Goal: Transaction & Acquisition: Book appointment/travel/reservation

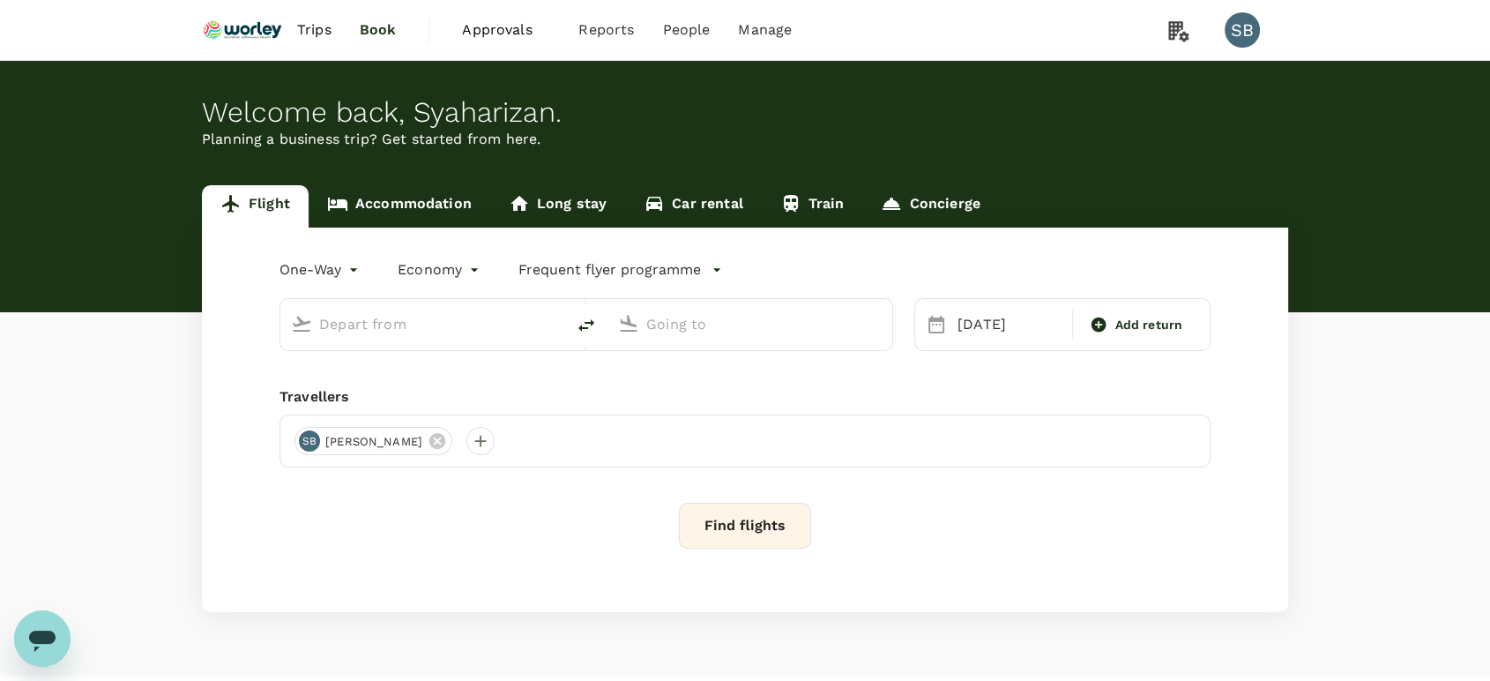
type input "premium-economy"
type input "Kuala Lumpur Intl ([GEOGRAPHIC_DATA])"
type input "London Heathrow (LHR)"
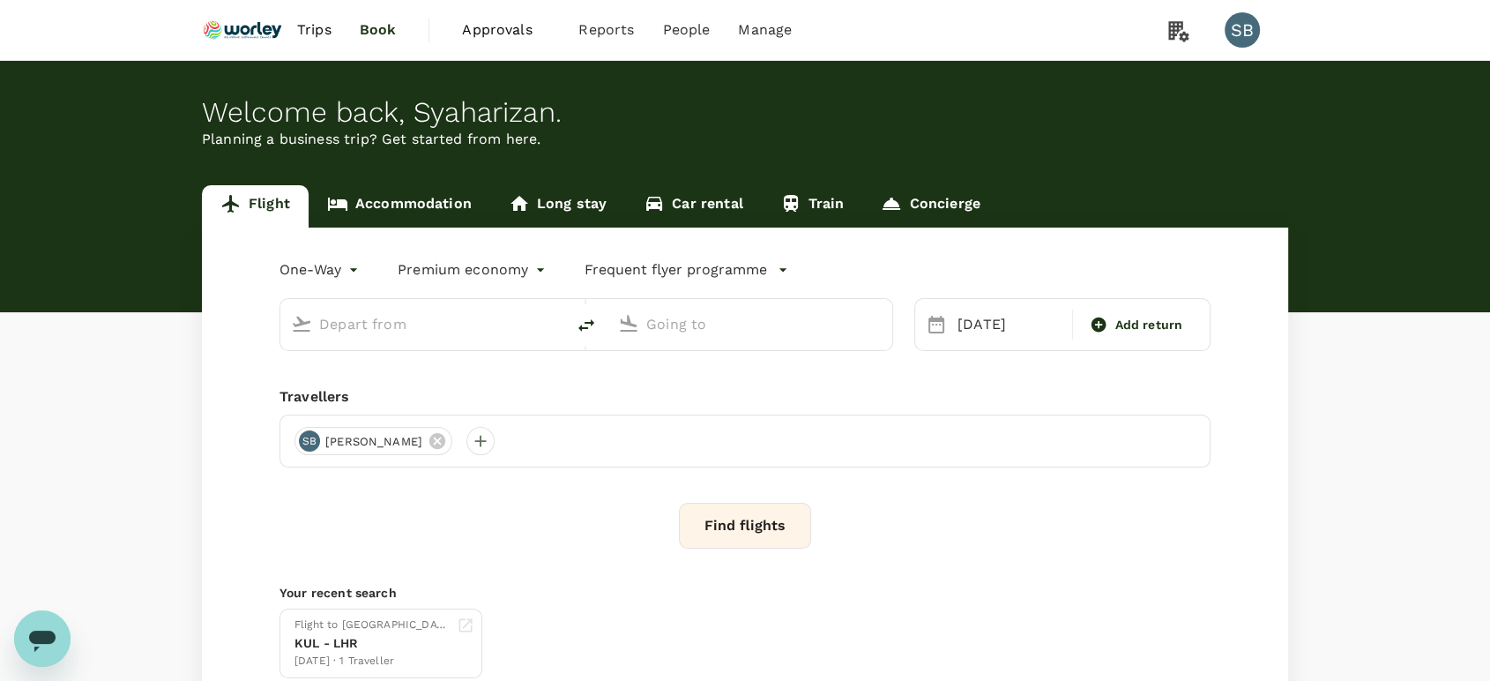
type input "Kuala Lumpur Intl ([GEOGRAPHIC_DATA])"
type input "London Heathrow (LHR)"
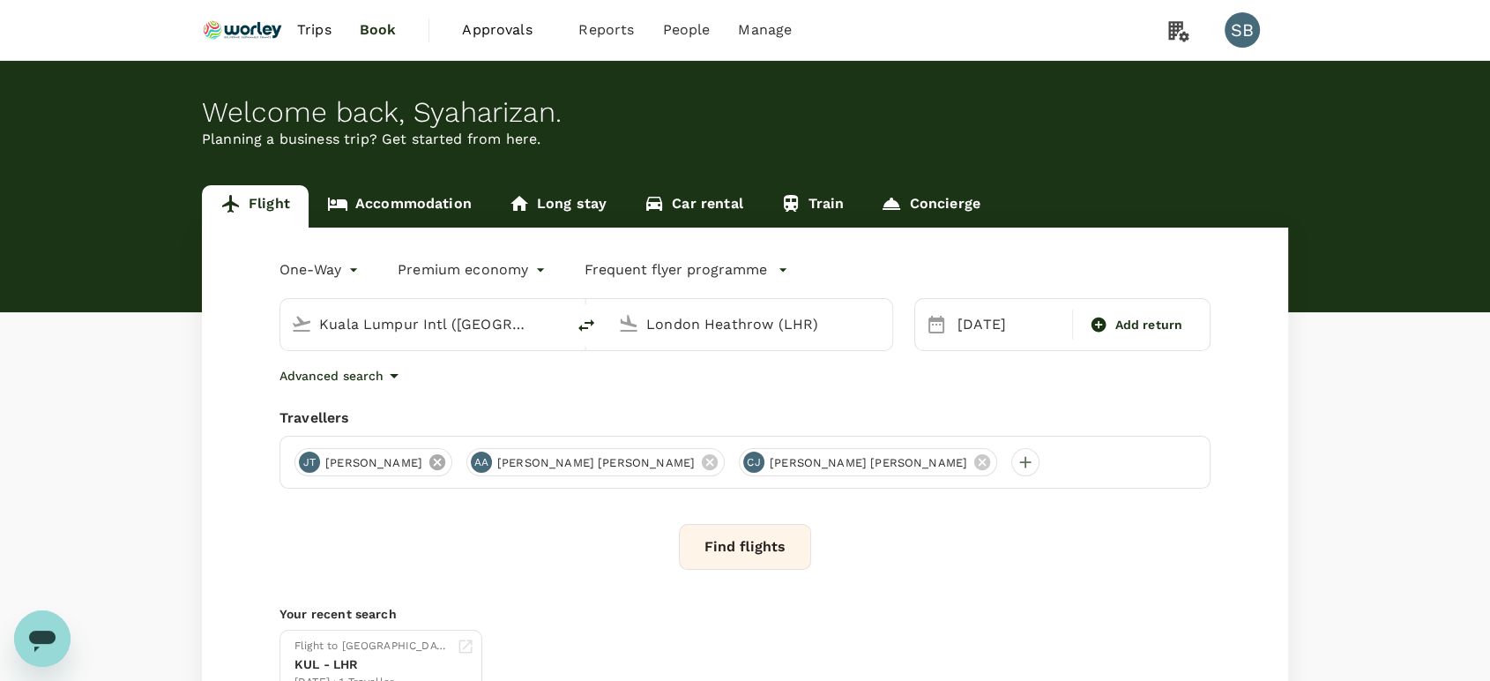
click at [429, 461] on icon at bounding box center [437, 462] width 16 height 16
click at [530, 464] on icon at bounding box center [538, 462] width 16 height 16
click at [530, 459] on icon at bounding box center [538, 462] width 16 height 16
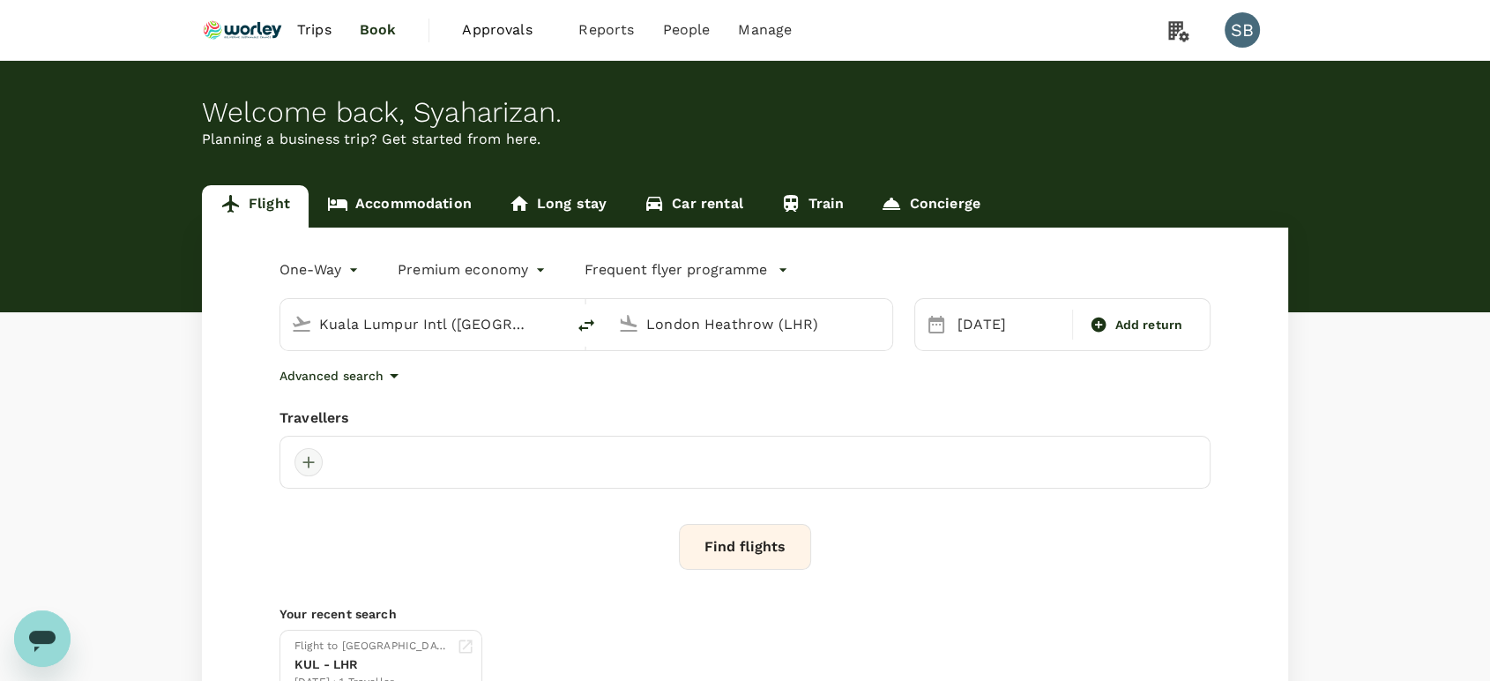
click at [313, 458] on div at bounding box center [308, 462] width 28 height 28
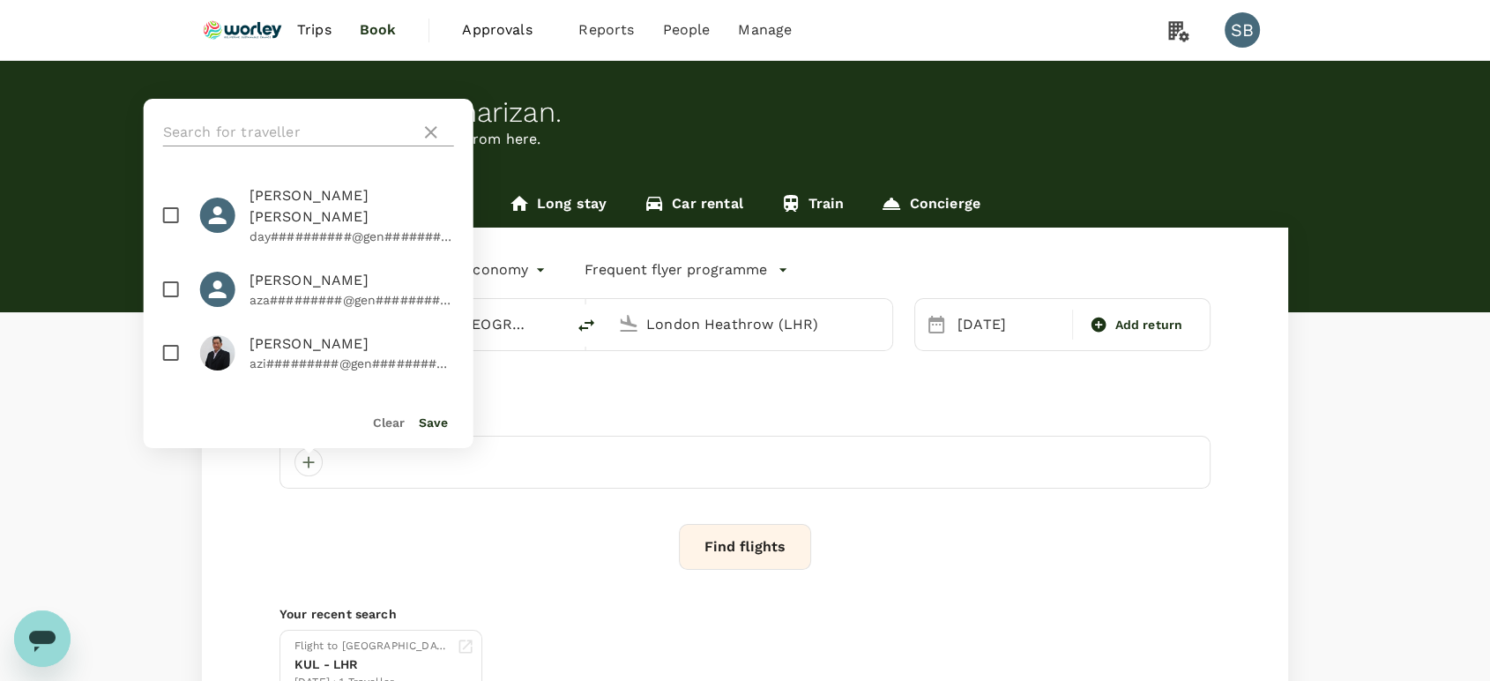
click at [324, 133] on input "text" at bounding box center [288, 132] width 250 height 28
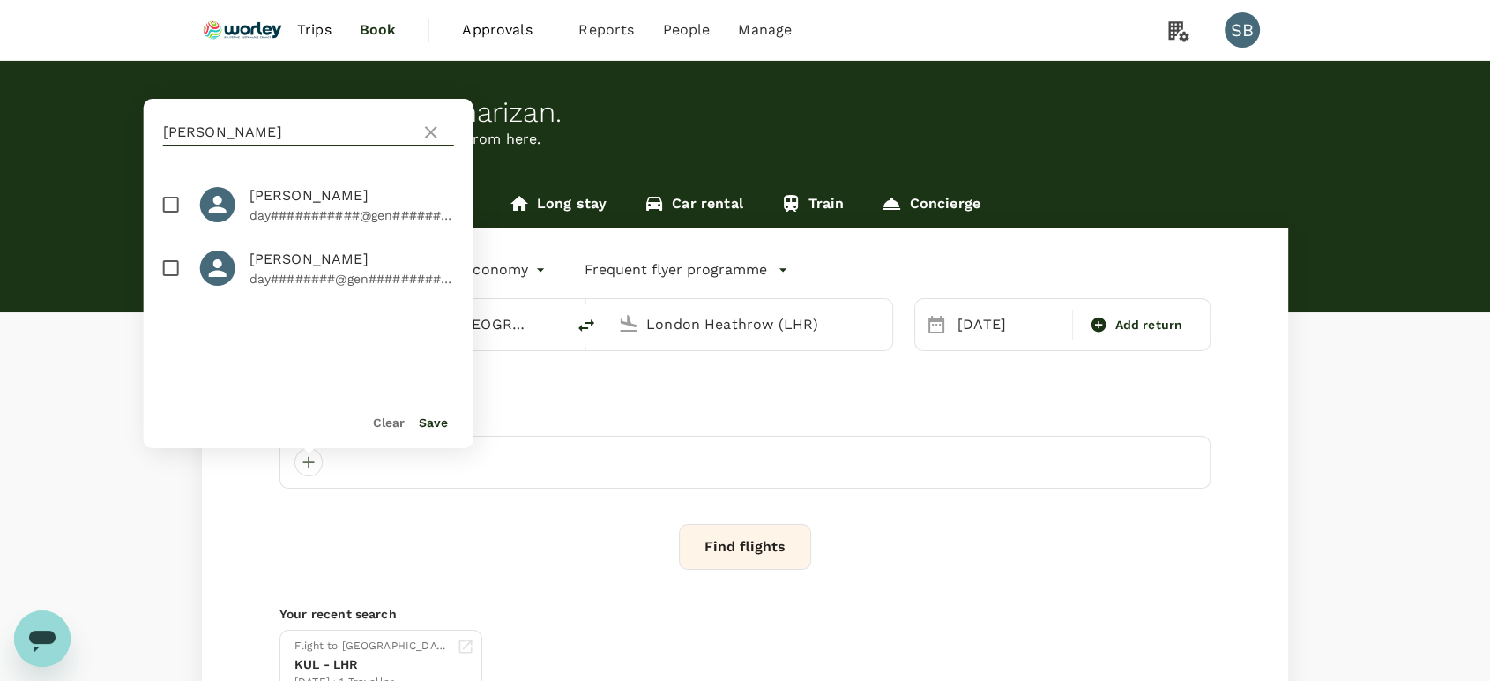
type input "[PERSON_NAME]"
click at [172, 202] on input "checkbox" at bounding box center [171, 204] width 37 height 37
checkbox input "true"
drag, startPoint x: 167, startPoint y: 277, endPoint x: 186, endPoint y: 282, distance: 20.1
click at [167, 278] on input "checkbox" at bounding box center [171, 267] width 37 height 37
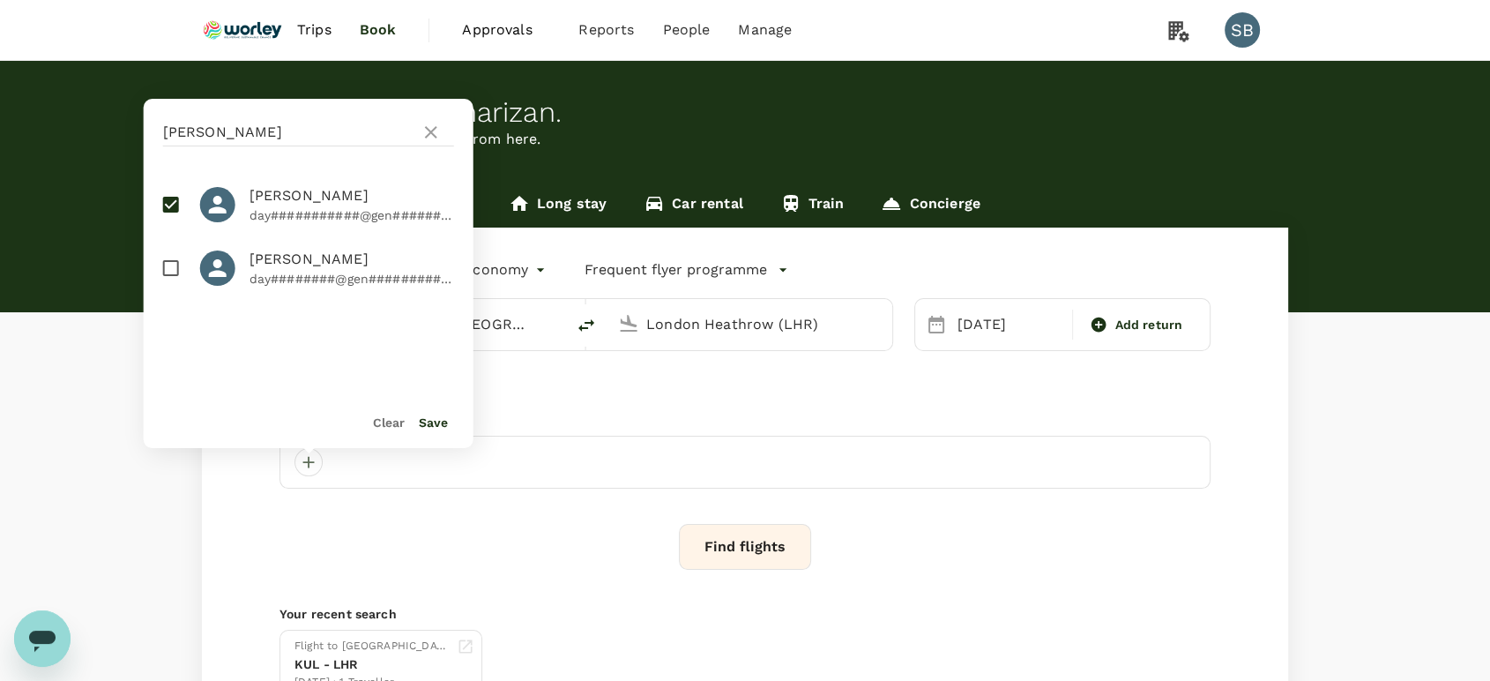
checkbox input "true"
click at [428, 423] on button "Save" at bounding box center [433, 422] width 29 height 14
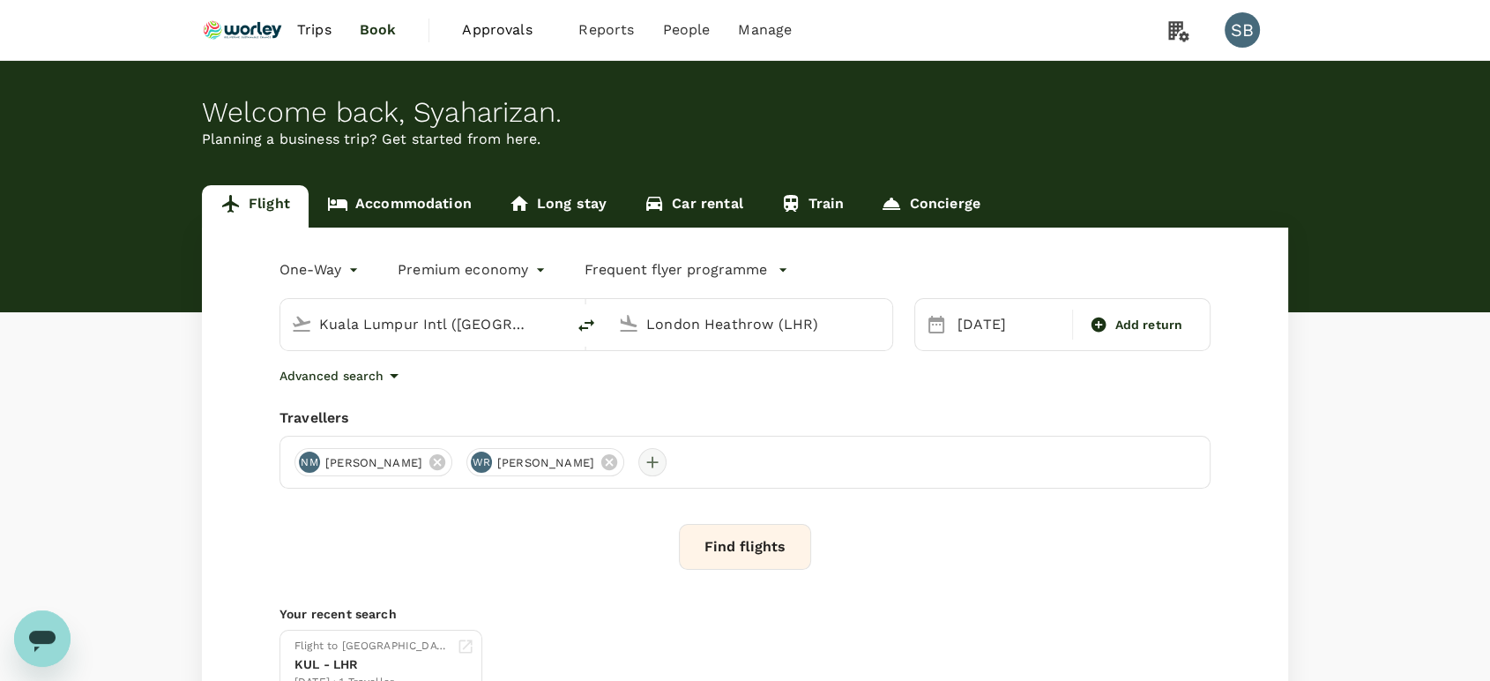
click at [666, 458] on div at bounding box center [652, 462] width 28 height 28
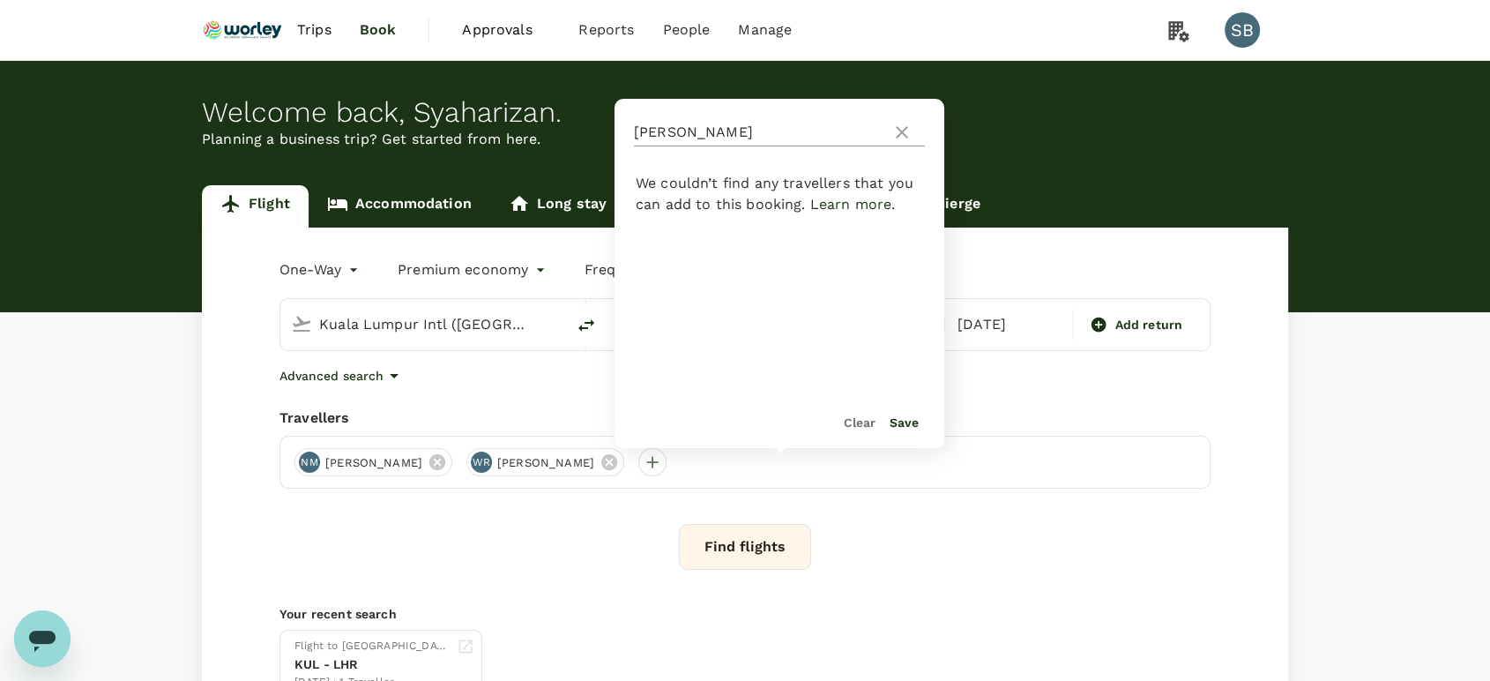
click at [898, 131] on icon at bounding box center [901, 132] width 21 height 21
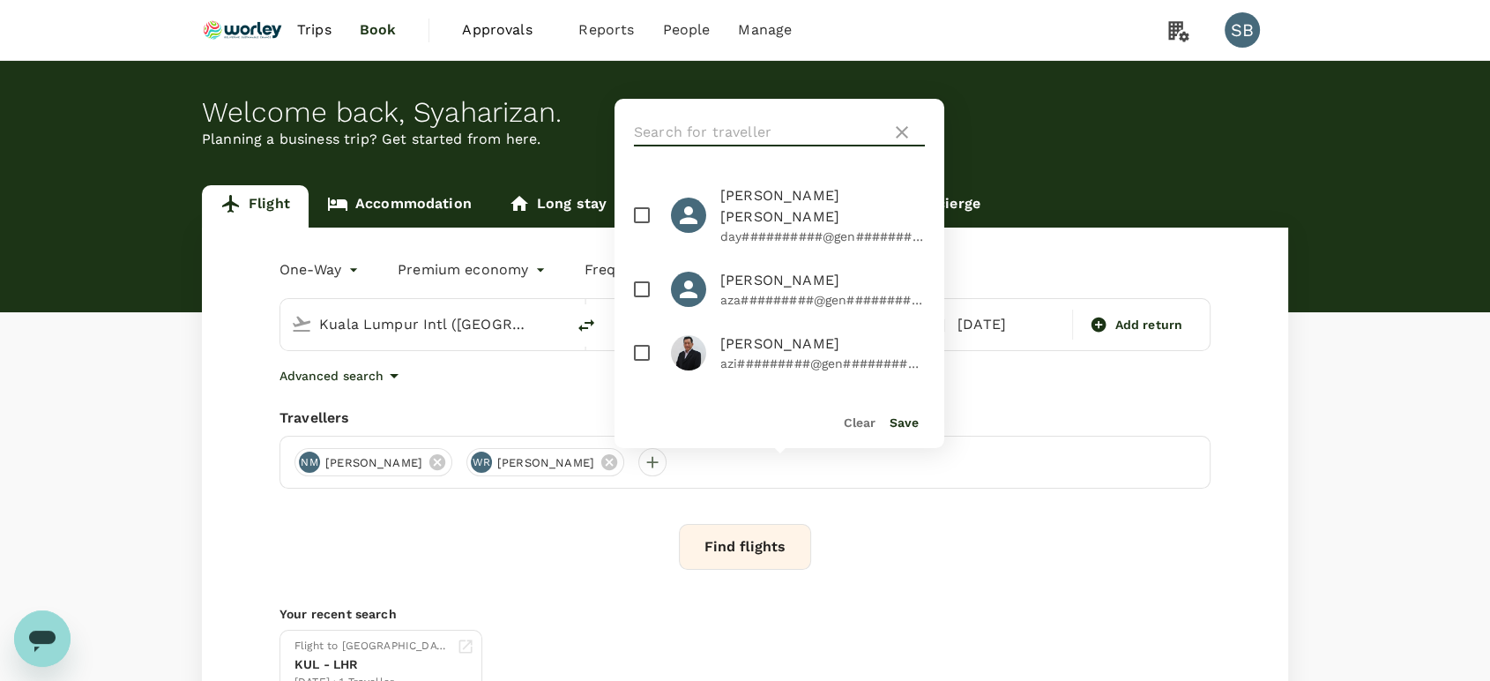
click at [867, 131] on input "text" at bounding box center [759, 132] width 250 height 28
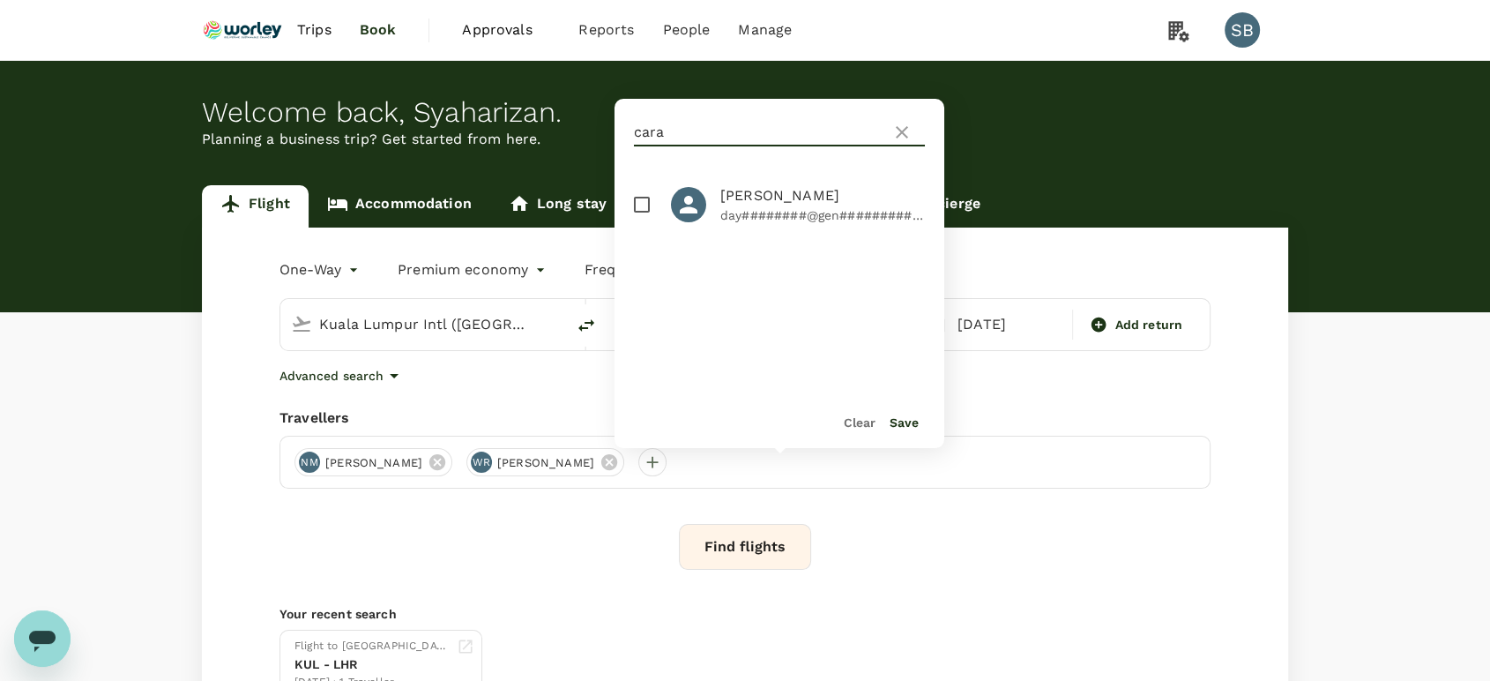
type input "cara"
click at [637, 202] on input "checkbox" at bounding box center [641, 204] width 37 height 37
checkbox input "true"
click at [905, 425] on button "Save" at bounding box center [903, 422] width 29 height 14
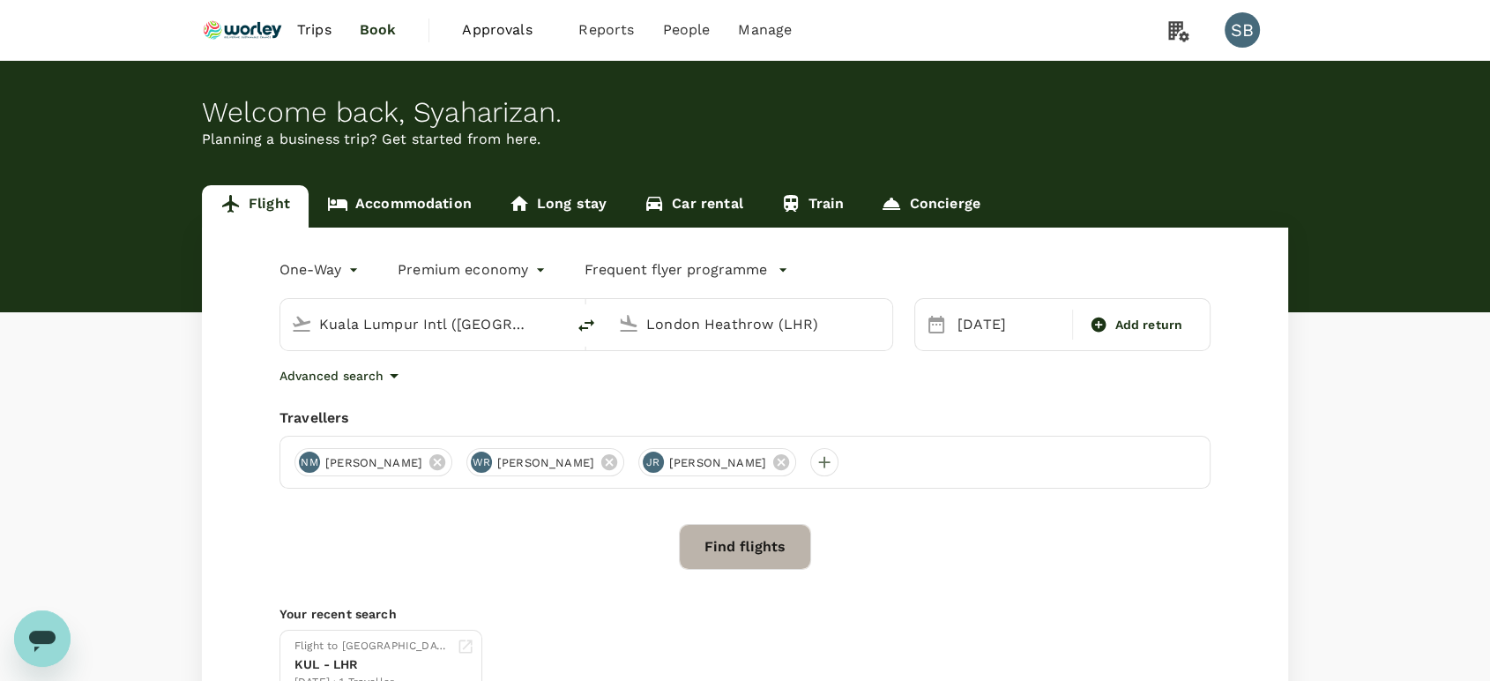
click at [772, 545] on button "Find flights" at bounding box center [745, 547] width 132 height 46
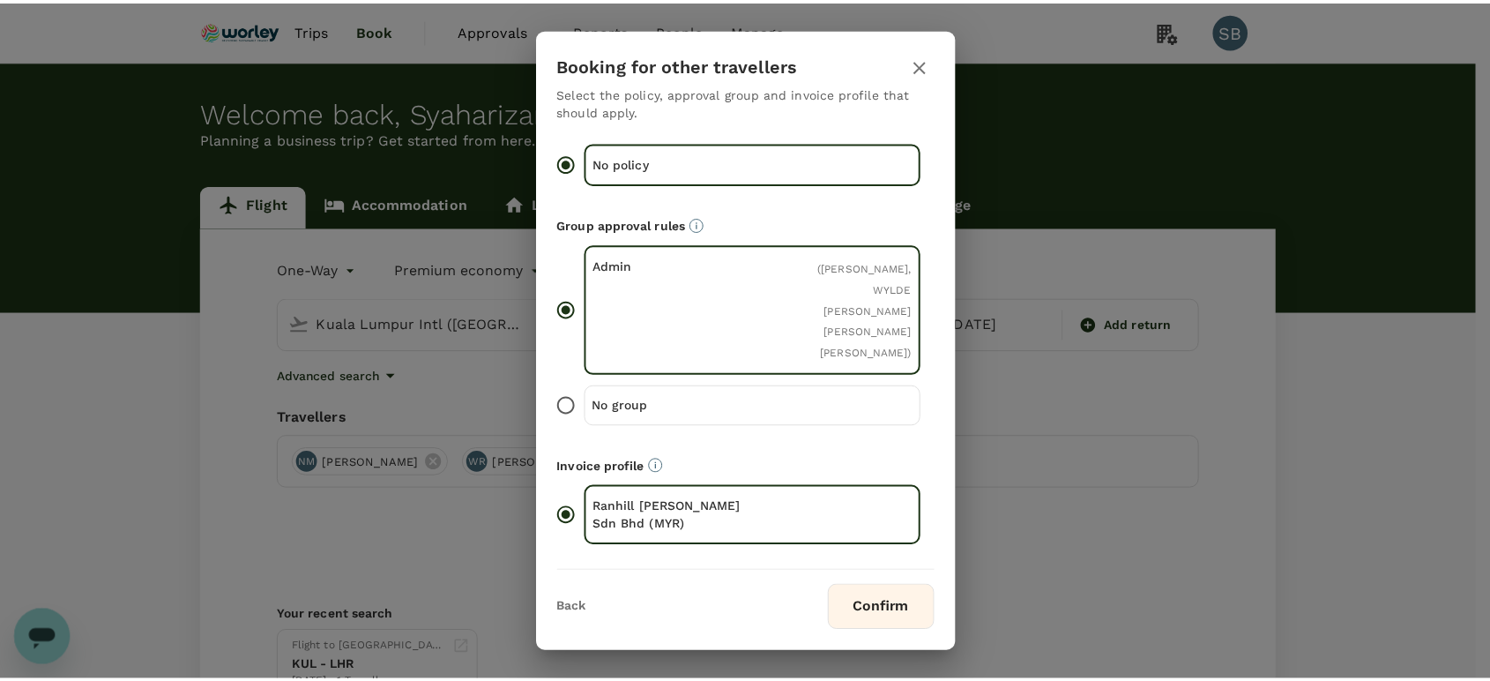
scroll to position [45, 0]
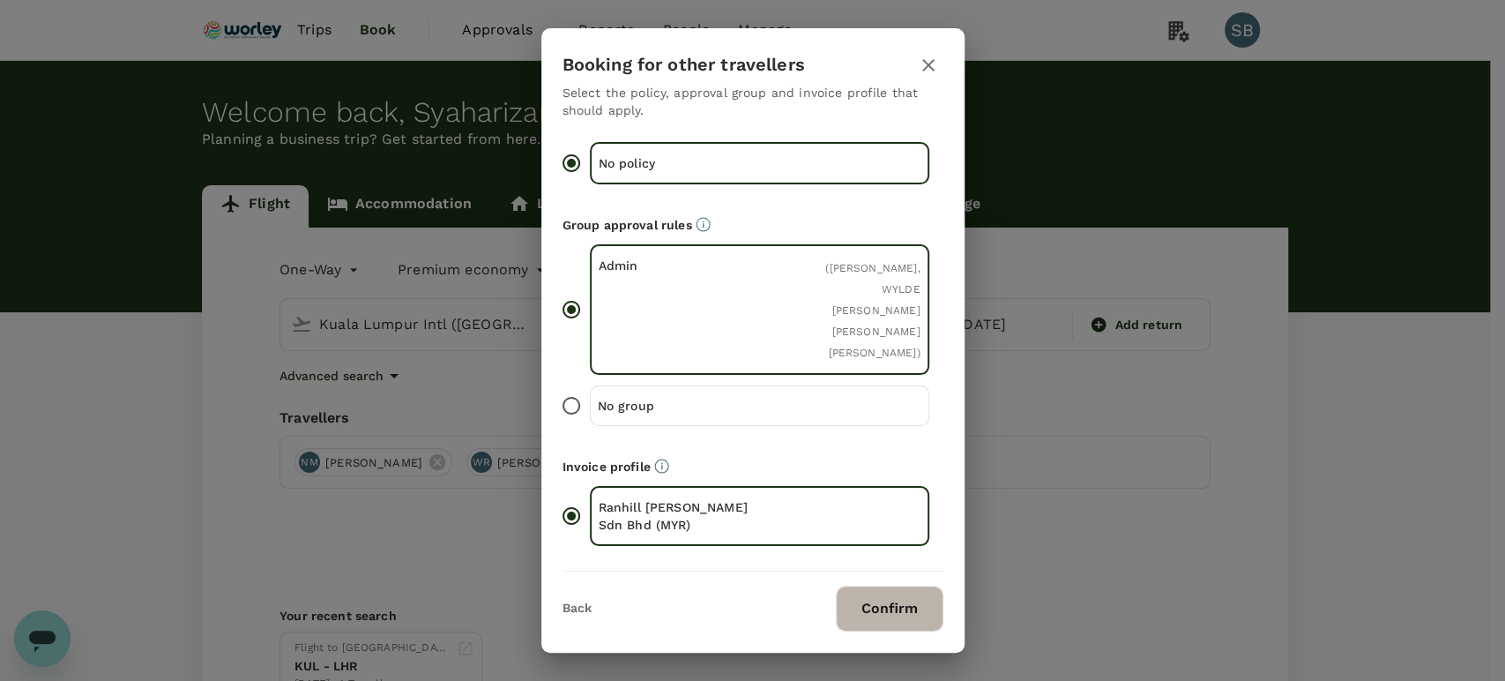
click at [894, 608] on button "Confirm" at bounding box center [890, 608] width 108 height 46
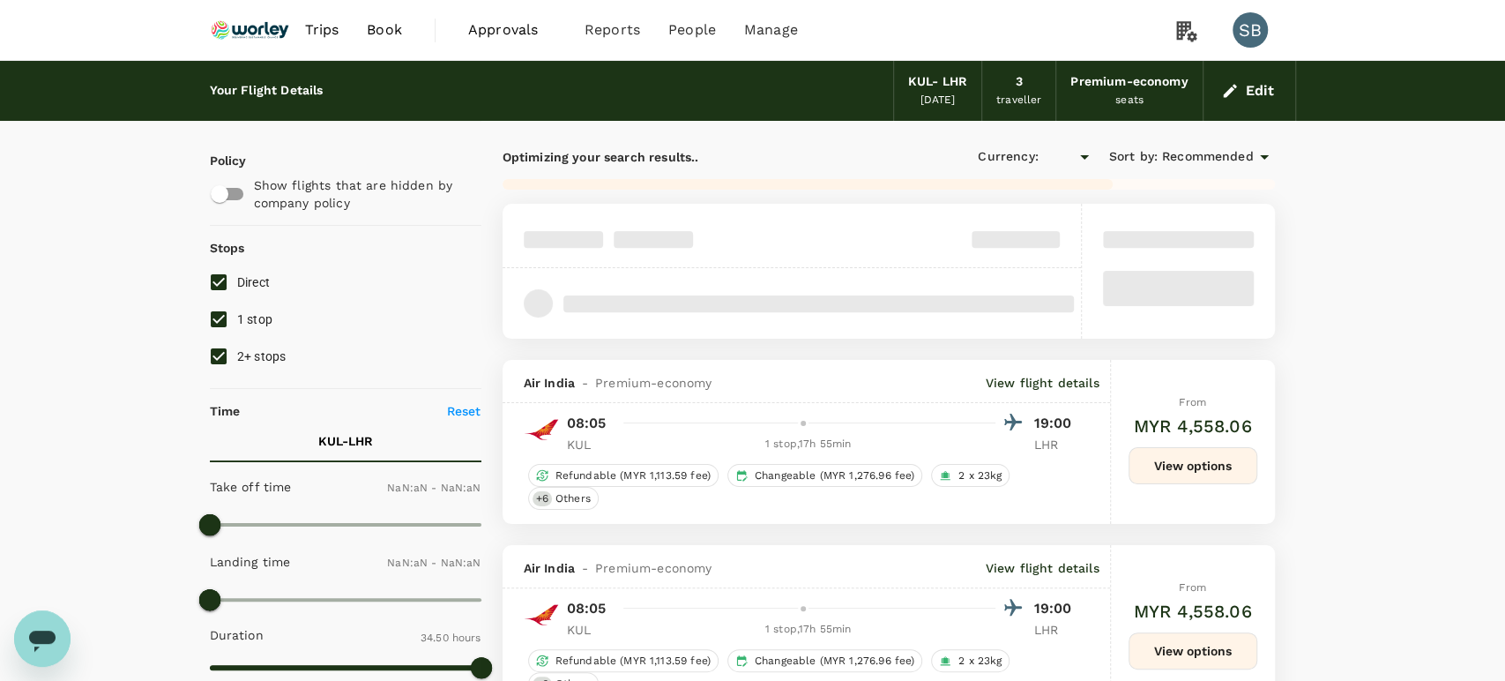
type input "MYR"
type input "1440"
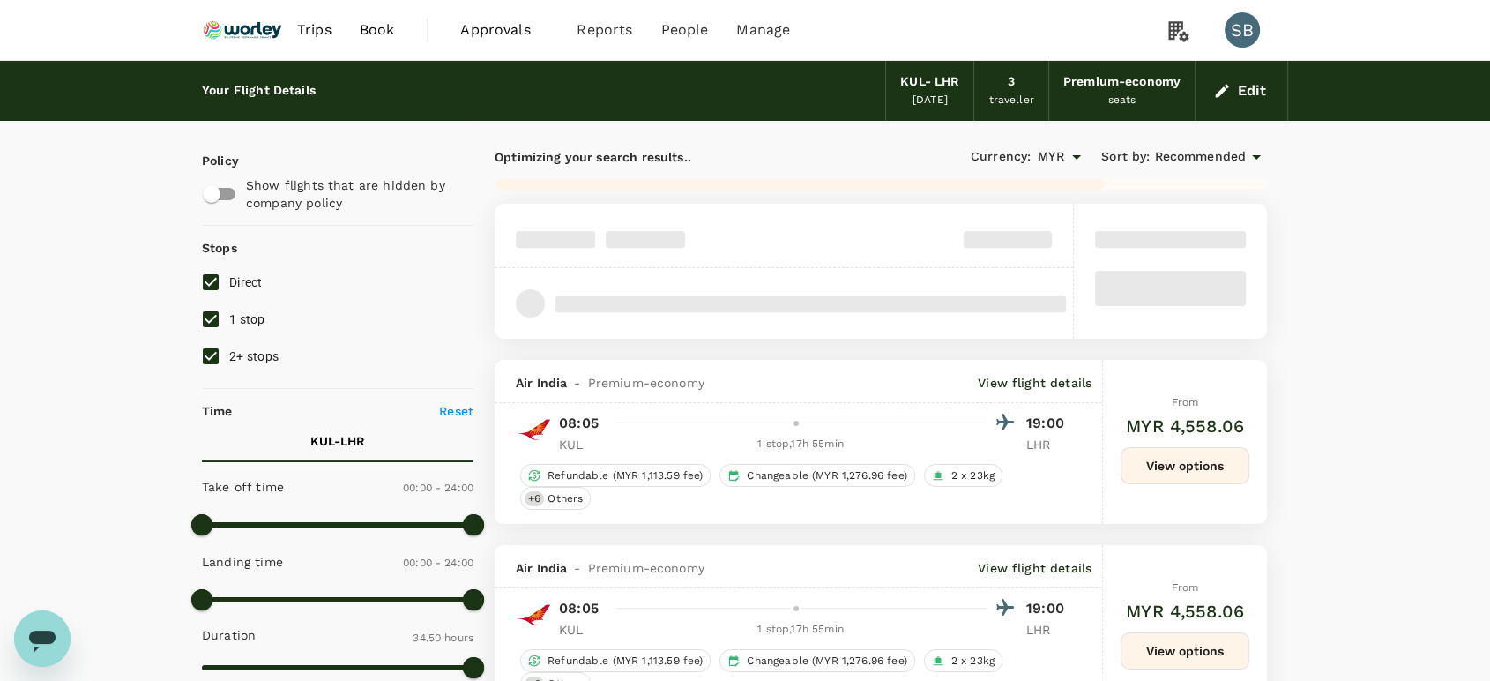
click at [212, 319] on input "1 stop" at bounding box center [210, 319] width 37 height 37
checkbox input "false"
click at [210, 346] on input "2+ stops" at bounding box center [210, 356] width 37 height 37
checkbox input "false"
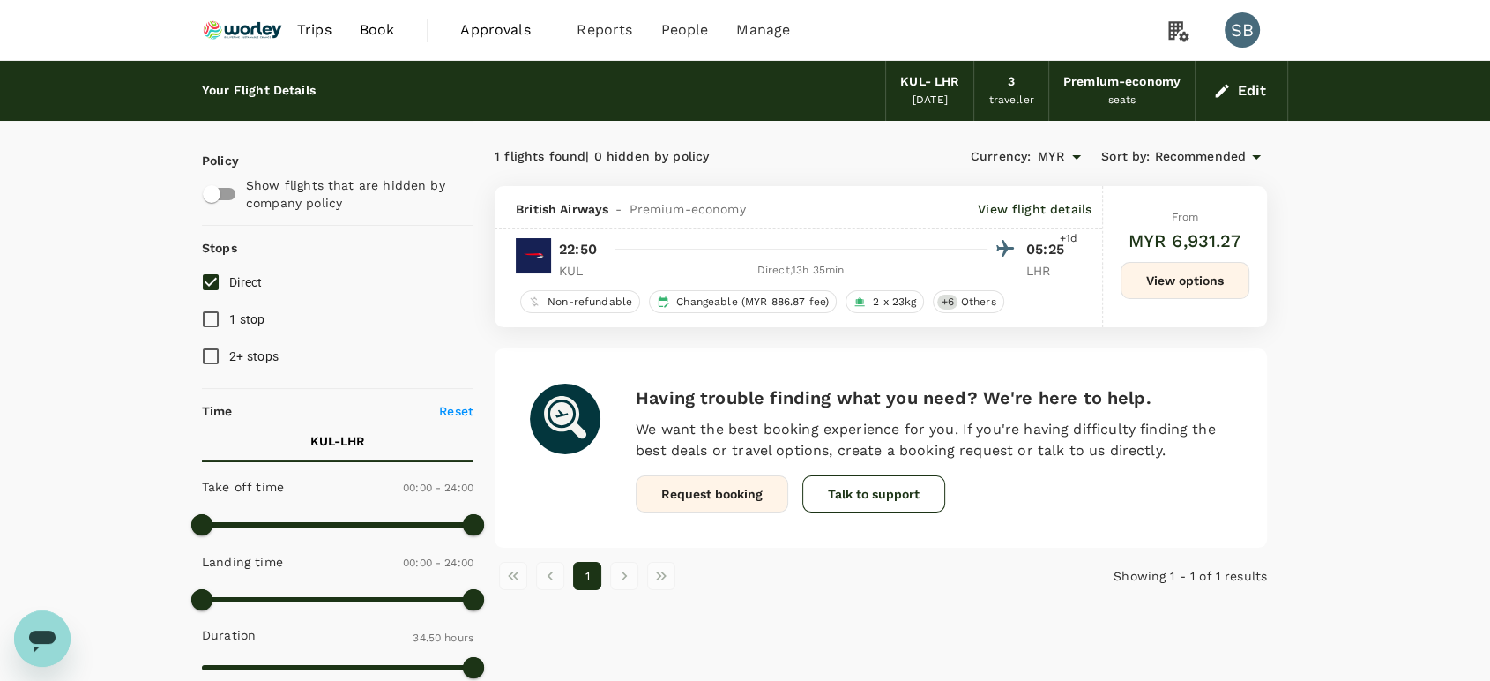
click at [1182, 275] on button "View options" at bounding box center [1184, 280] width 129 height 37
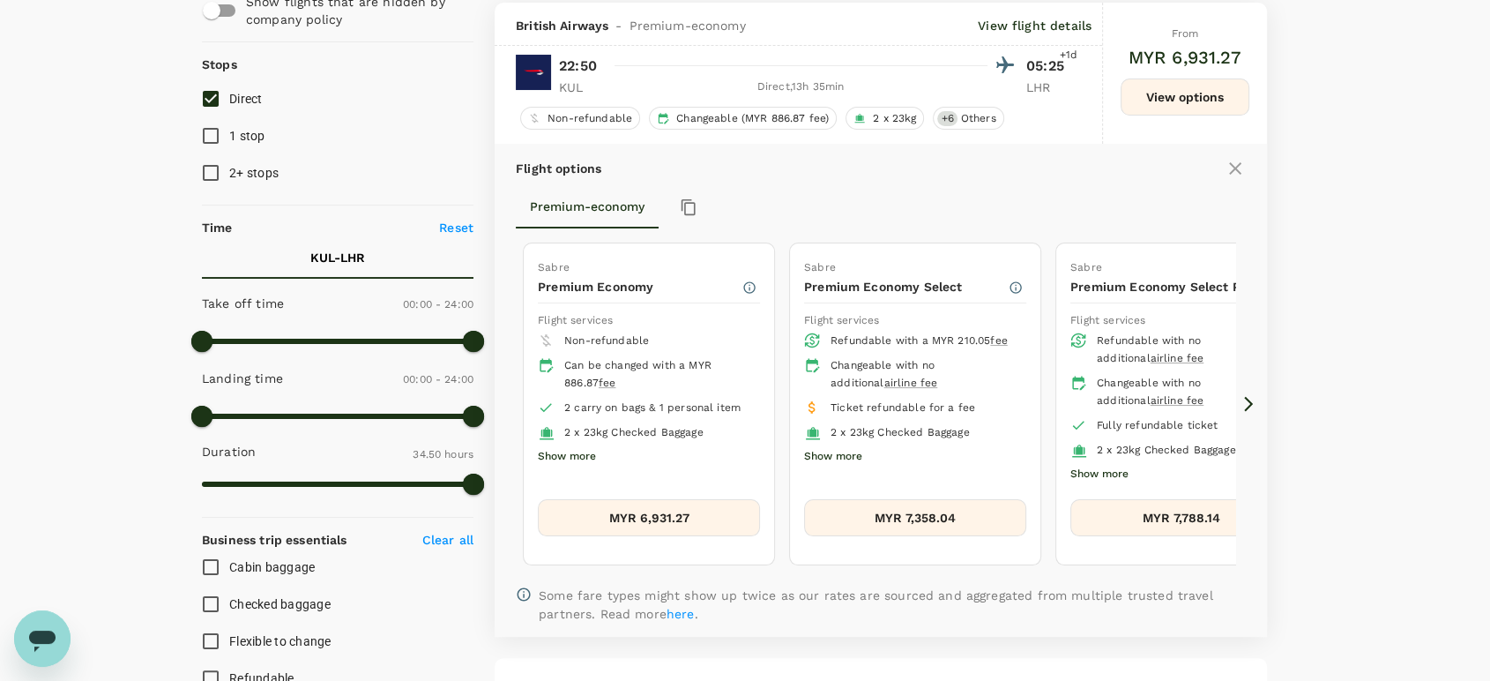
scroll to position [185, 0]
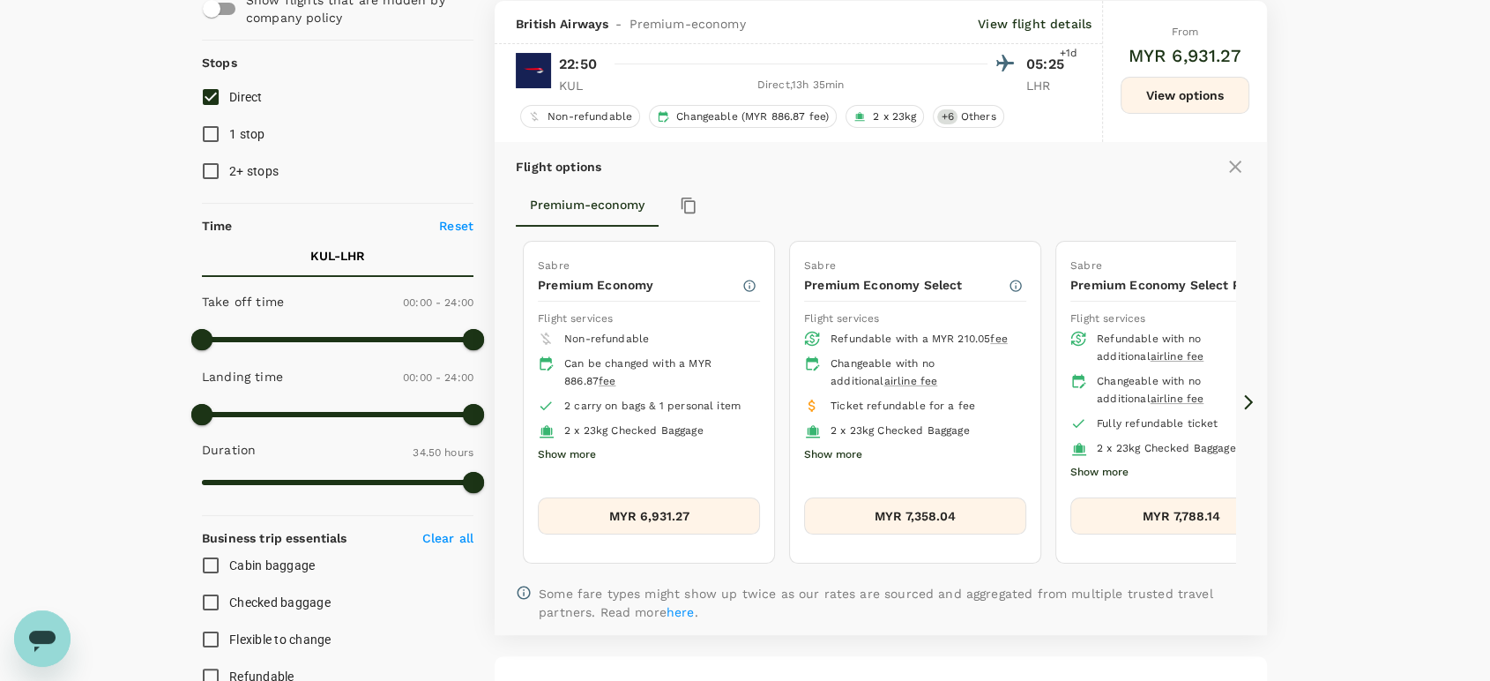
click at [610, 497] on button "MYR 6,931.27" at bounding box center [649, 515] width 222 height 37
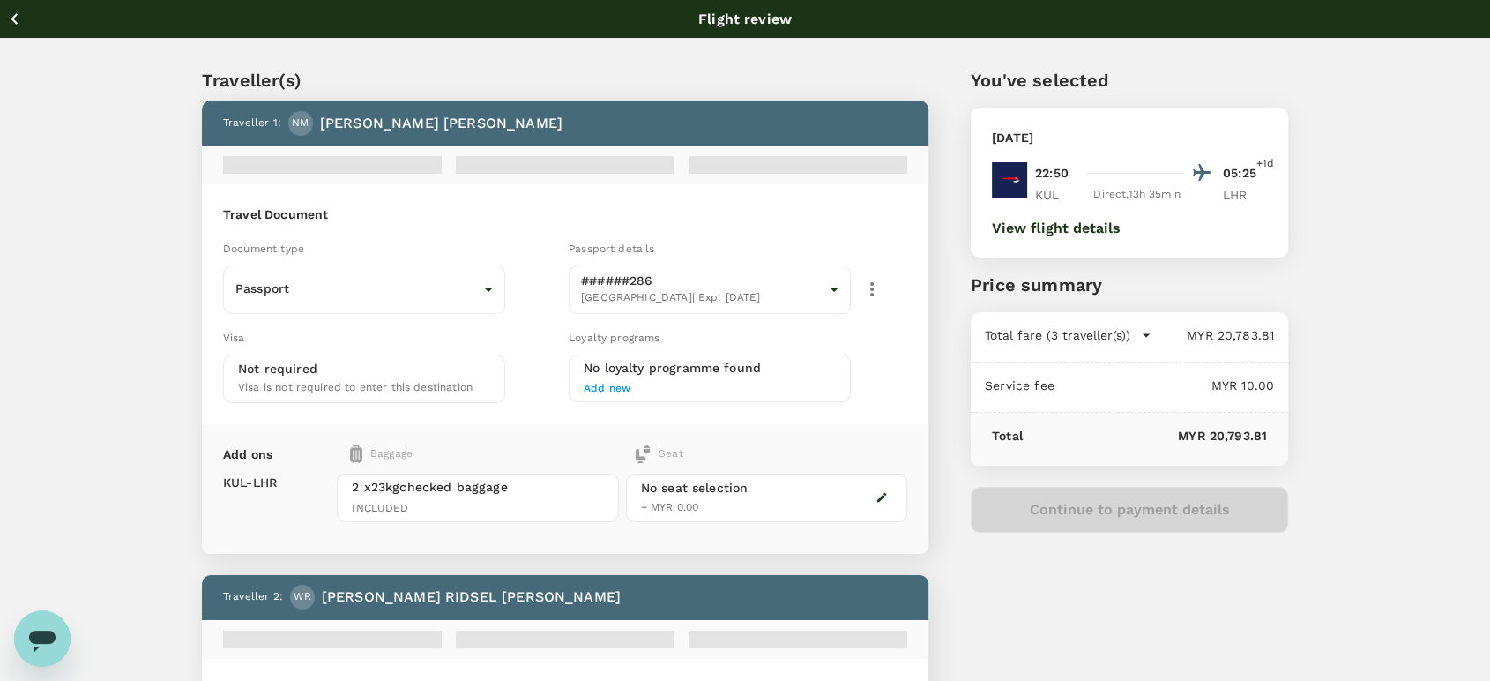
click at [877, 456] on div "No seat selection + MYR 0.00" at bounding box center [763, 494] width 288 height 77
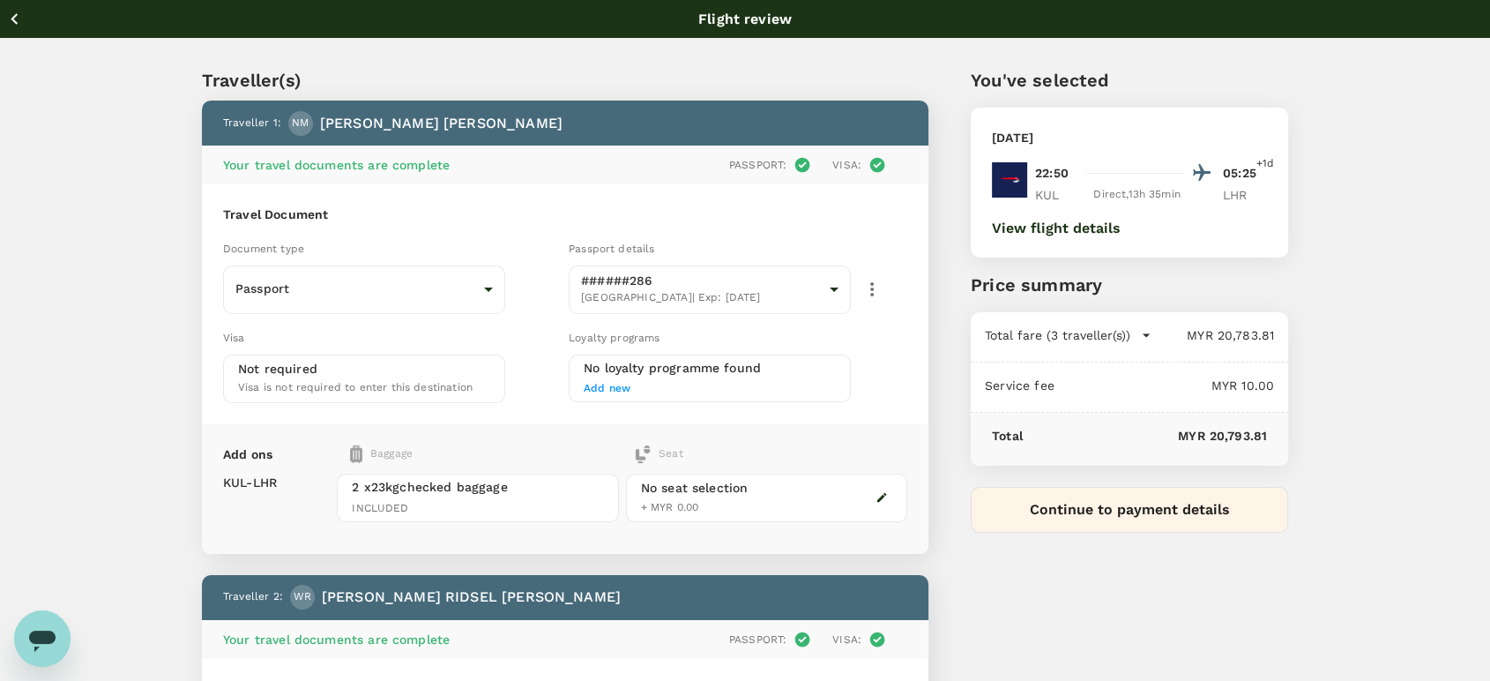
click at [877, 491] on icon "button" at bounding box center [881, 497] width 12 height 12
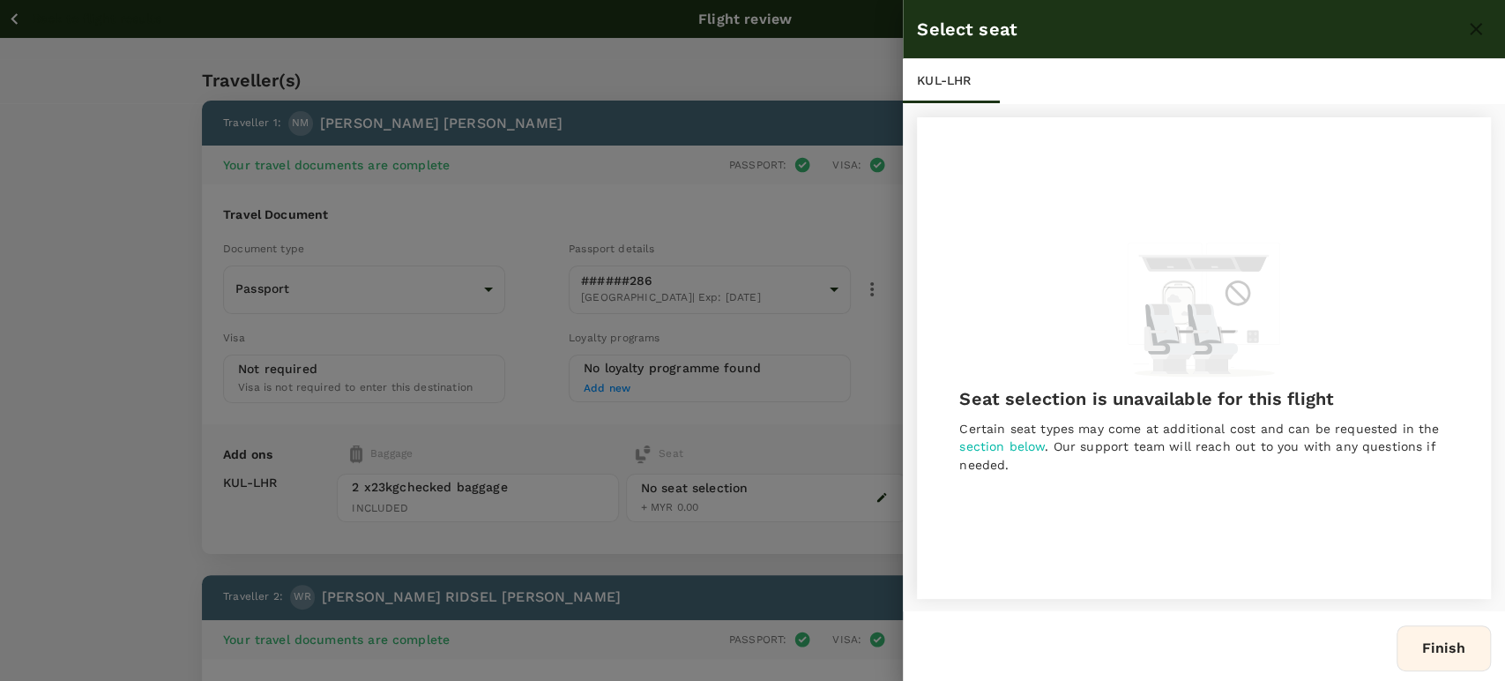
click at [846, 548] on div at bounding box center [752, 340] width 1505 height 681
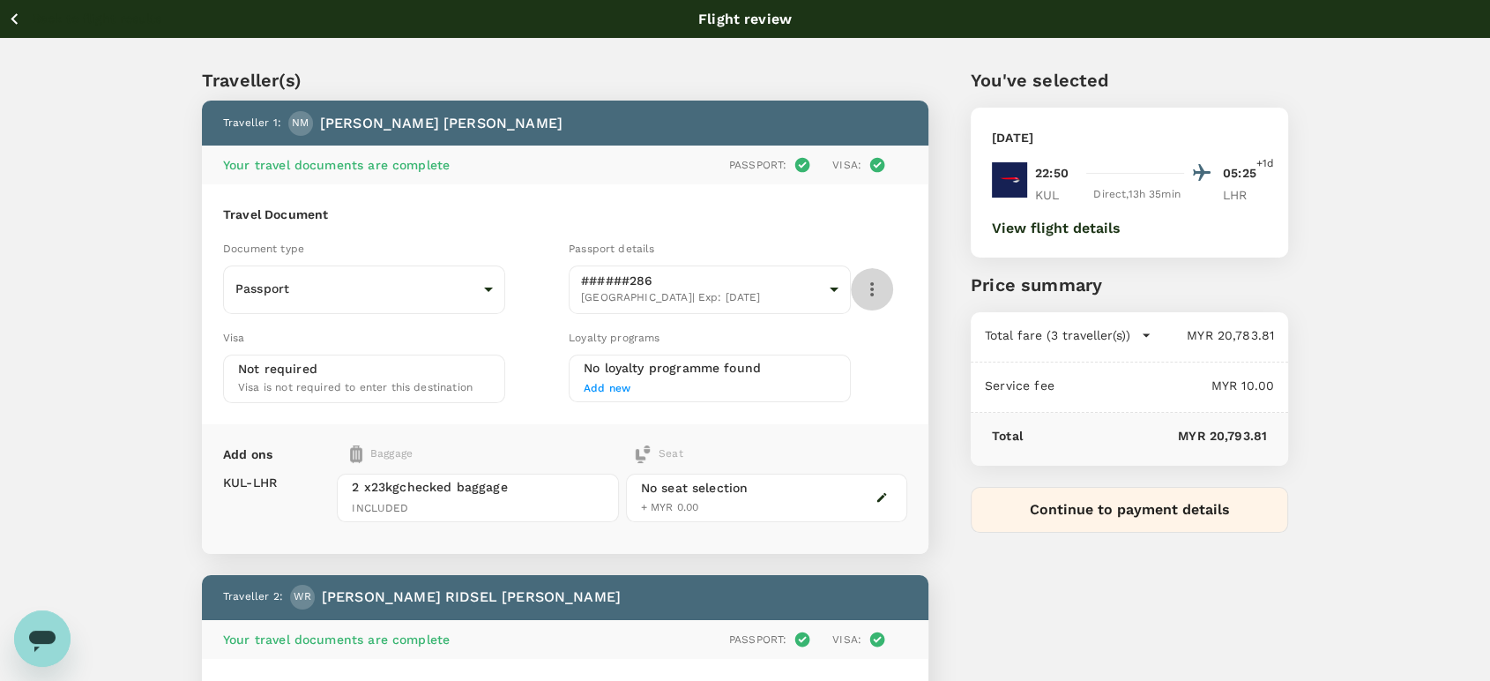
click at [861, 286] on icon "button" at bounding box center [871, 289] width 21 height 21
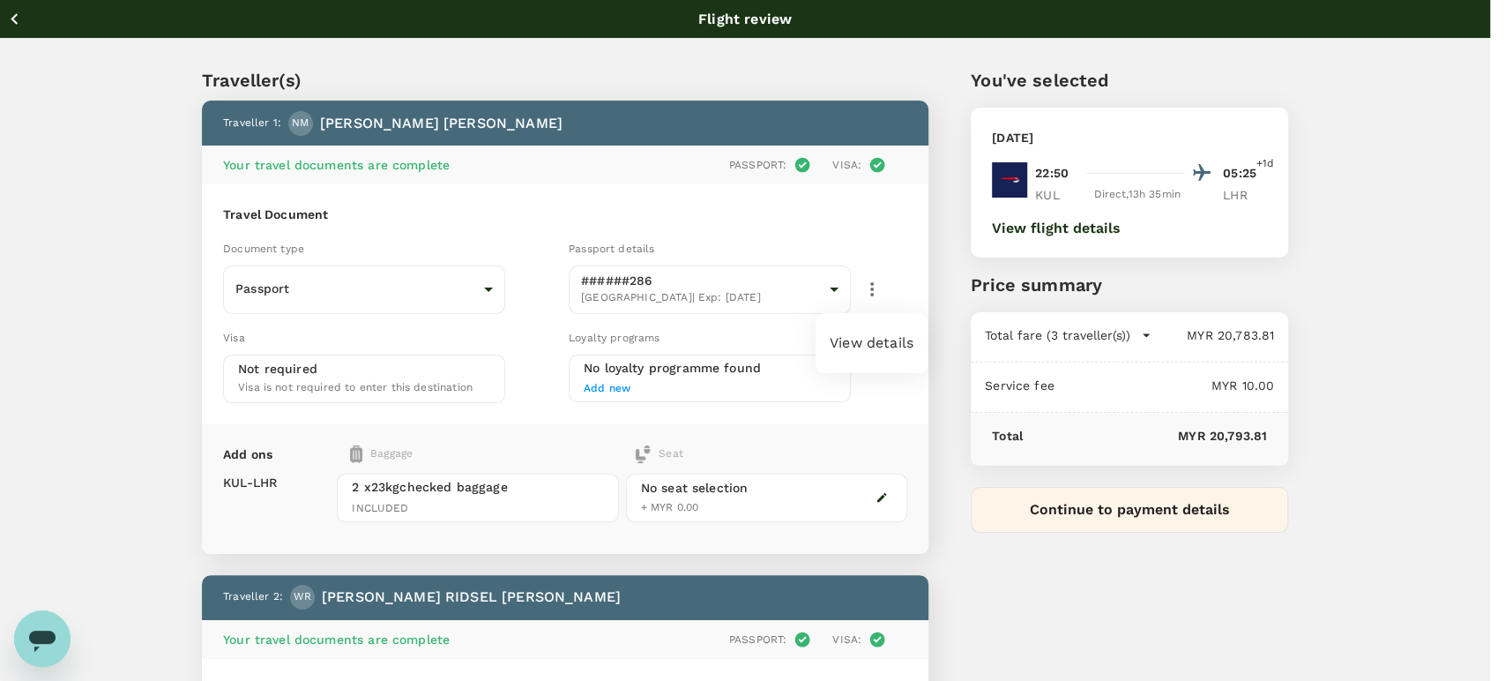
click at [877, 395] on div at bounding box center [752, 340] width 1505 height 681
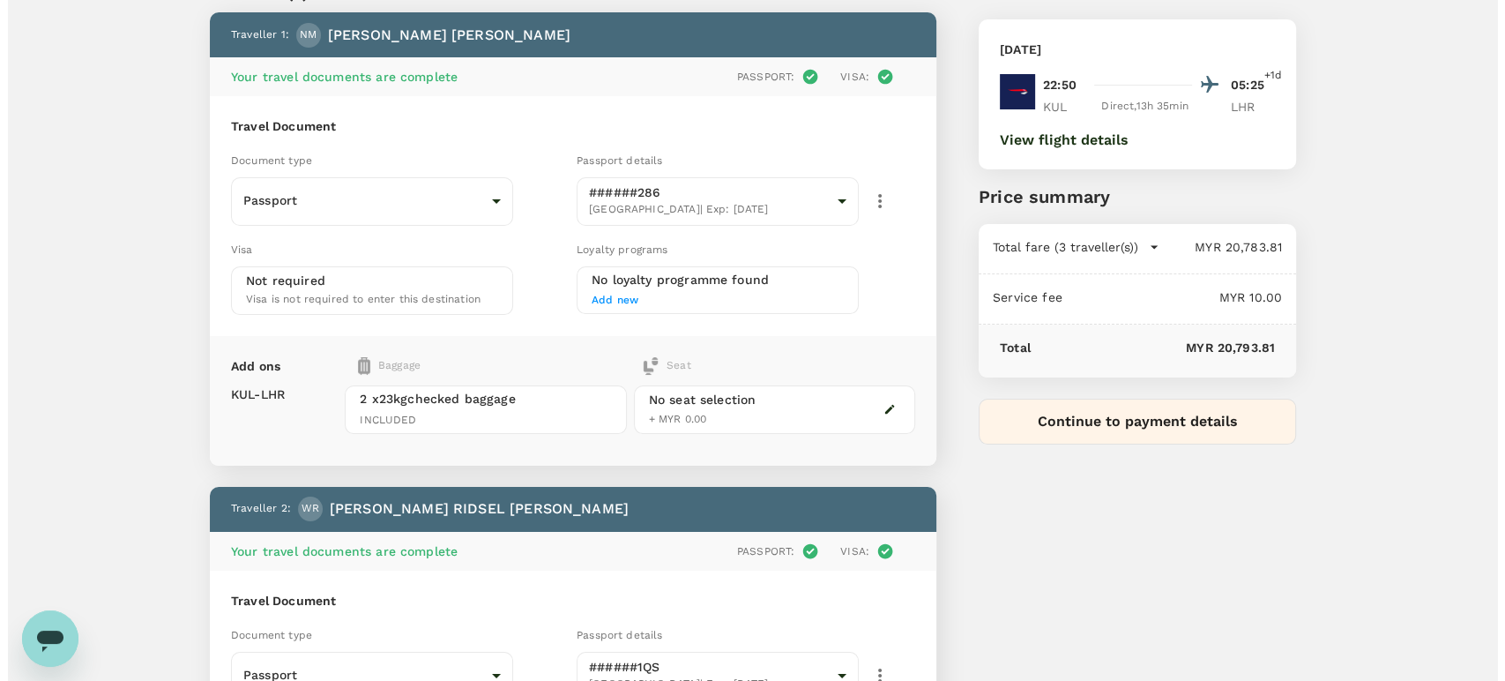
scroll to position [55, 0]
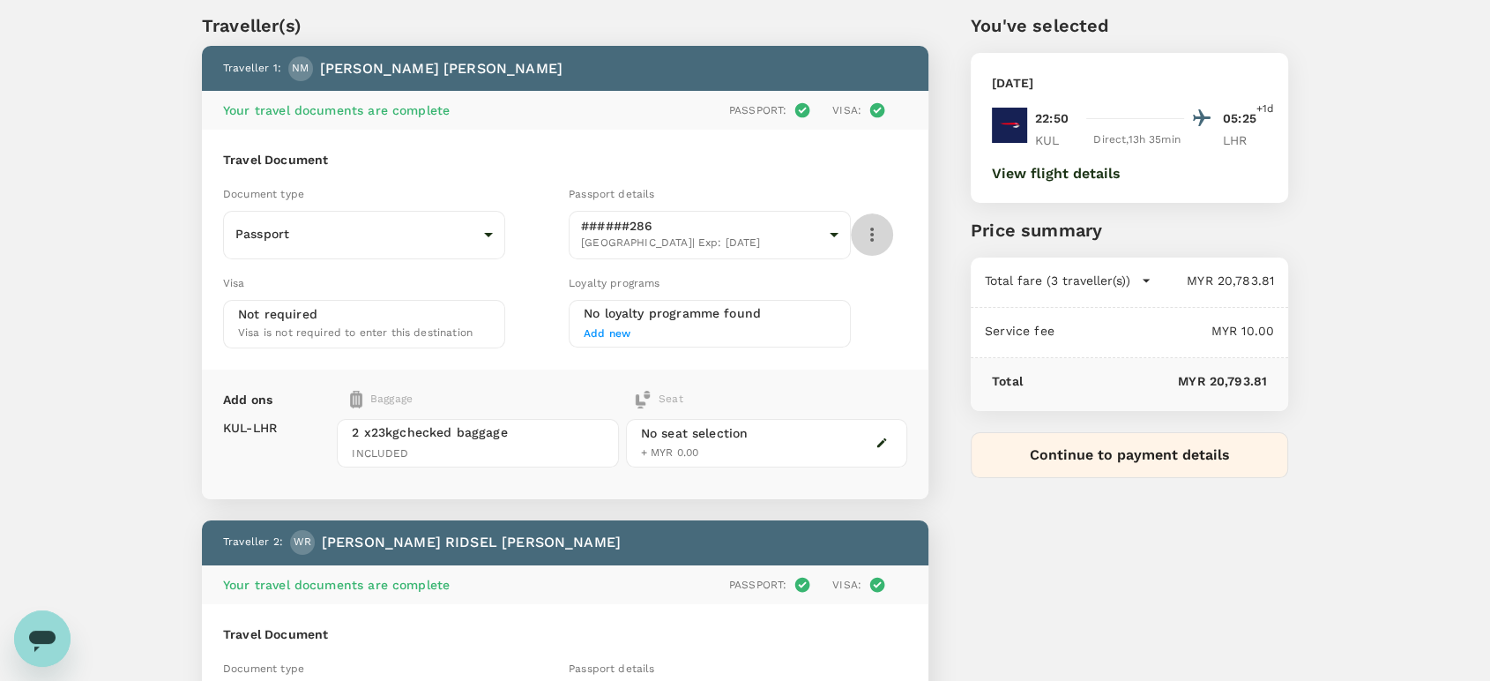
click at [873, 227] on icon "button" at bounding box center [872, 234] width 4 height 14
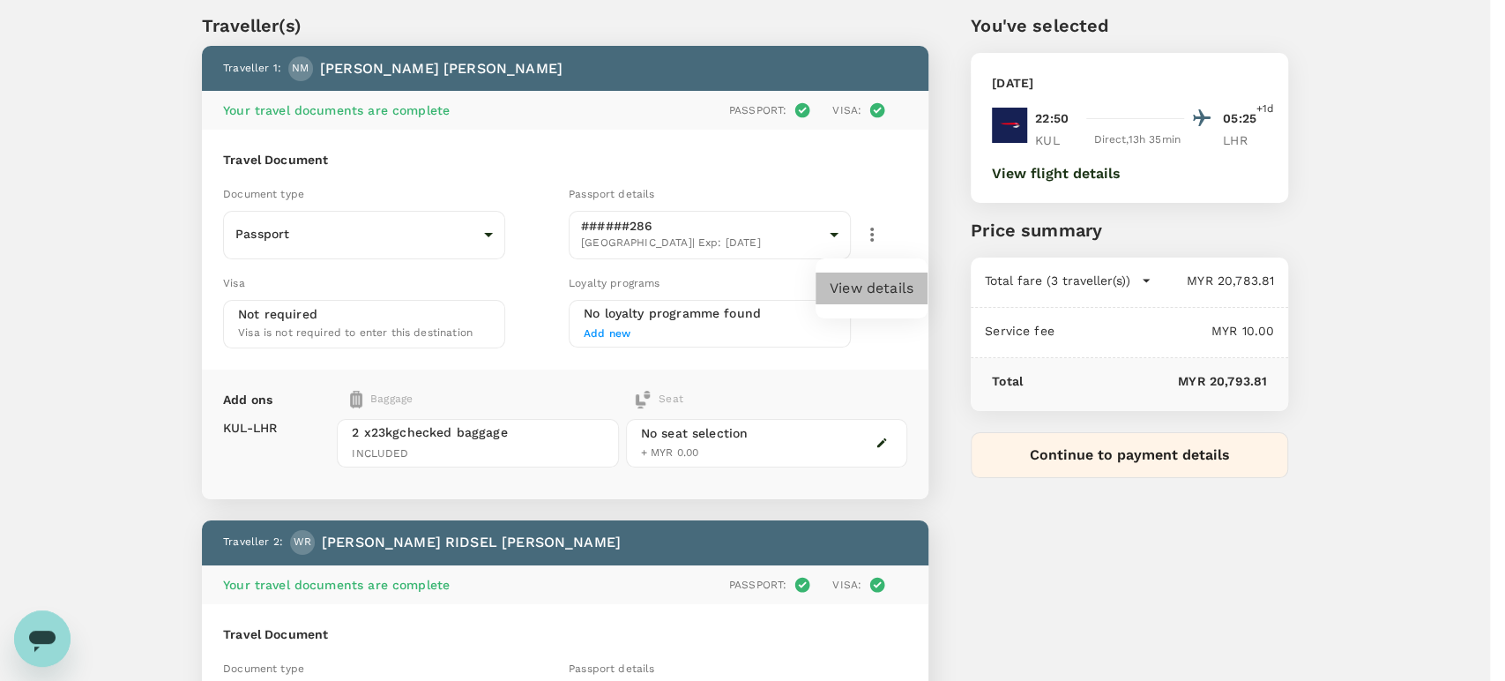
click at [853, 282] on li "View details" at bounding box center [871, 288] width 112 height 32
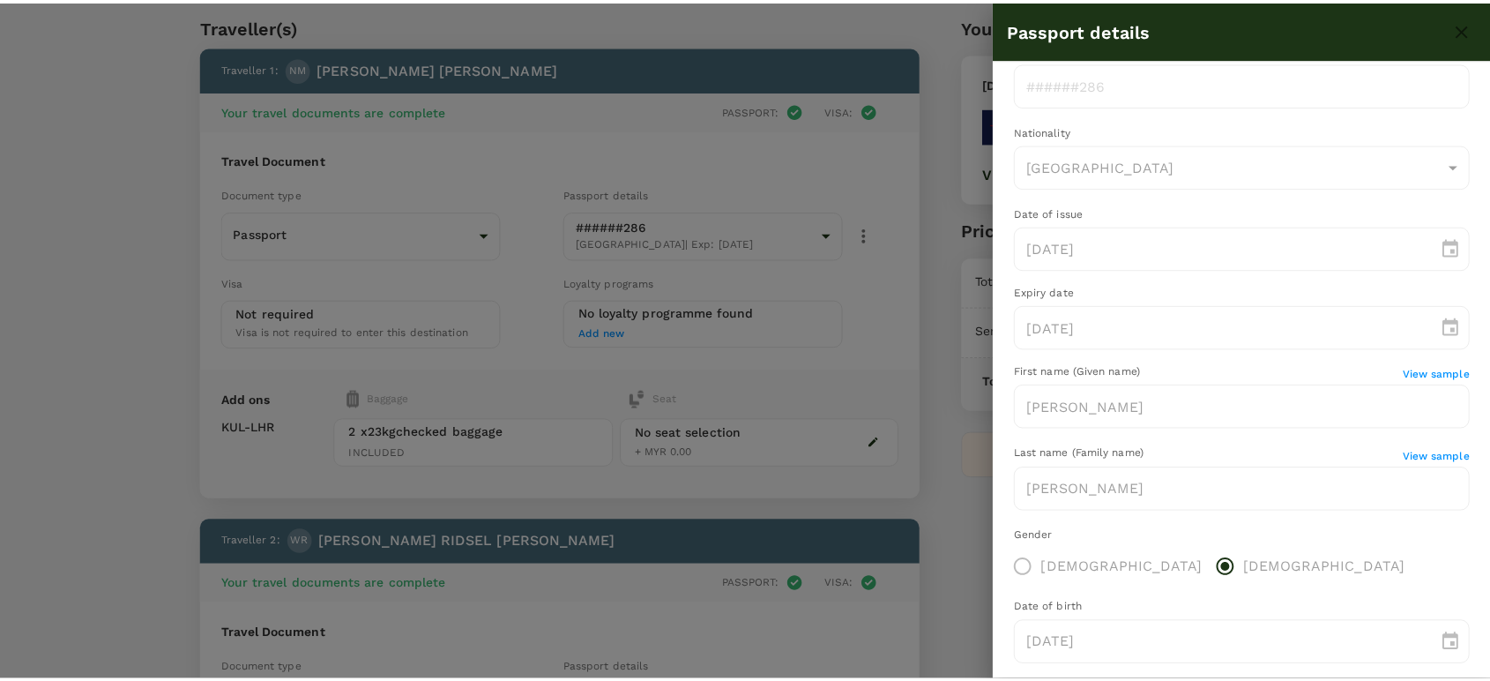
scroll to position [59, 0]
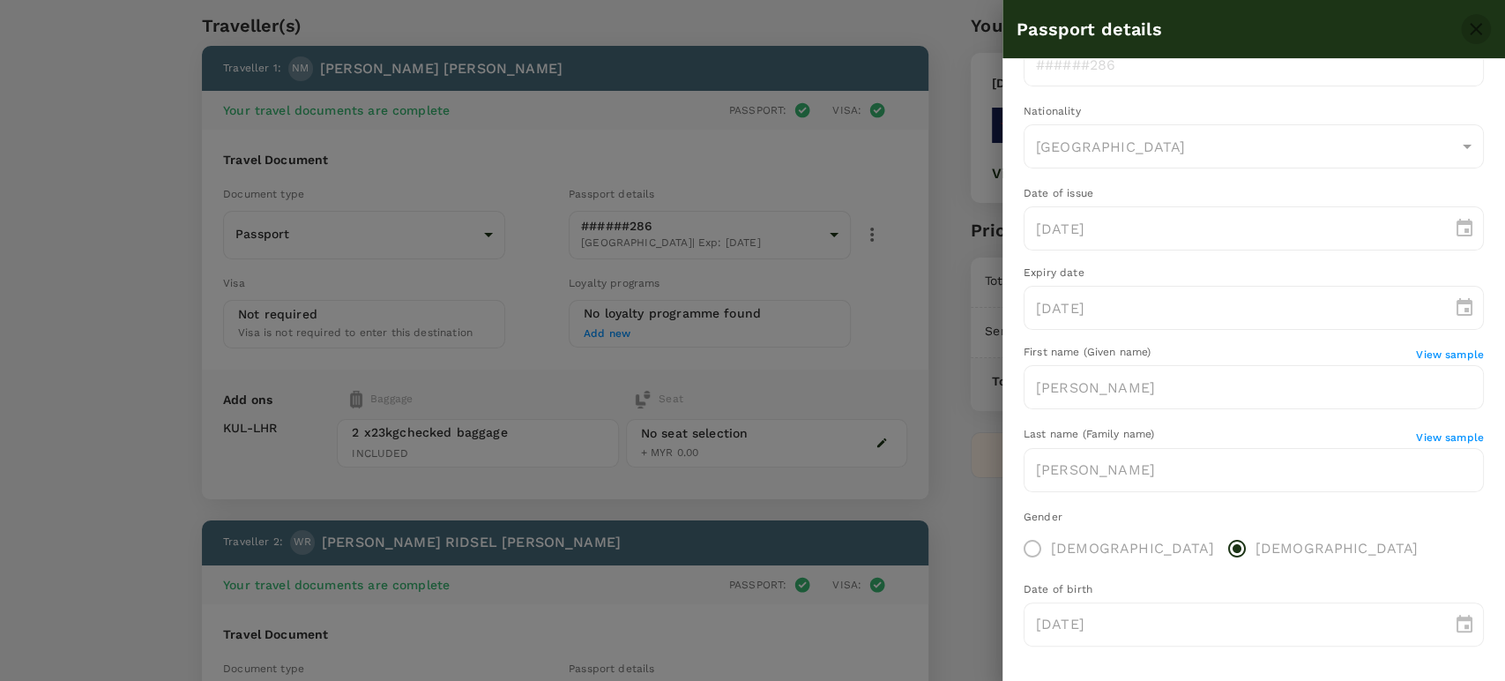
click at [1474, 31] on icon "close" at bounding box center [1476, 29] width 12 height 12
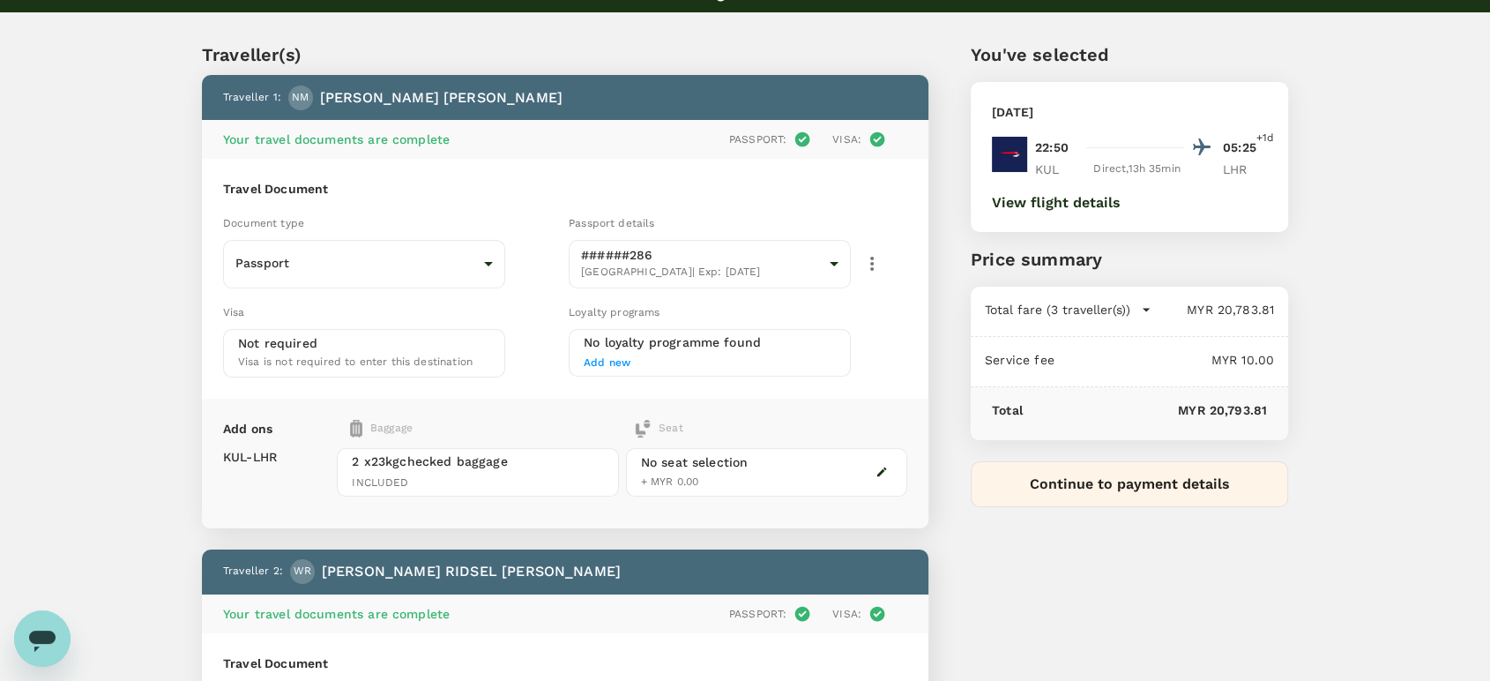
scroll to position [0, 0]
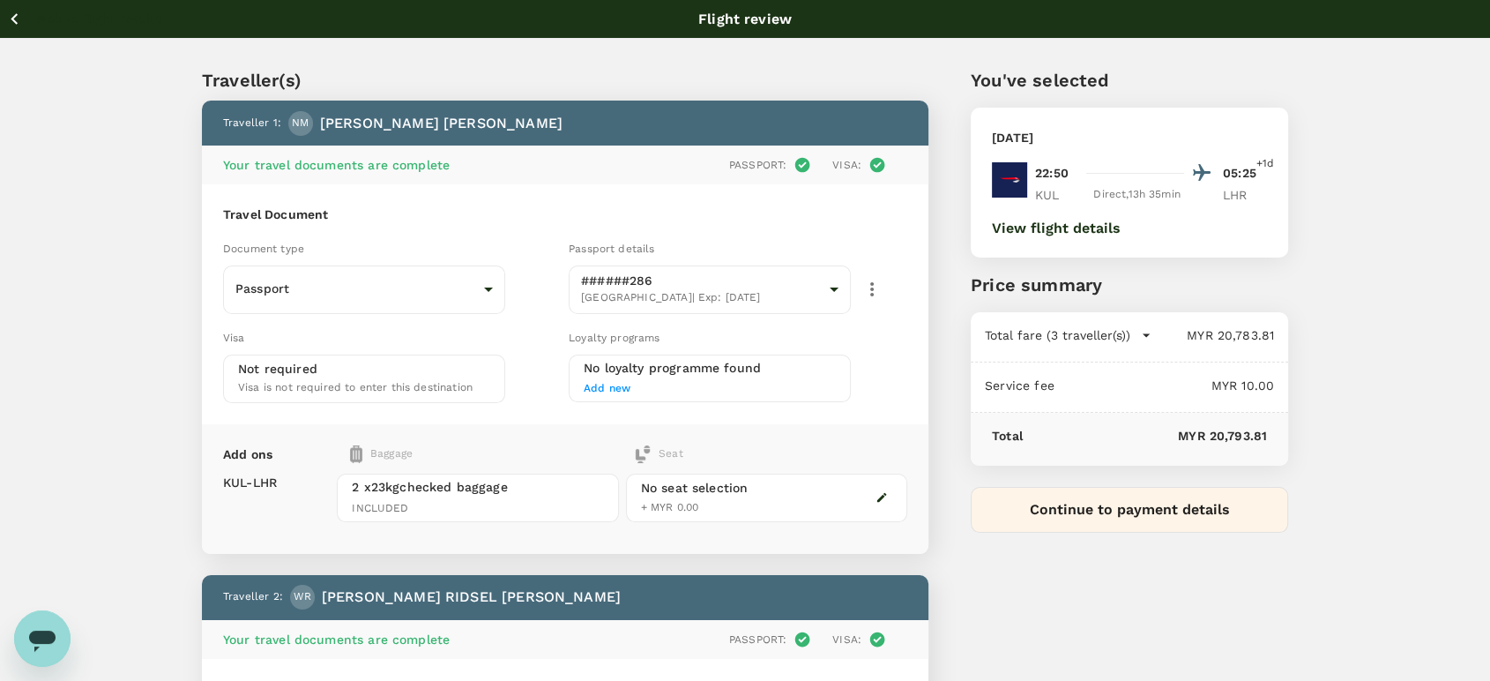
click at [23, 17] on icon "button" at bounding box center [15, 19] width 22 height 22
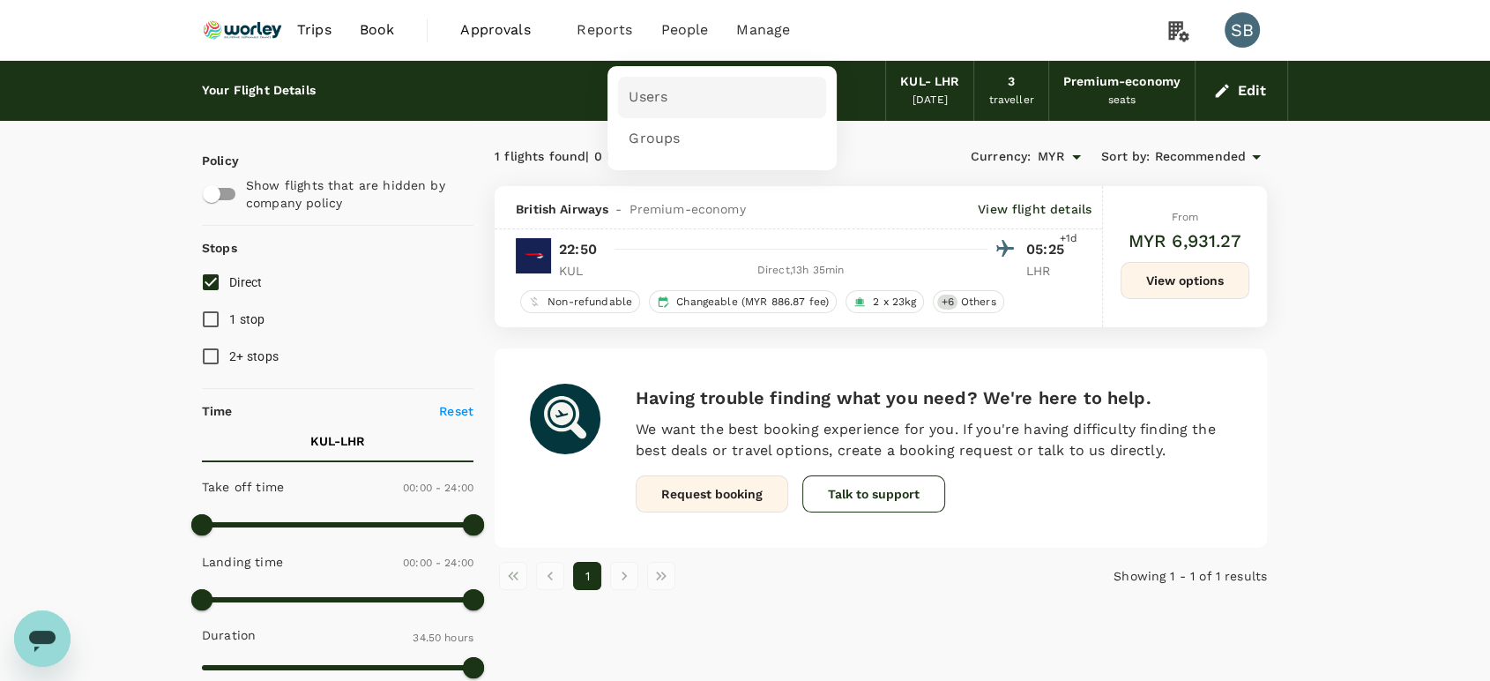
click at [659, 86] on link "Users" at bounding box center [722, 97] width 208 height 41
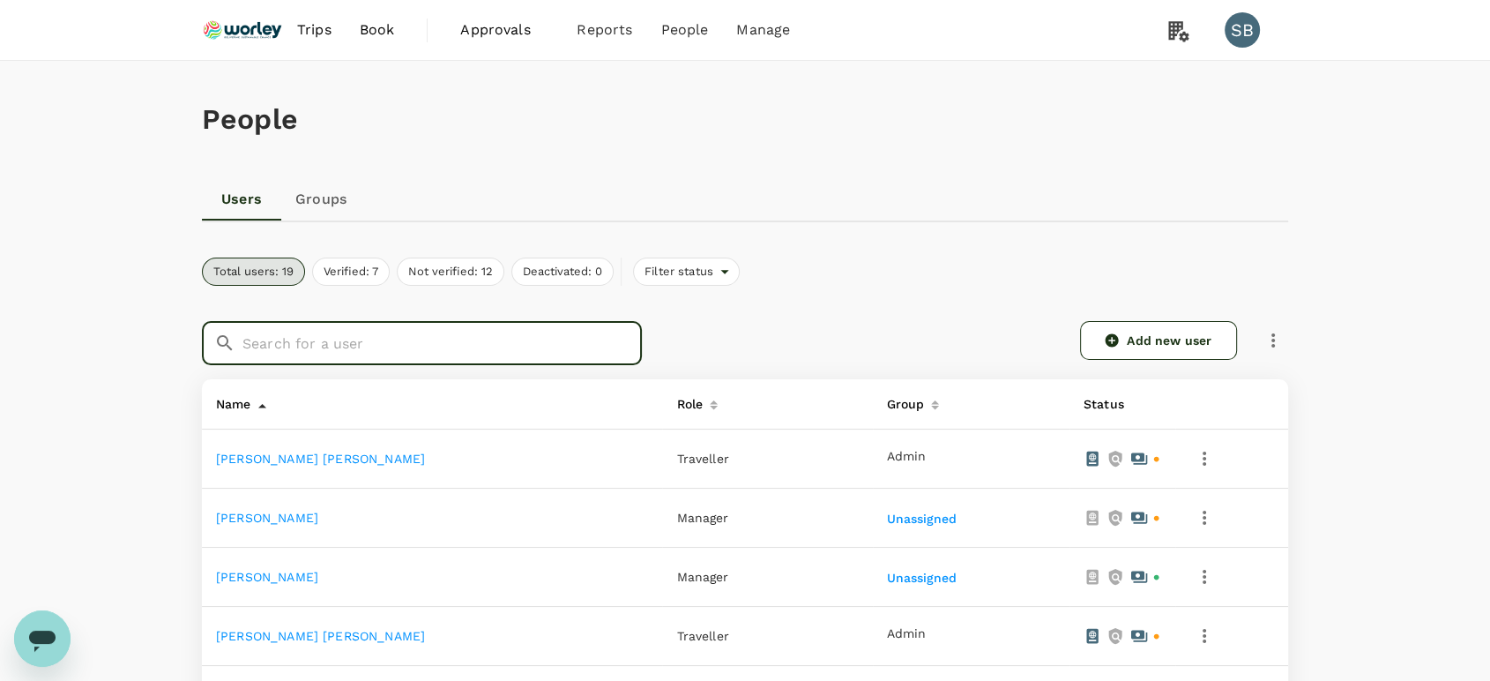
click at [471, 337] on input "text" at bounding box center [441, 343] width 399 height 44
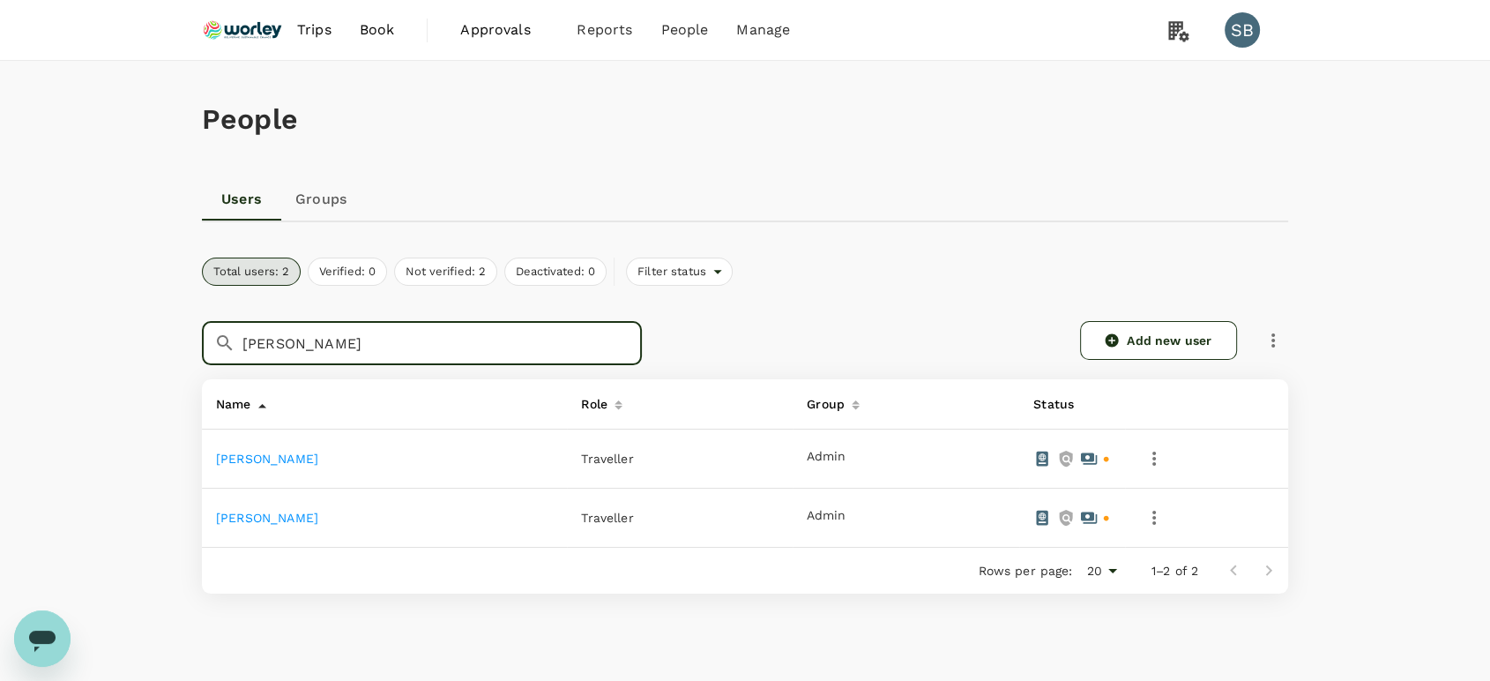
type input "[PERSON_NAME]"
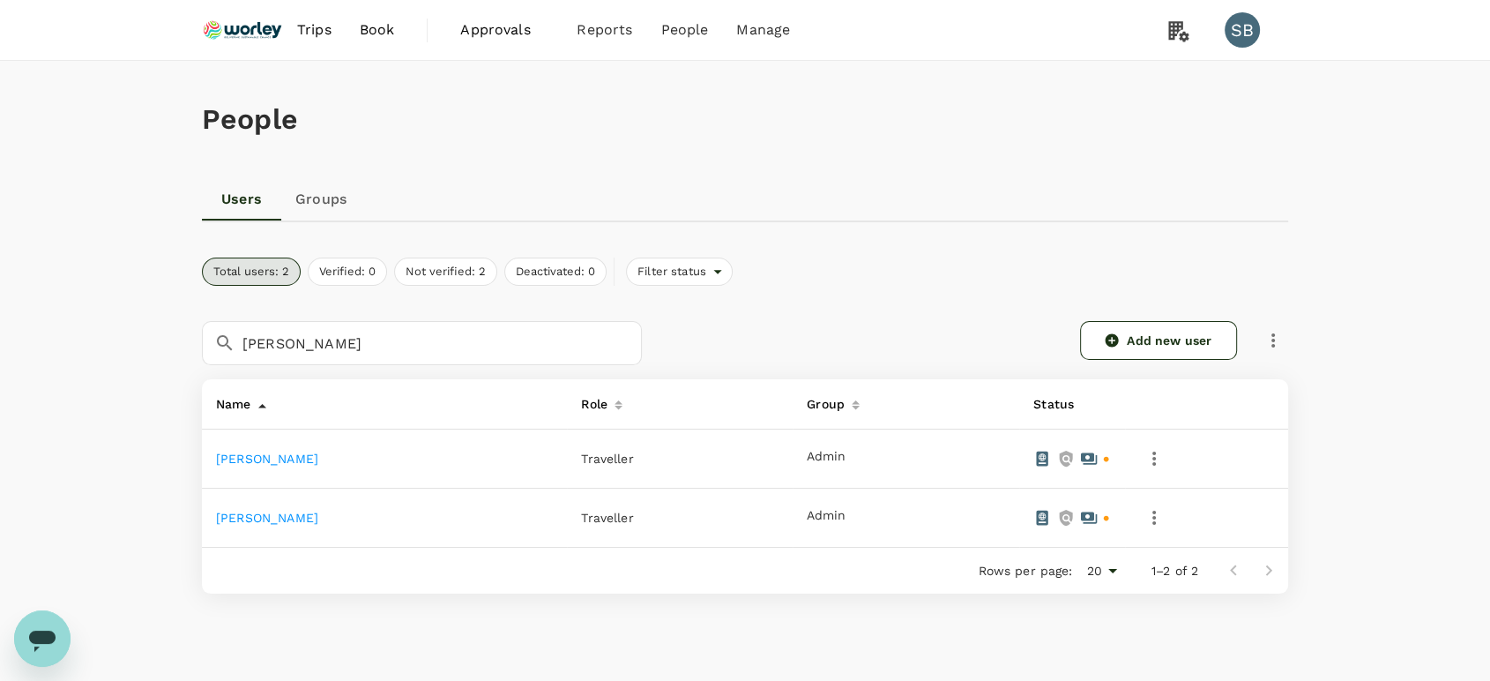
click at [318, 453] on link "[PERSON_NAME]" at bounding box center [267, 458] width 102 height 14
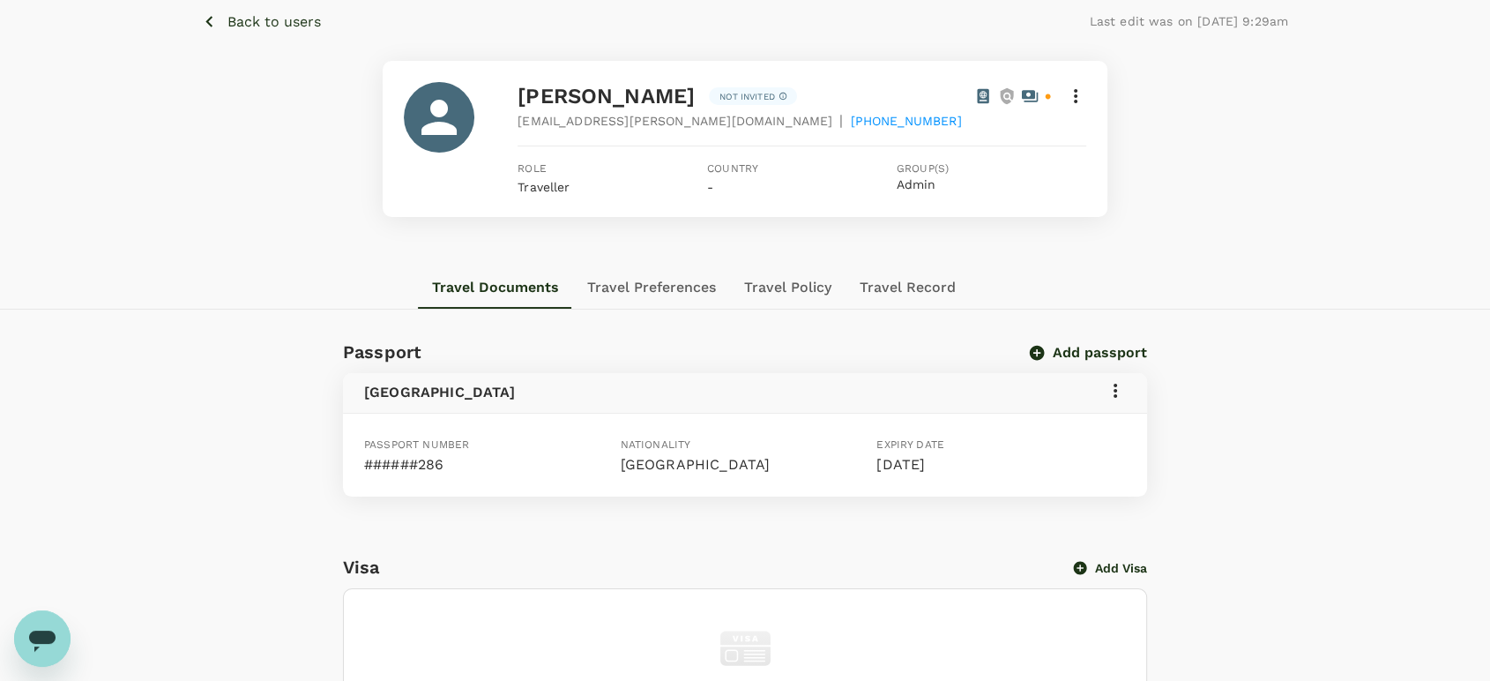
scroll to position [78, 0]
click at [688, 291] on button "Travel Preferences" at bounding box center [651, 288] width 157 height 42
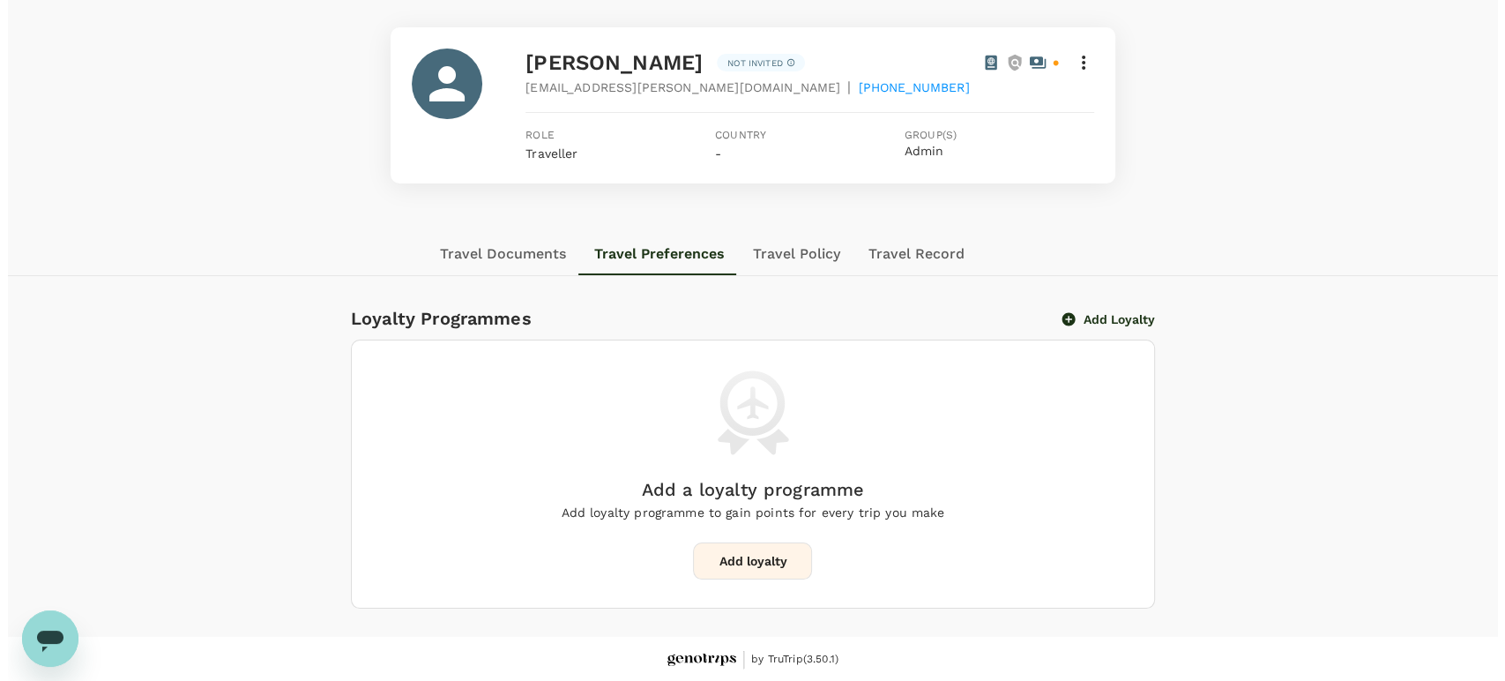
scroll to position [113, 0]
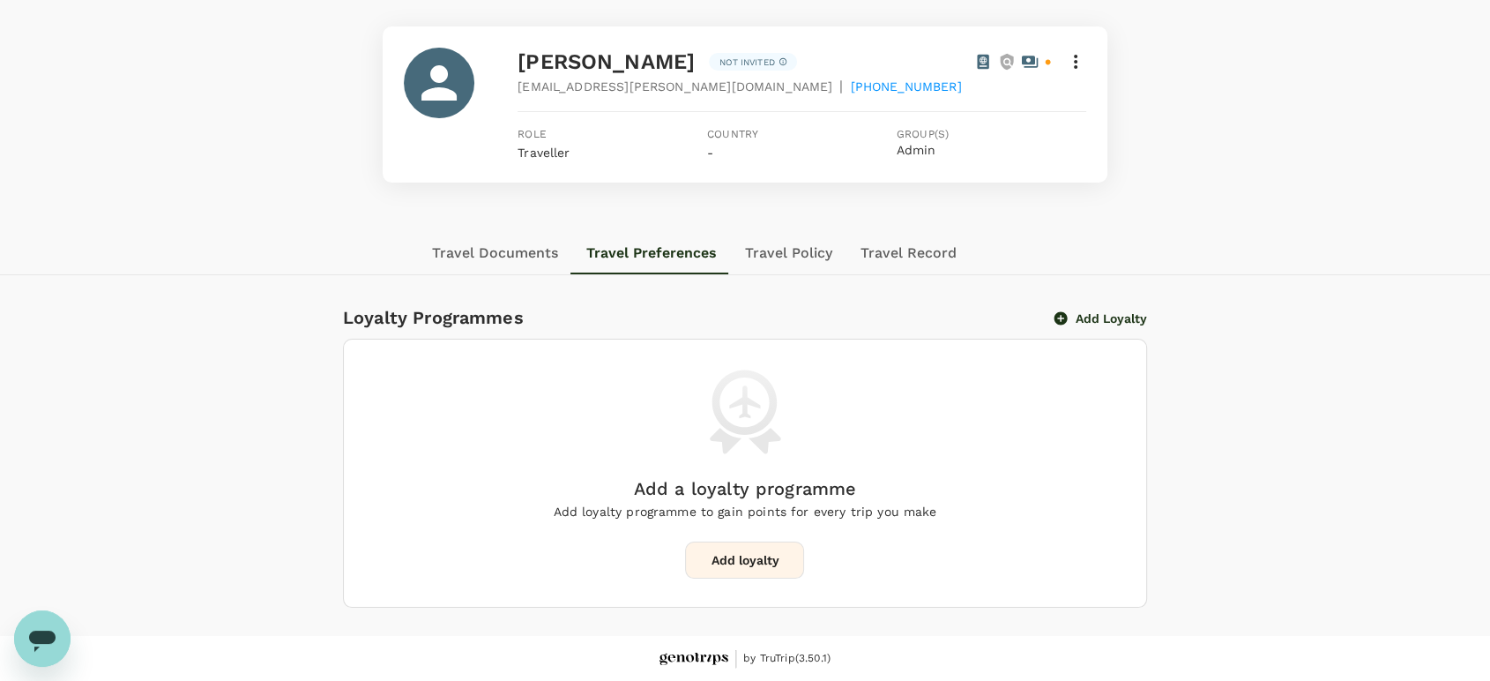
click at [746, 557] on button "Add loyalty" at bounding box center [744, 559] width 119 height 37
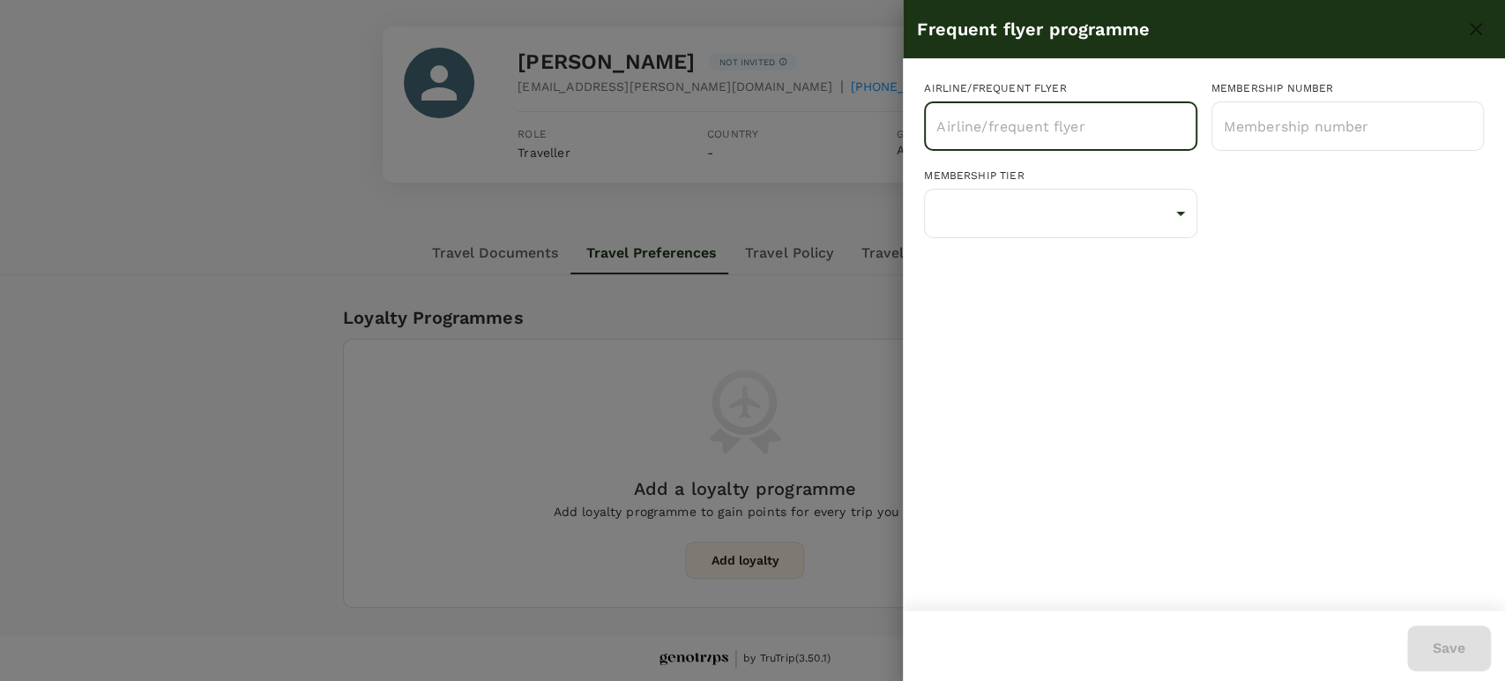
click at [949, 125] on input "text" at bounding box center [1047, 125] width 230 height 33
type input "BRITISH"
click at [1054, 118] on input "text" at bounding box center [1047, 125] width 230 height 33
click at [1016, 171] on li "British Airways Executive Club" at bounding box center [1060, 175] width 272 height 32
type input "British Airways Executive Club"
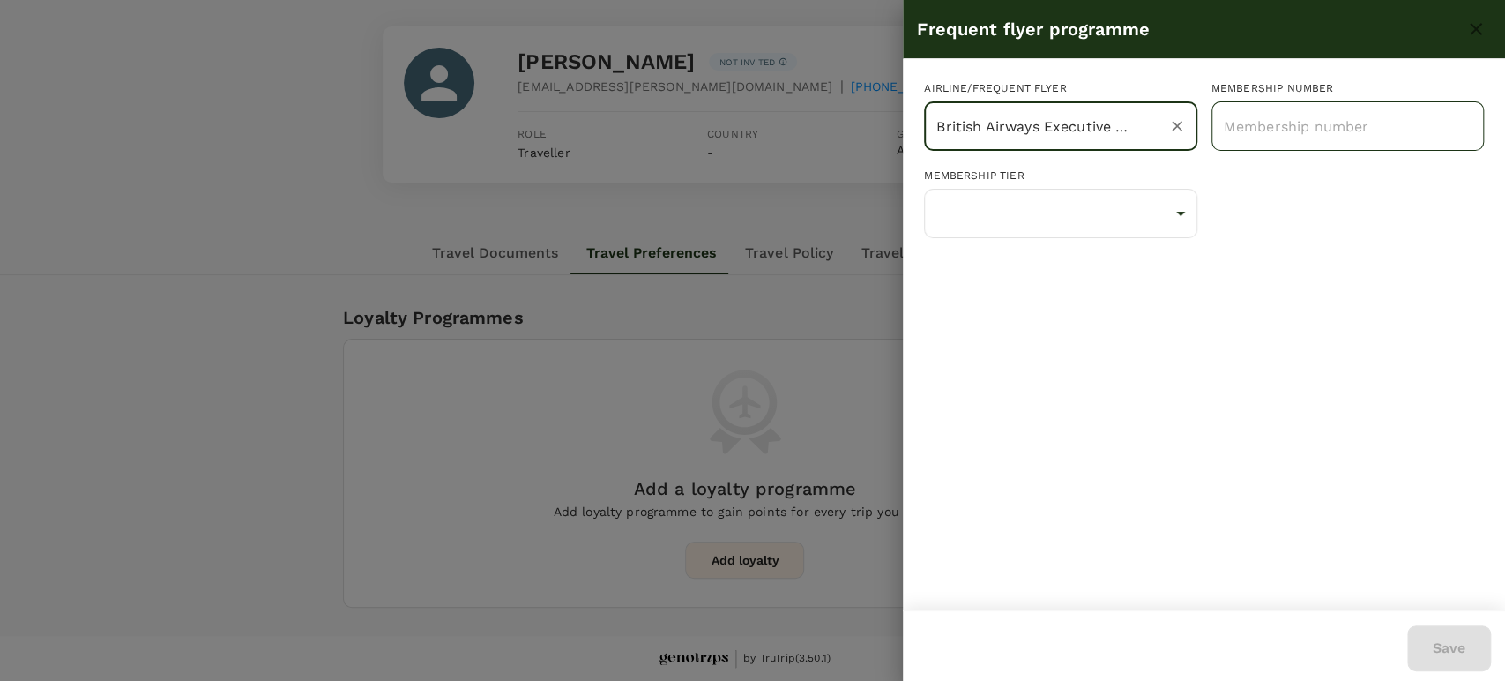
click at [1261, 129] on input "text" at bounding box center [1347, 126] width 272 height 44
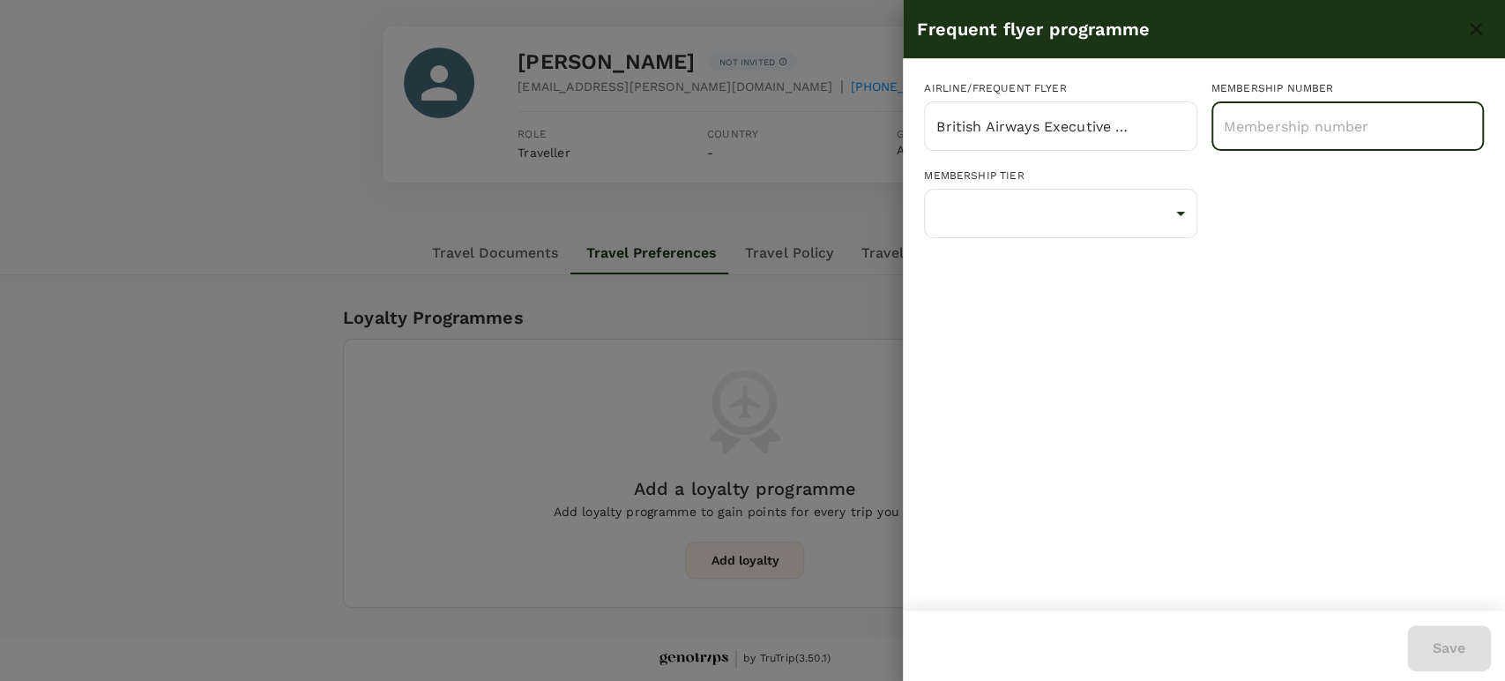
paste input "BA 499 576 74"
drag, startPoint x: 1244, startPoint y: 126, endPoint x: 1214, endPoint y: 124, distance: 30.0
click at [1214, 124] on input "BA 499 576 74" at bounding box center [1347, 126] width 272 height 44
type input "499 576 74"
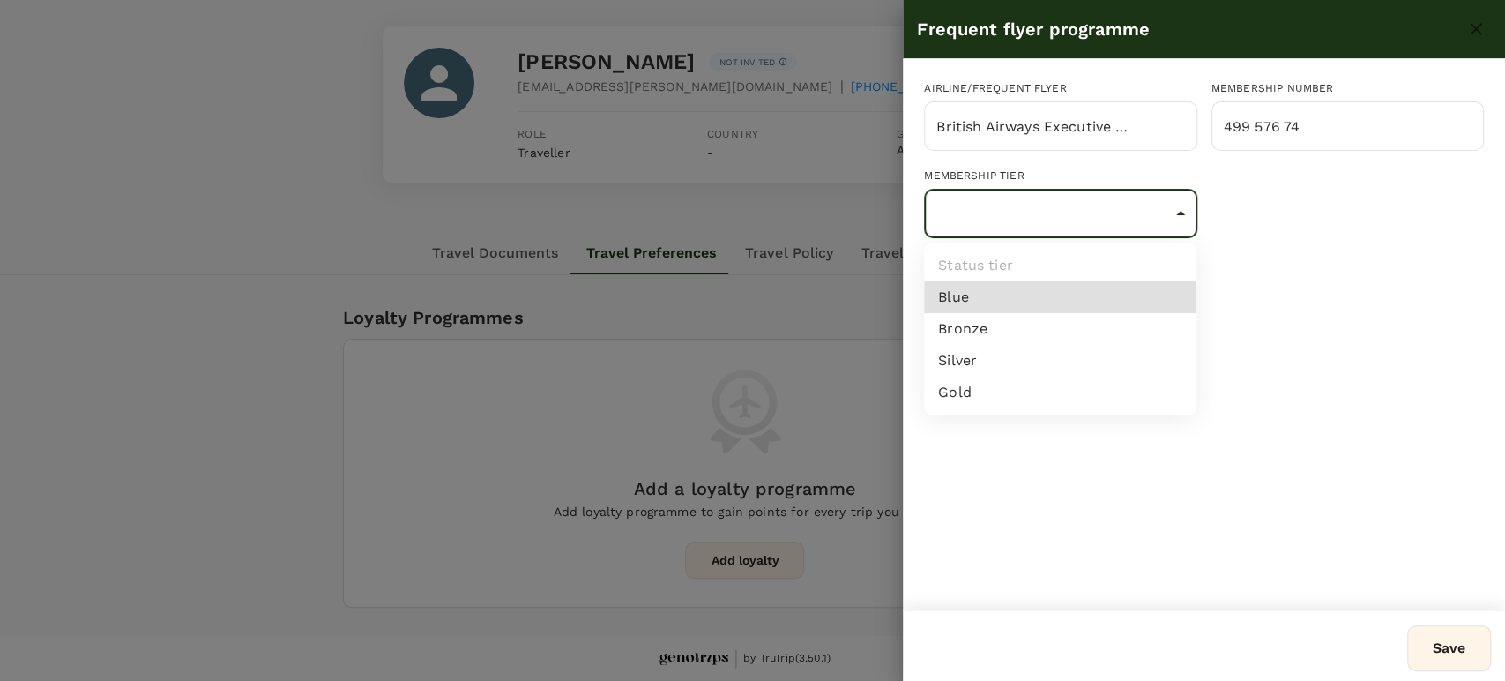
click at [1176, 210] on body "Trips Book Approvals 0 Reports People Manage SB Back to users Last edit was on …" at bounding box center [752, 284] width 1505 height 794
click at [1176, 210] on div at bounding box center [752, 340] width 1505 height 681
click at [1179, 209] on body "Trips Book Approvals 0 Reports People Manage SB Back to users Last edit was on …" at bounding box center [752, 284] width 1505 height 794
click at [1256, 176] on div at bounding box center [752, 340] width 1505 height 681
click at [1269, 286] on div "Airline/Frequent Flyer British Airways Executive Club ​ Membership number 499 5…" at bounding box center [1204, 334] width 602 height 551
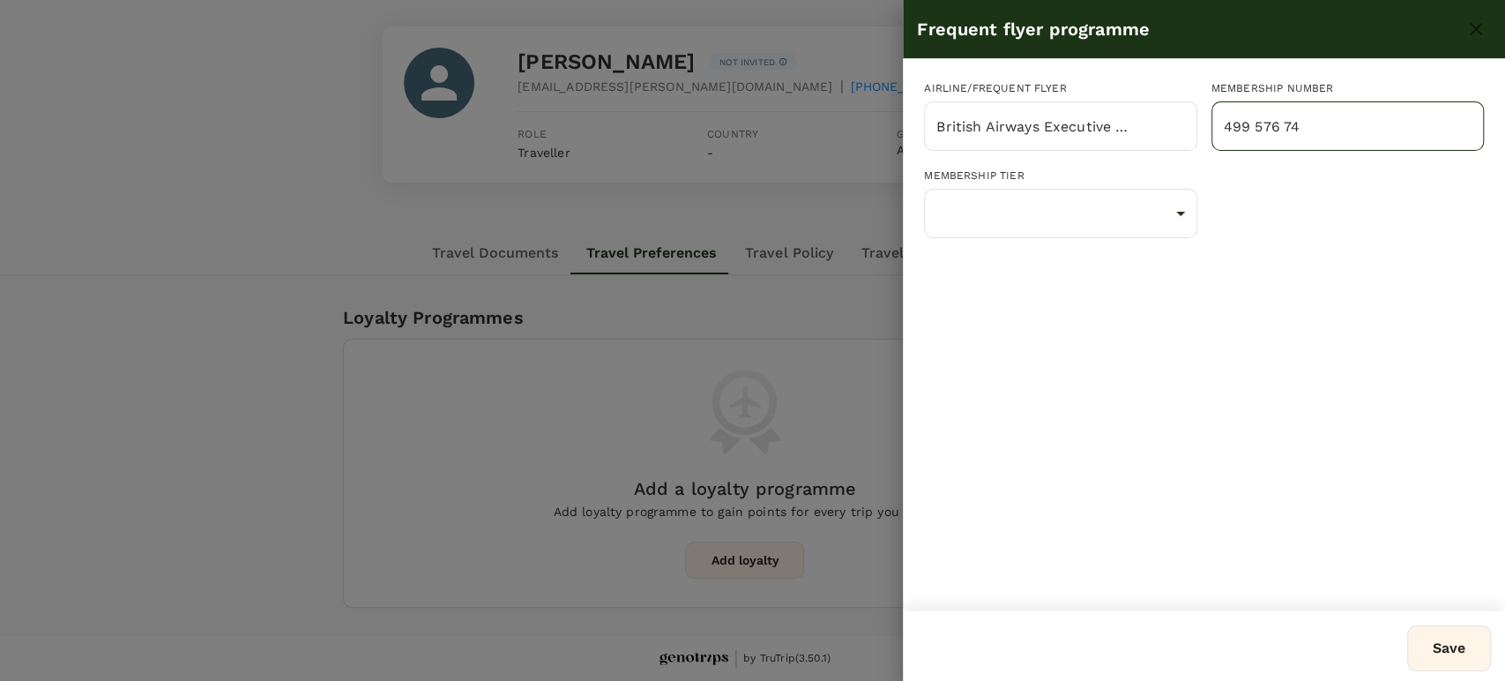
click at [1255, 126] on input "499 576 74" at bounding box center [1347, 126] width 272 height 44
click at [1278, 125] on input "499576 74" at bounding box center [1347, 126] width 272 height 44
type input "49957674"
click at [1182, 213] on body "Trips Book Approvals 0 Reports People Manage SB Back to users Last edit was on …" at bounding box center [752, 284] width 1505 height 794
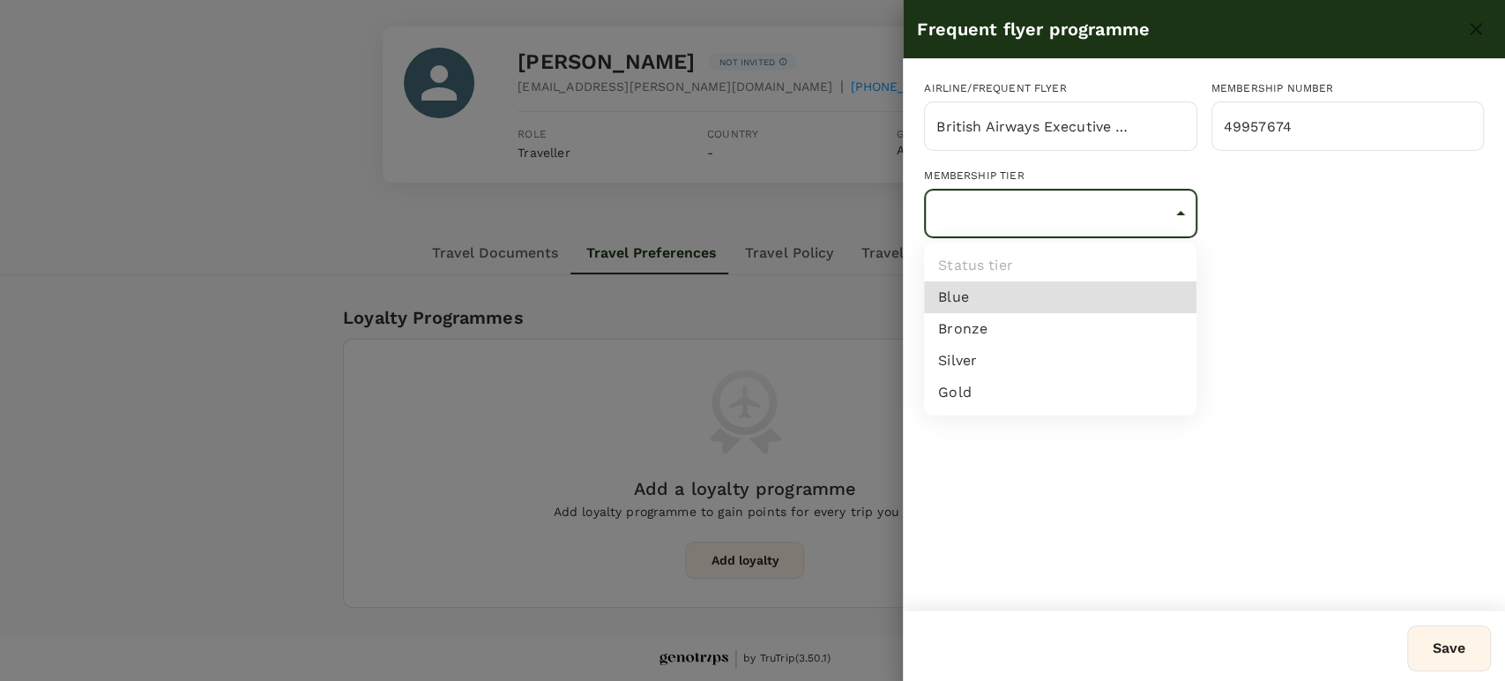
click at [984, 296] on li "Blue" at bounding box center [1060, 297] width 272 height 32
type input "1"
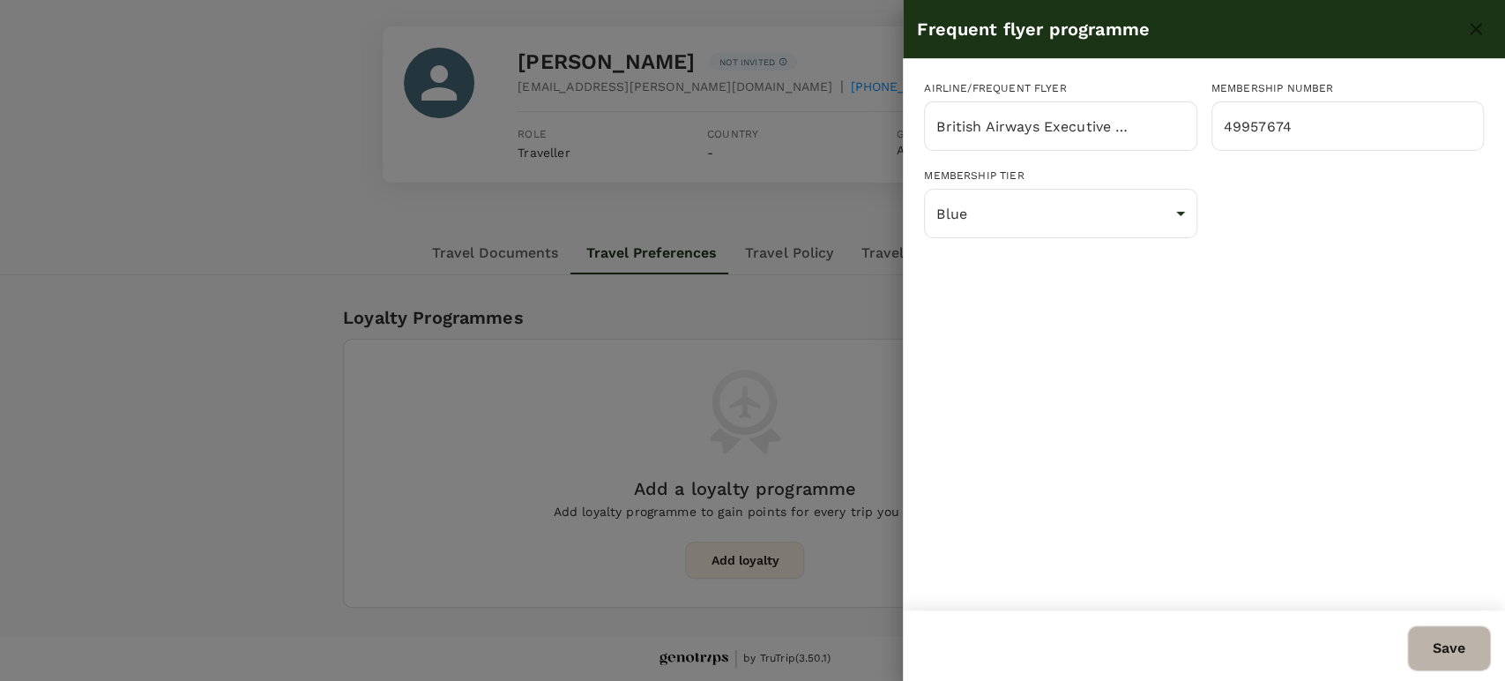
click at [1445, 656] on button "Save" at bounding box center [1449, 648] width 84 height 46
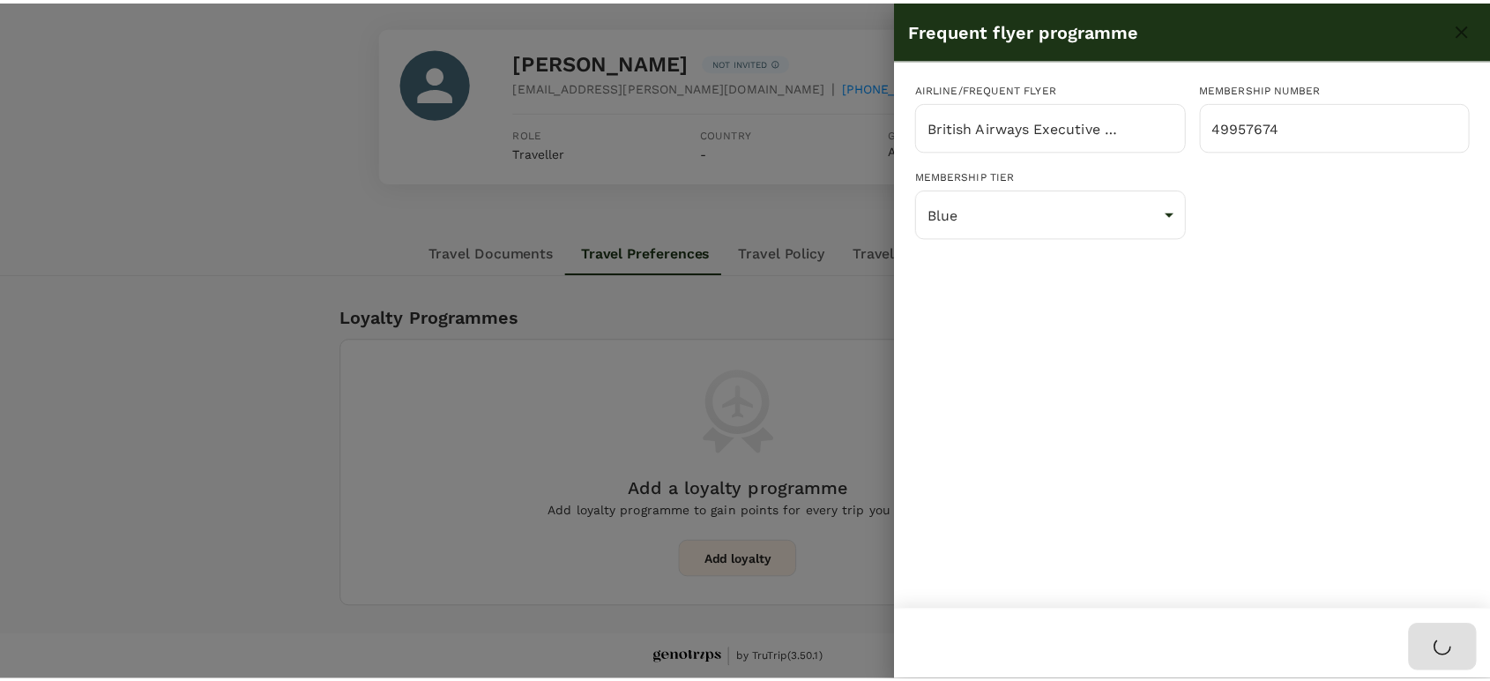
scroll to position [87, 0]
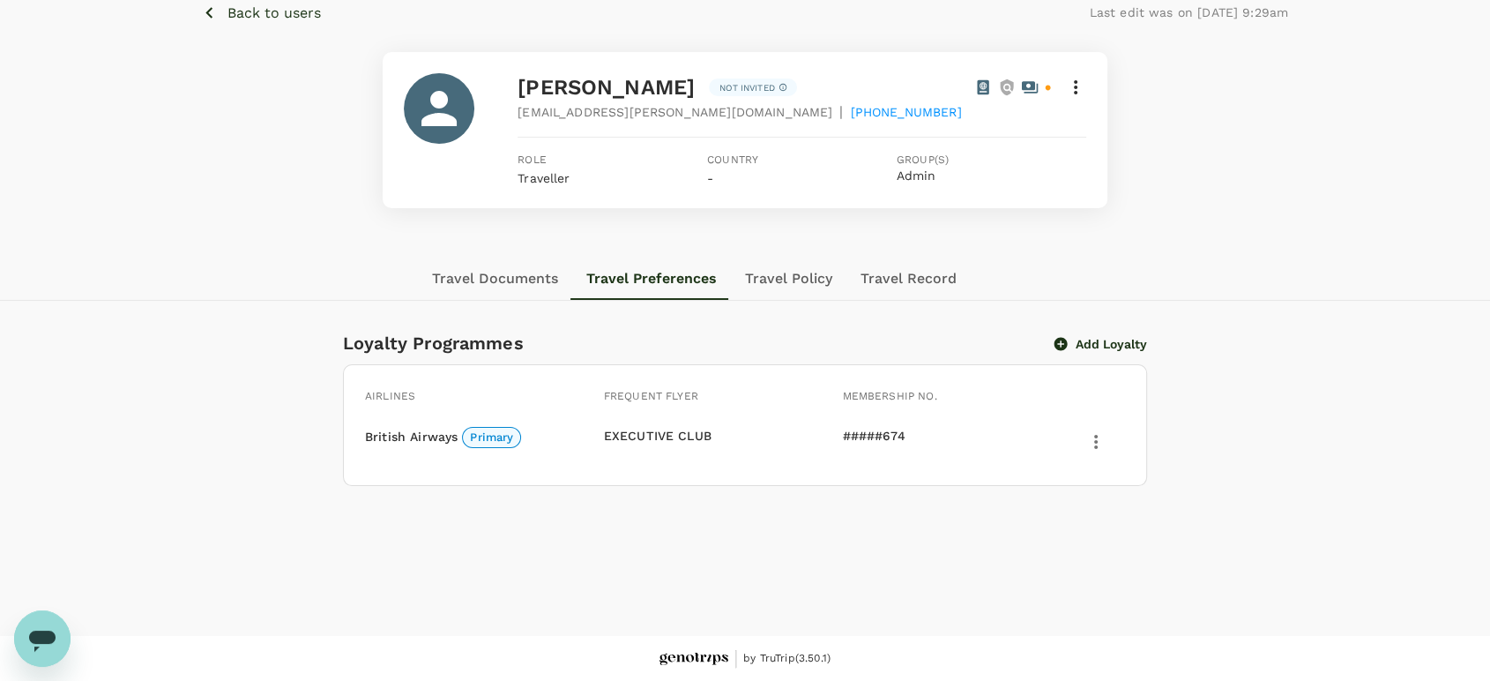
click at [254, 18] on p "Back to users" at bounding box center [273, 13] width 93 height 21
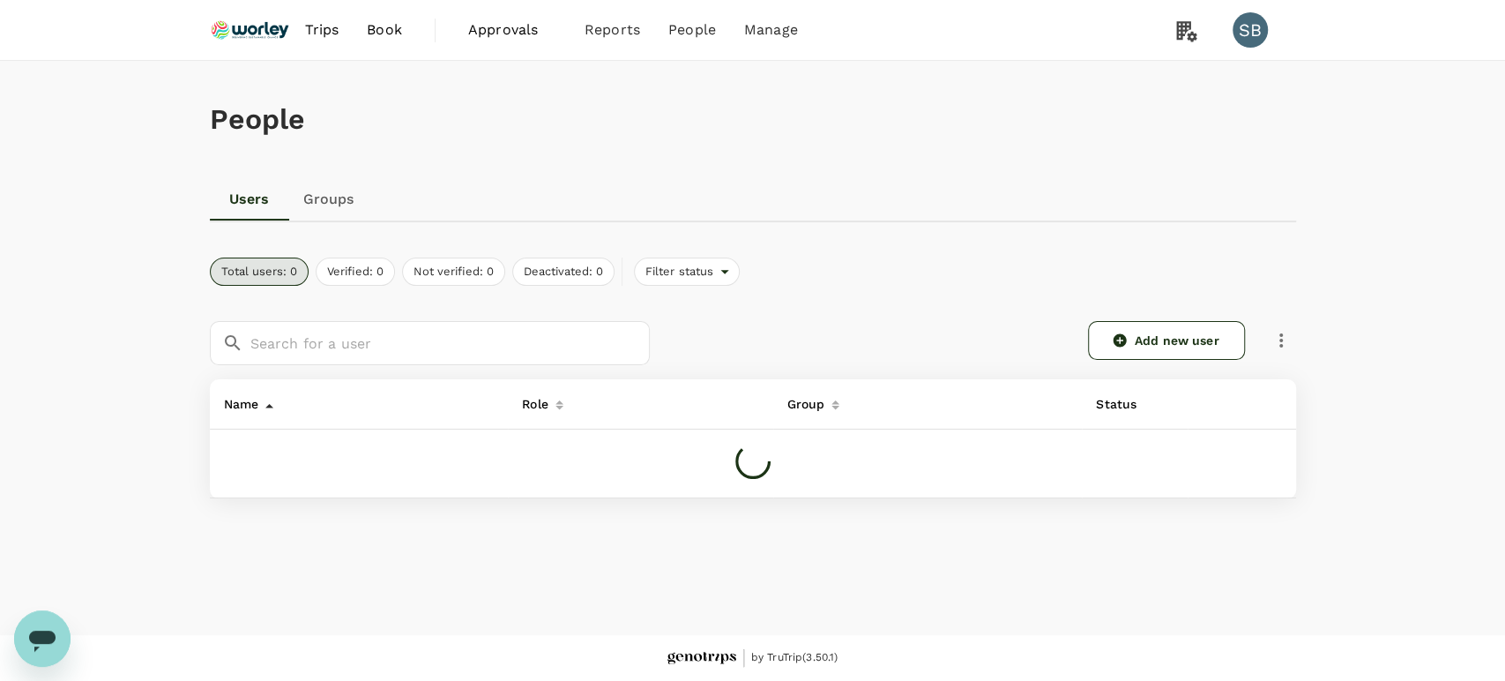
click at [240, 29] on img at bounding box center [250, 30] width 81 height 39
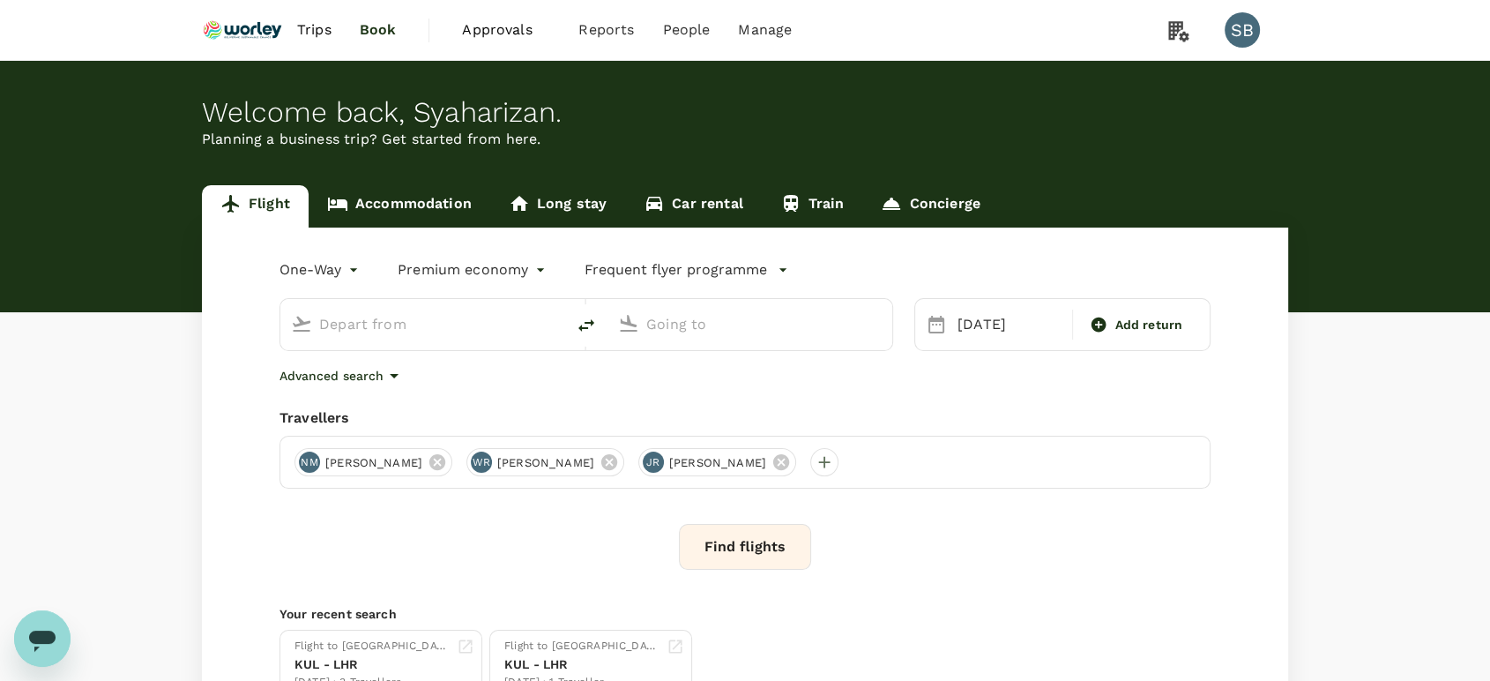
type input "Kuala Lumpur Intl ([GEOGRAPHIC_DATA])"
type input "London Heathrow (LHR)"
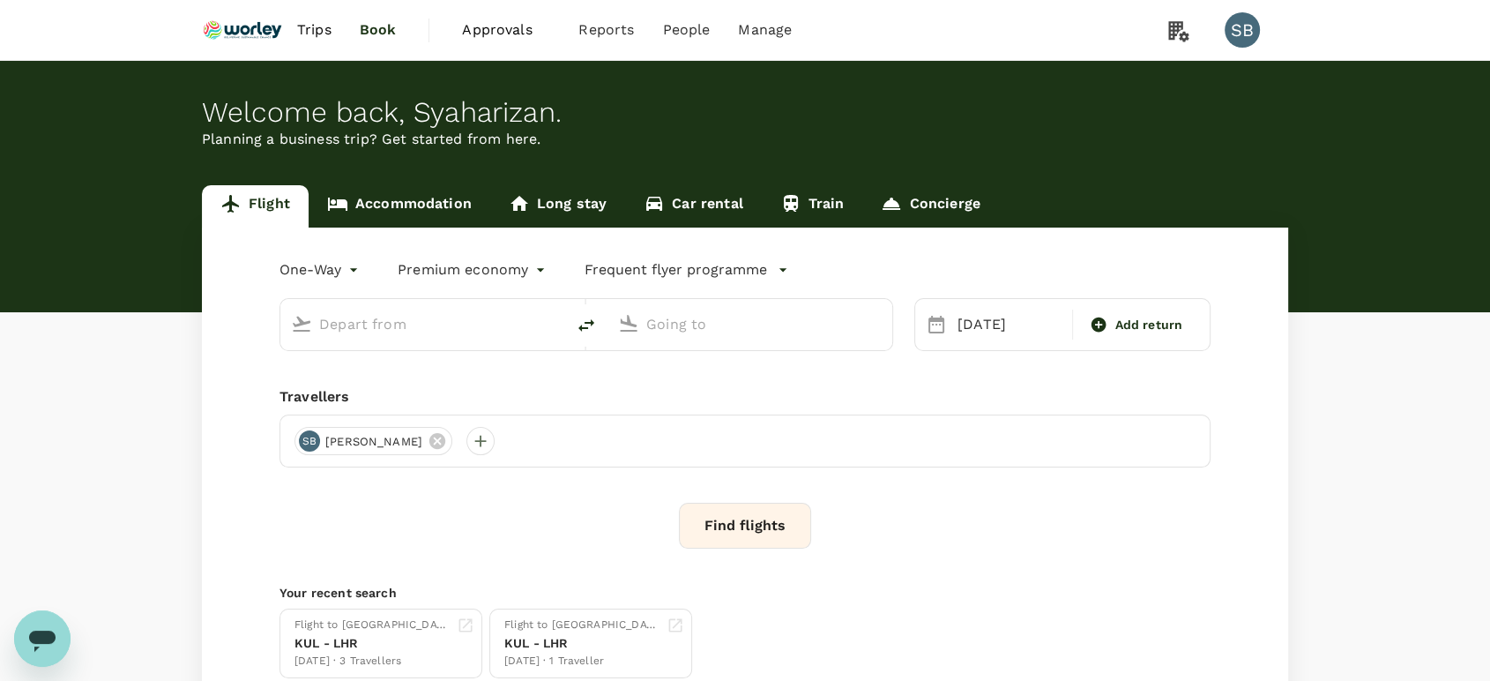
type input "Kuala Lumpur Intl ([GEOGRAPHIC_DATA])"
type input "London Heathrow (LHR)"
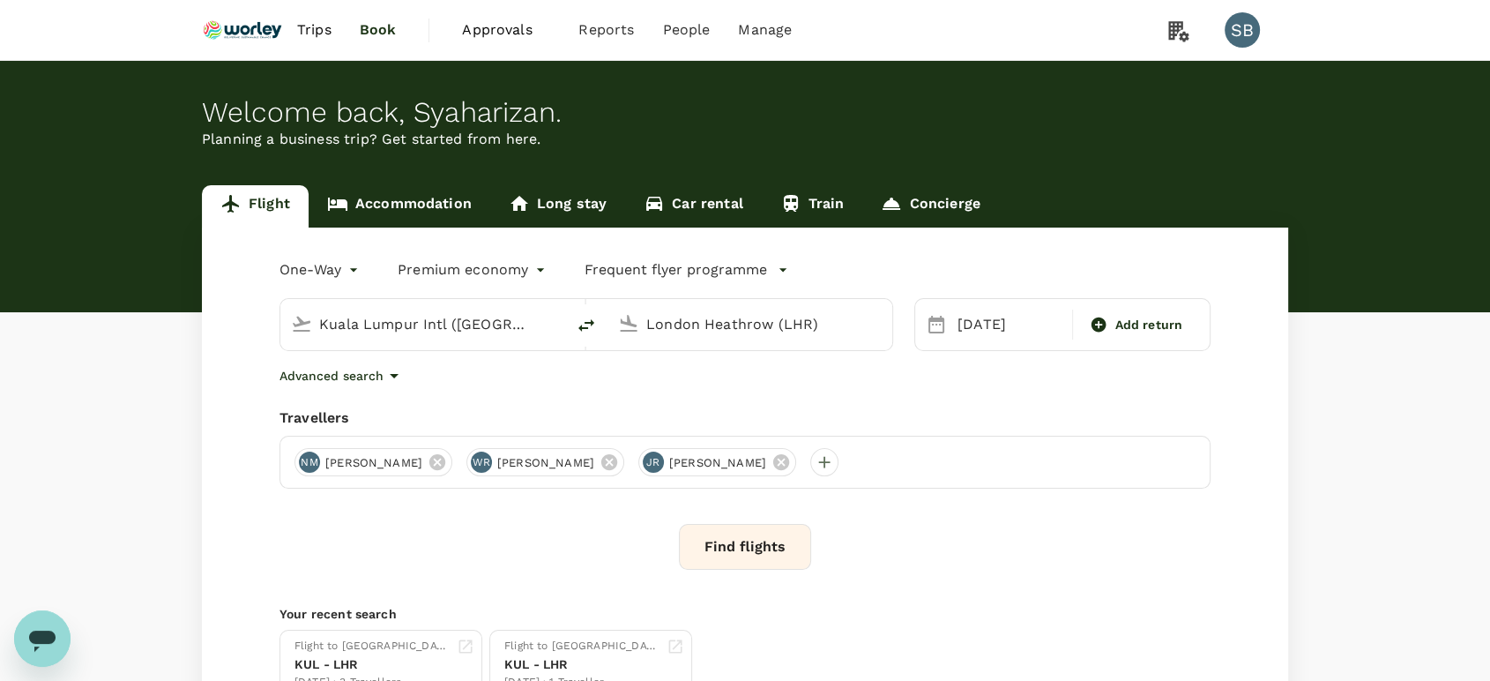
click at [744, 546] on button "Find flights" at bounding box center [745, 547] width 132 height 46
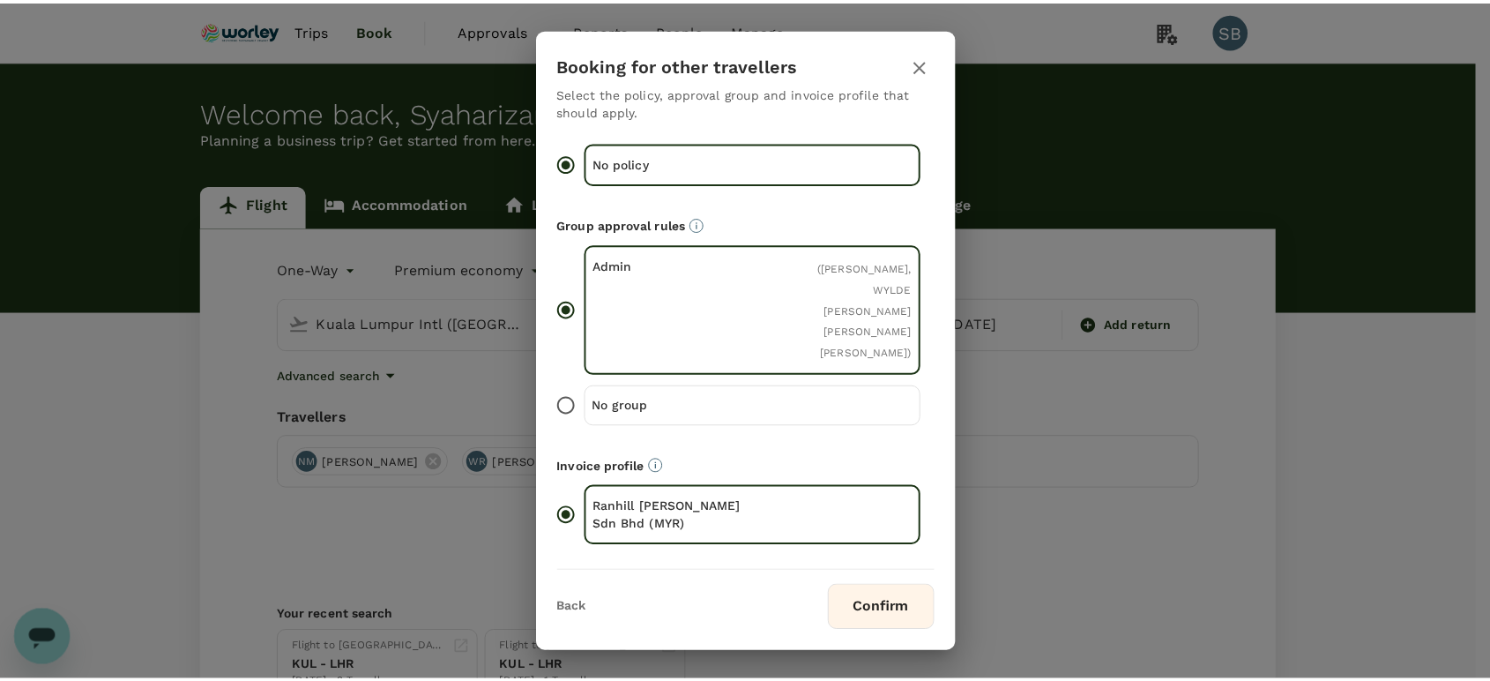
scroll to position [45, 0]
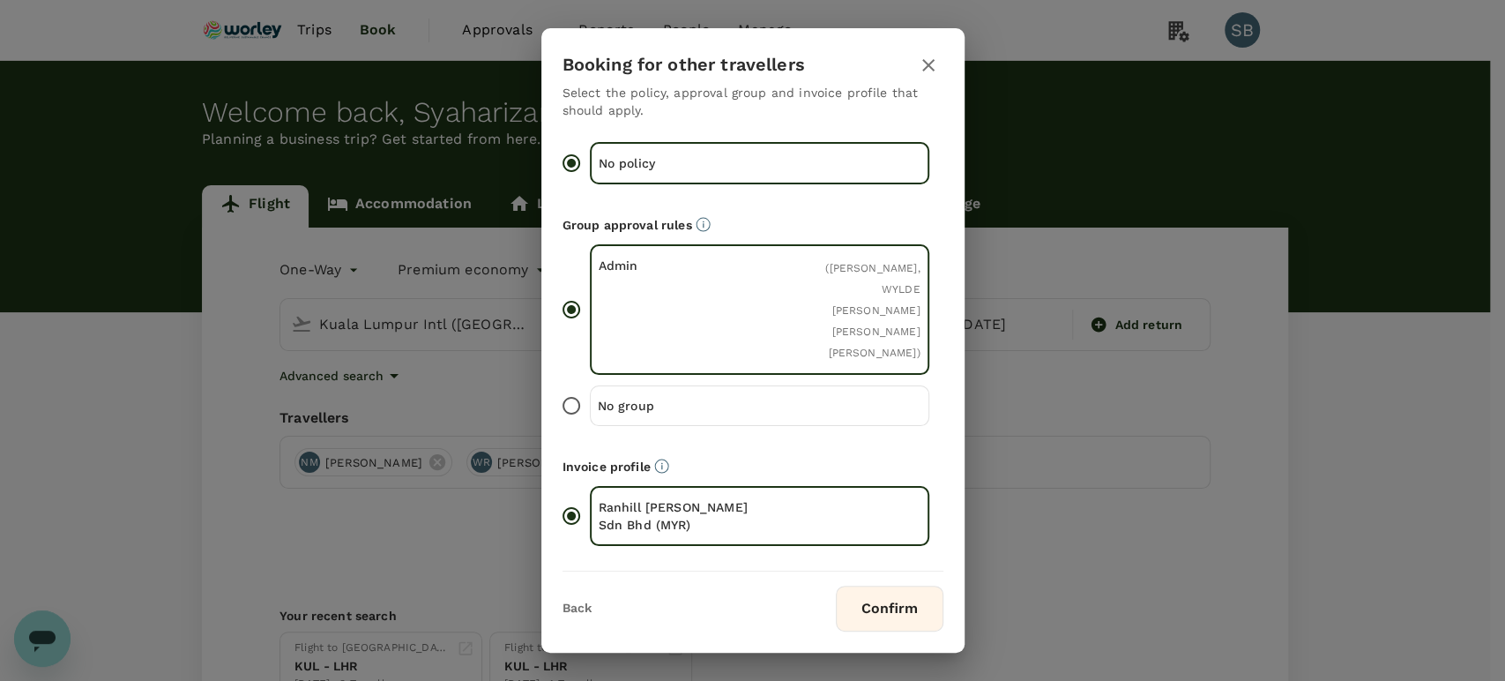
click at [871, 592] on button "Confirm" at bounding box center [890, 608] width 108 height 46
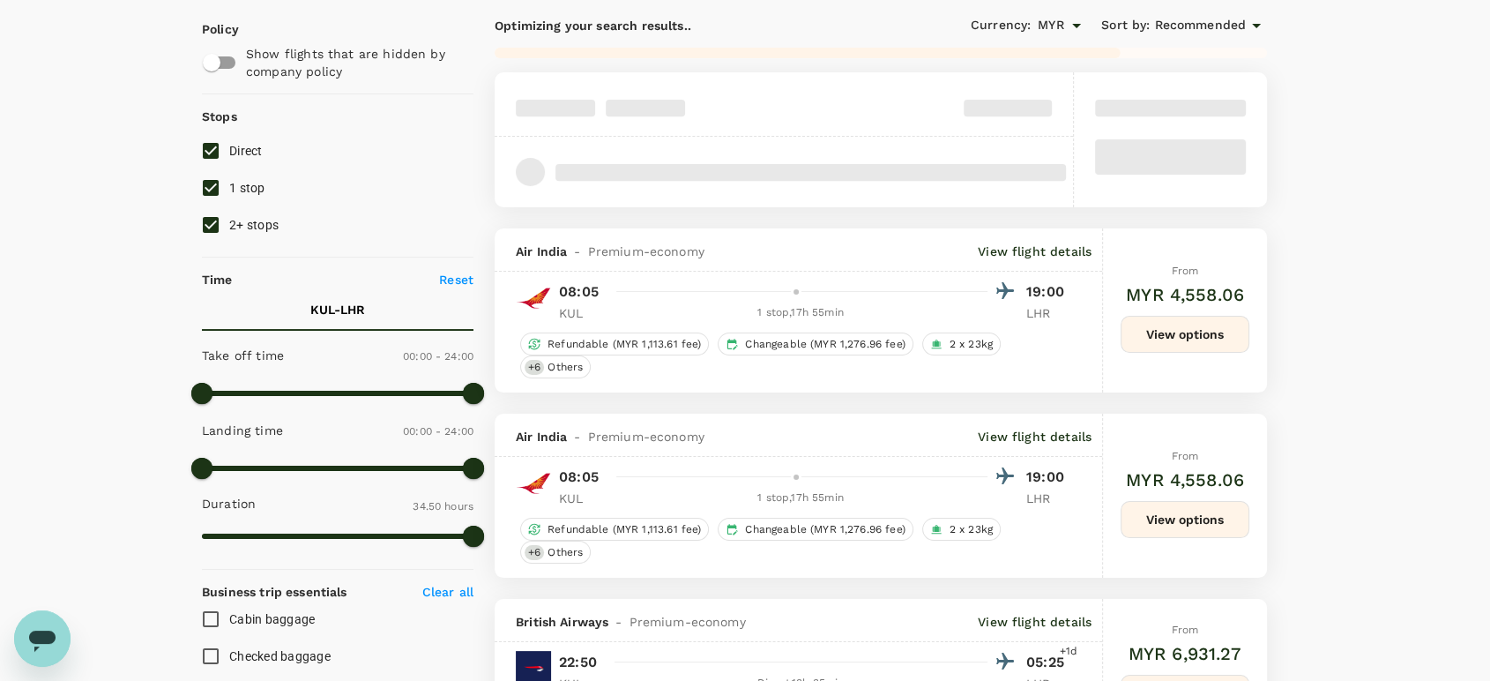
scroll to position [98, 0]
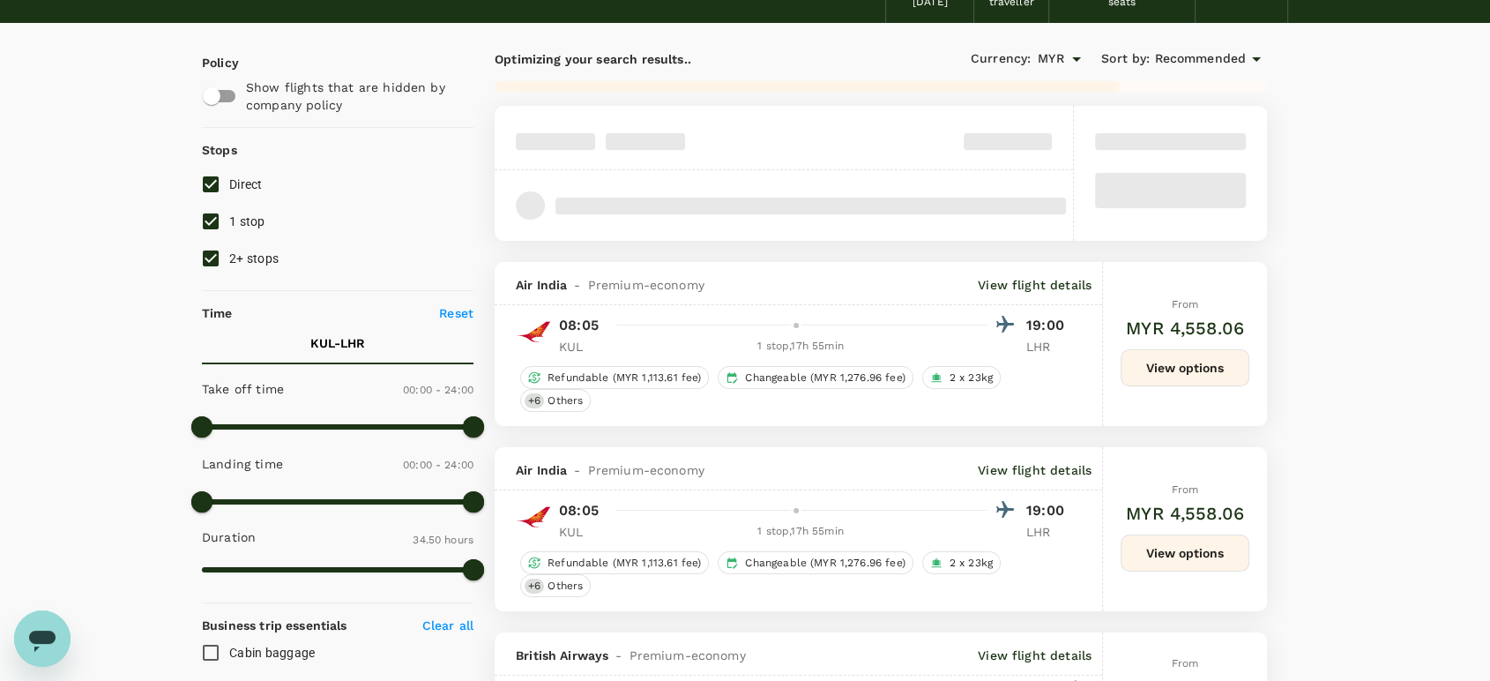
click at [212, 220] on input "1 stop" at bounding box center [210, 221] width 37 height 37
checkbox input "false"
click at [205, 254] on input "2+ stops" at bounding box center [210, 258] width 37 height 37
checkbox input "false"
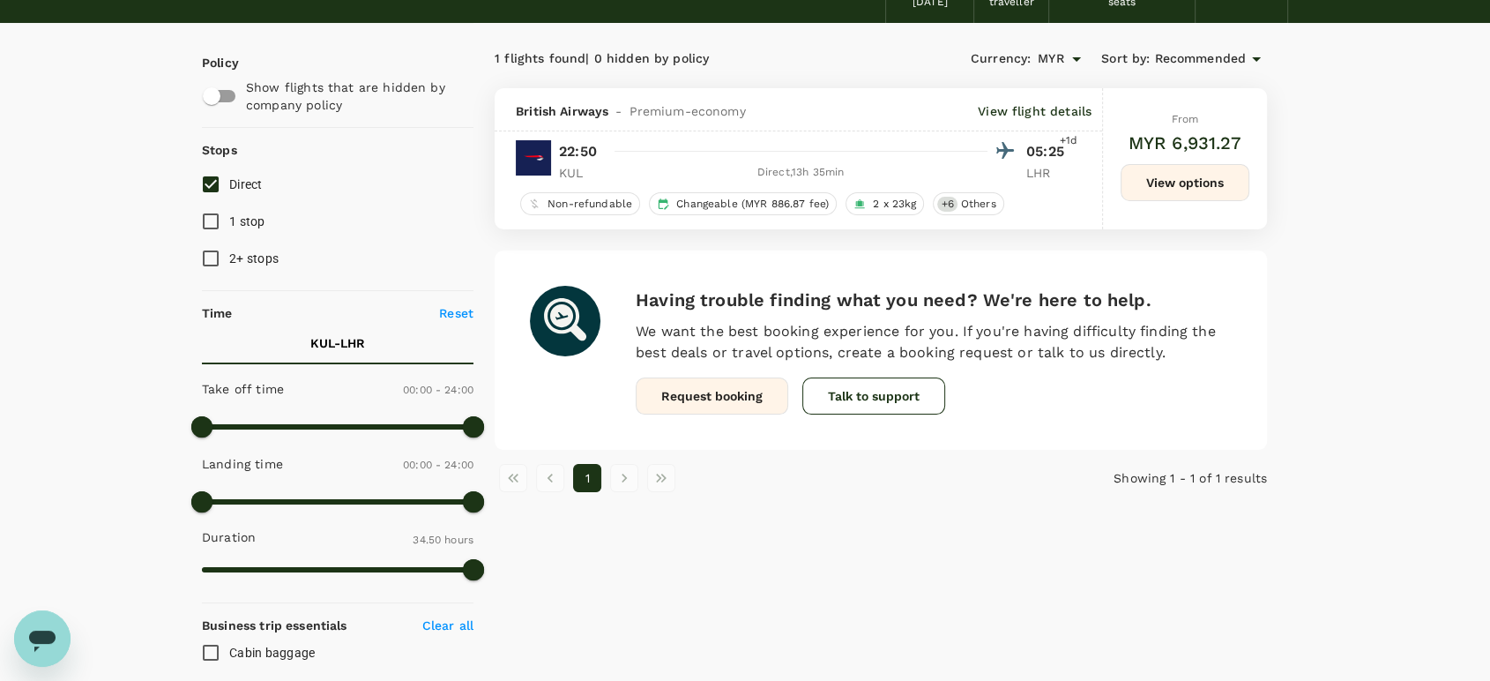
click at [1157, 182] on button "View options" at bounding box center [1184, 182] width 129 height 37
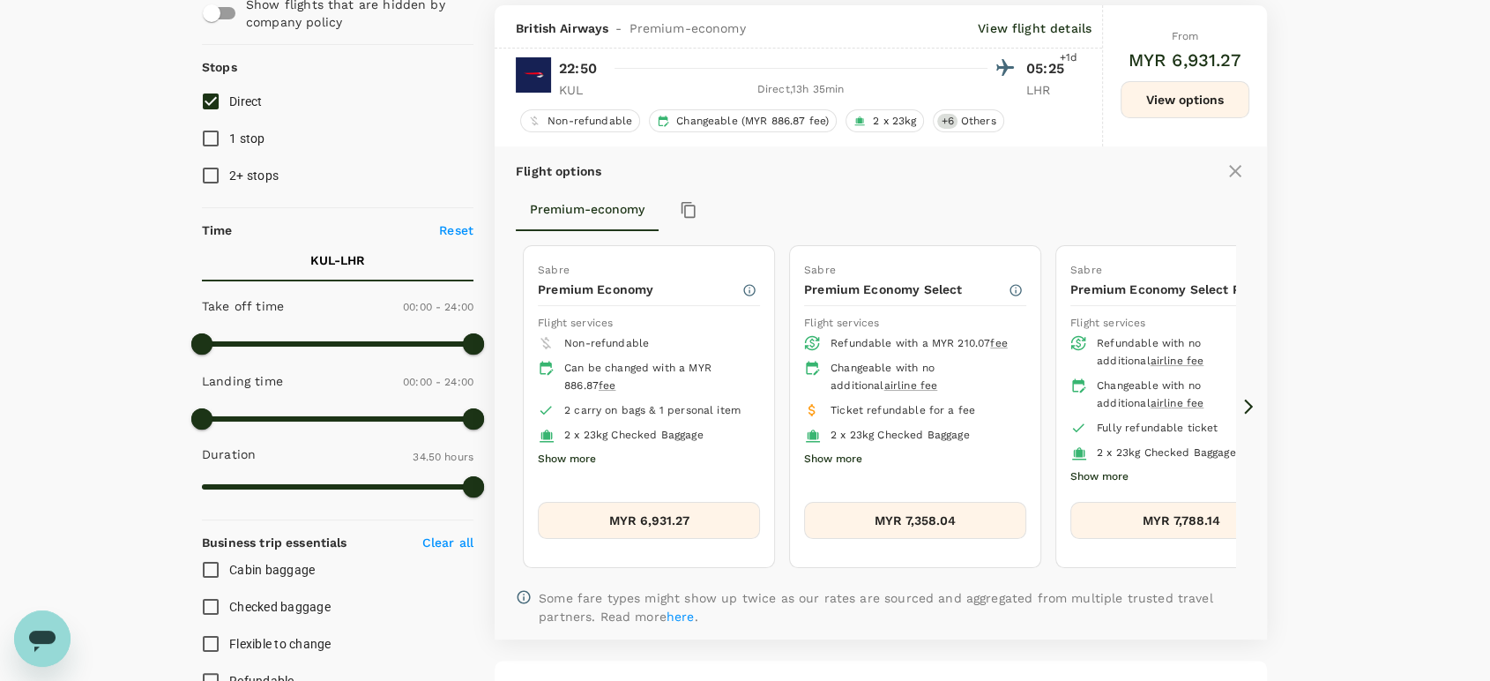
scroll to position [185, 0]
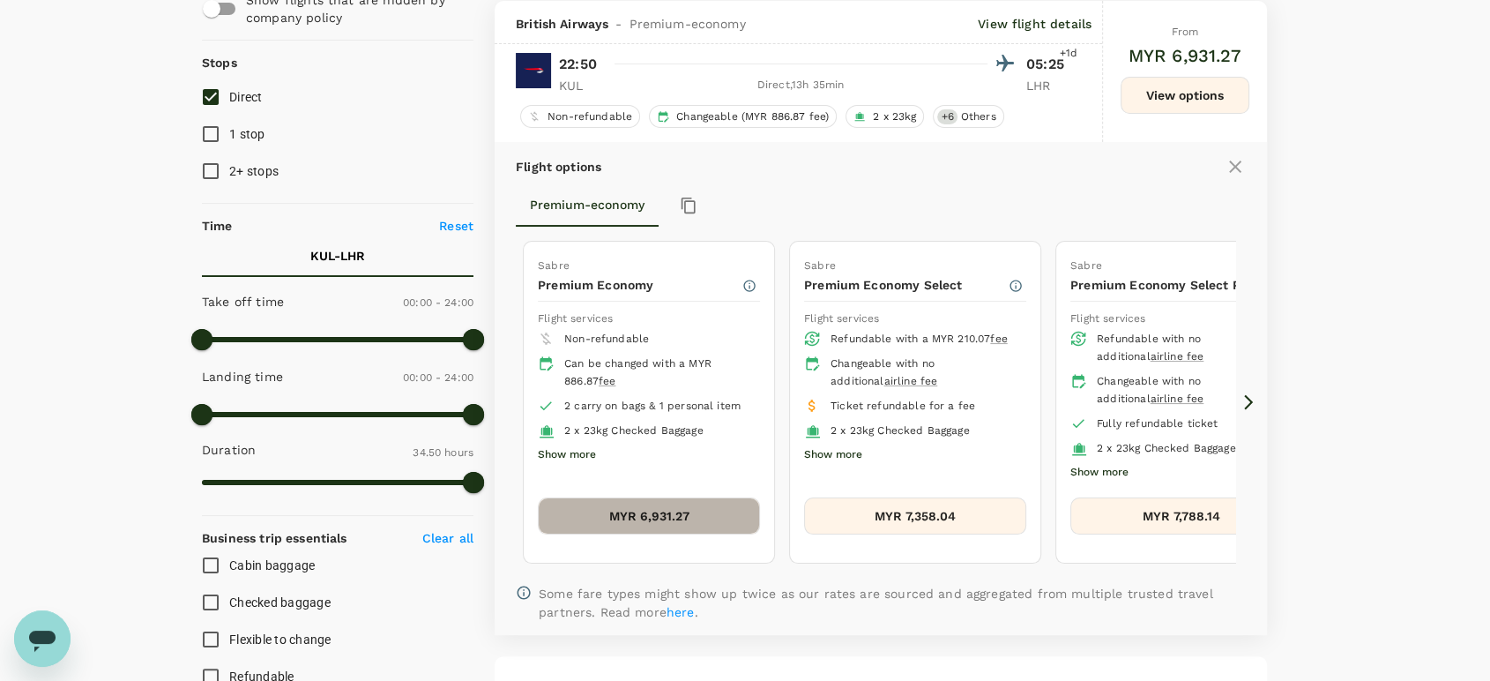
click at [672, 502] on button "MYR 6,931.27" at bounding box center [649, 515] width 222 height 37
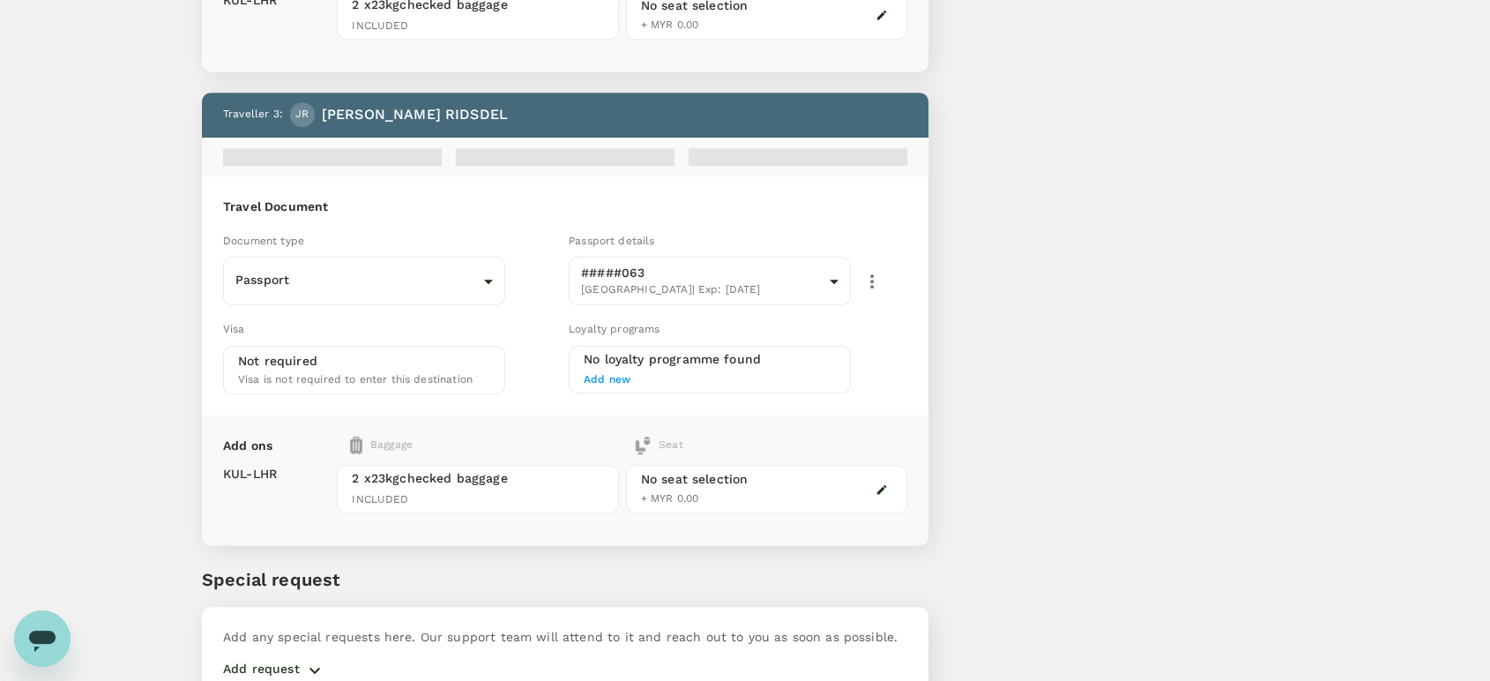
scroll to position [1034, 0]
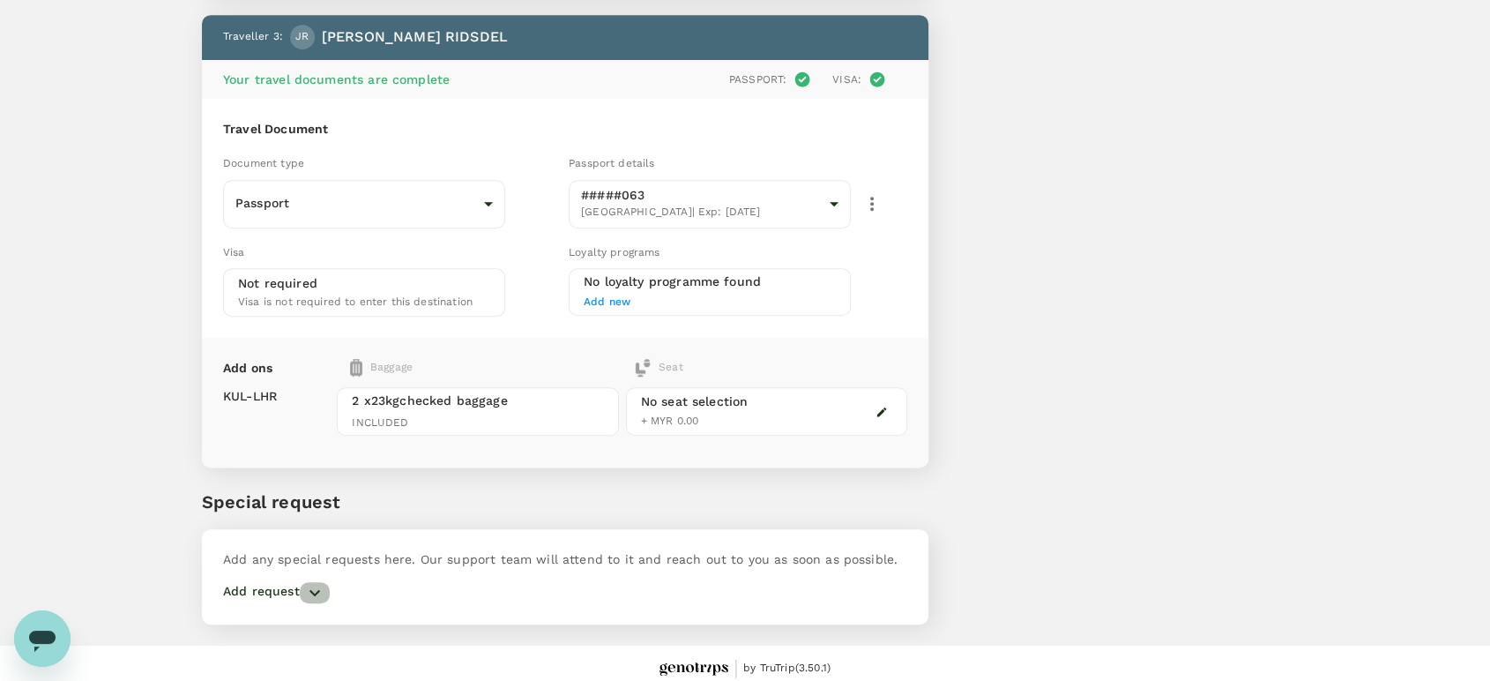
click at [305, 582] on icon "button" at bounding box center [314, 592] width 21 height 21
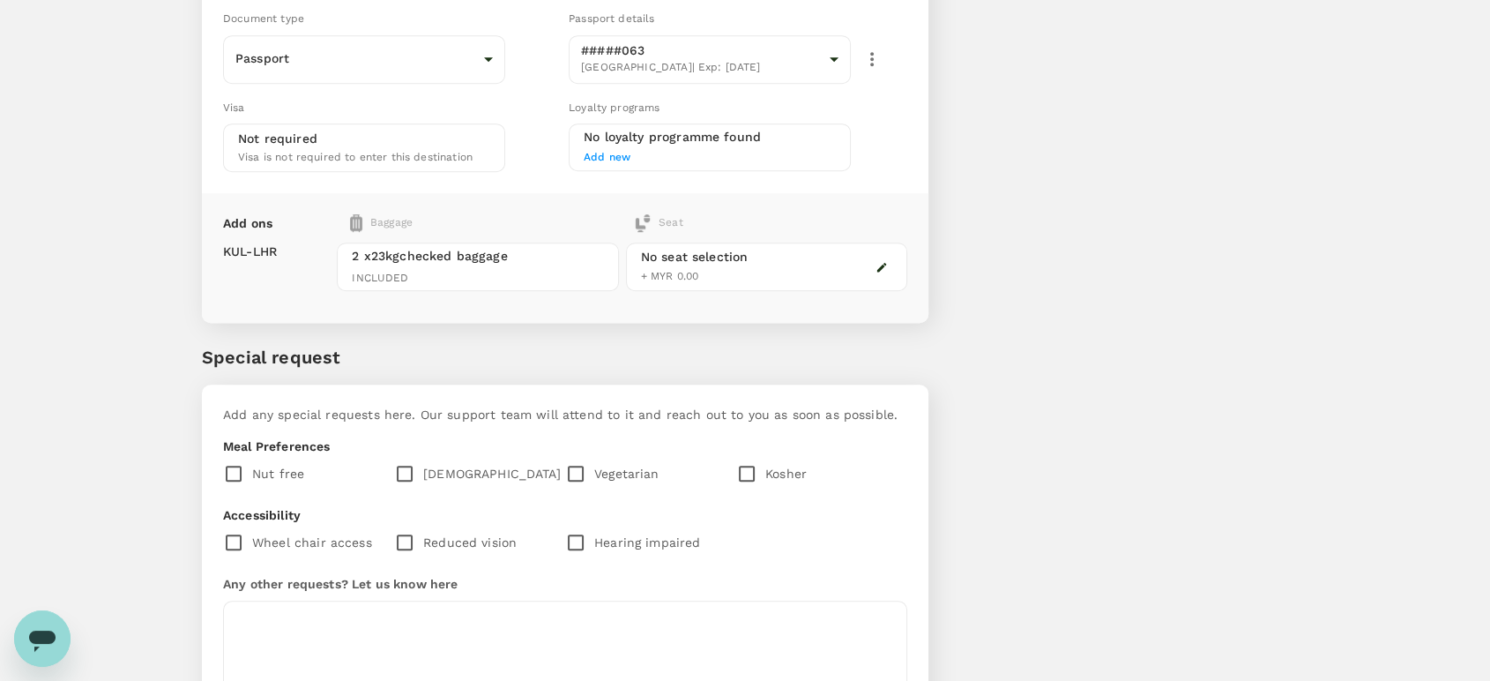
scroll to position [1315, 0]
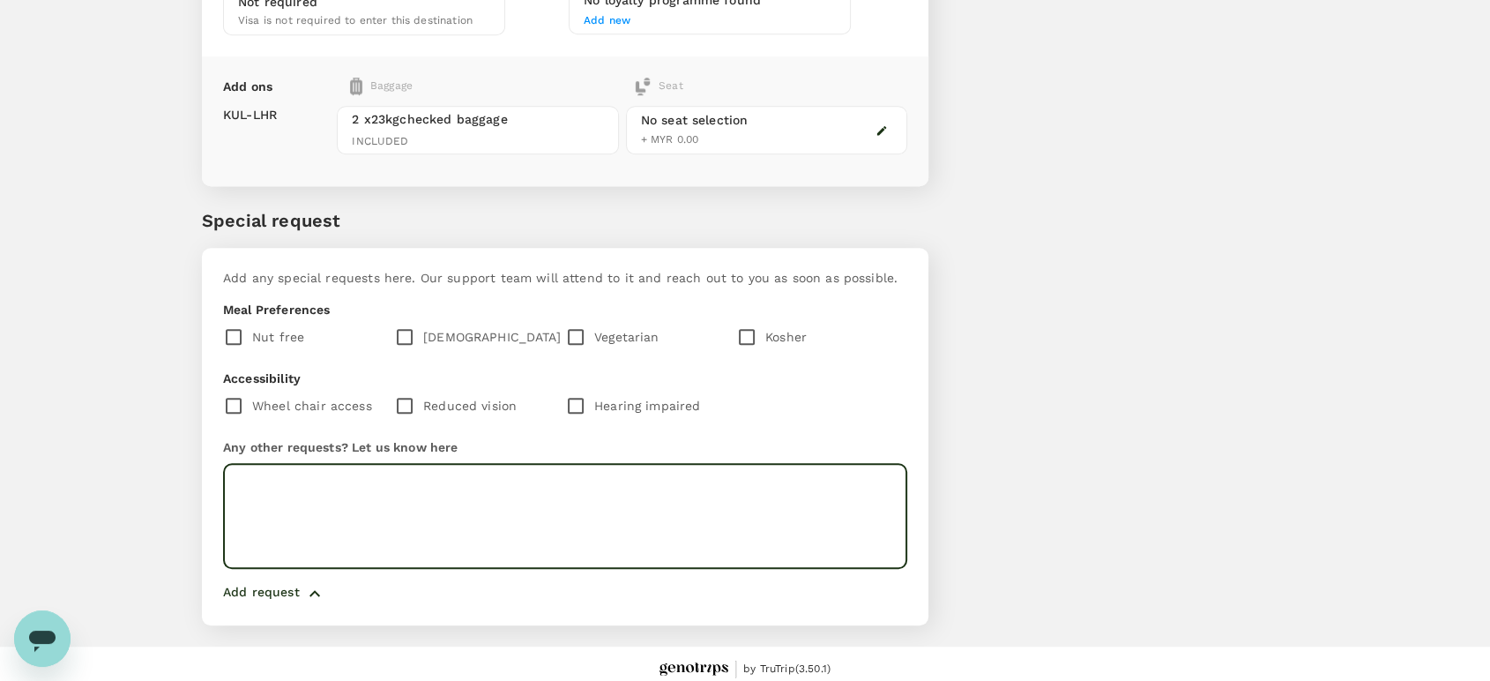
click at [288, 478] on textarea at bounding box center [565, 516] width 684 height 105
click at [561, 479] on textarea "Please book middle seat in on row for all traveller" at bounding box center [565, 516] width 684 height 105
click at [606, 482] on textarea "Please book middle seat in on row for all traveler" at bounding box center [565, 516] width 684 height 105
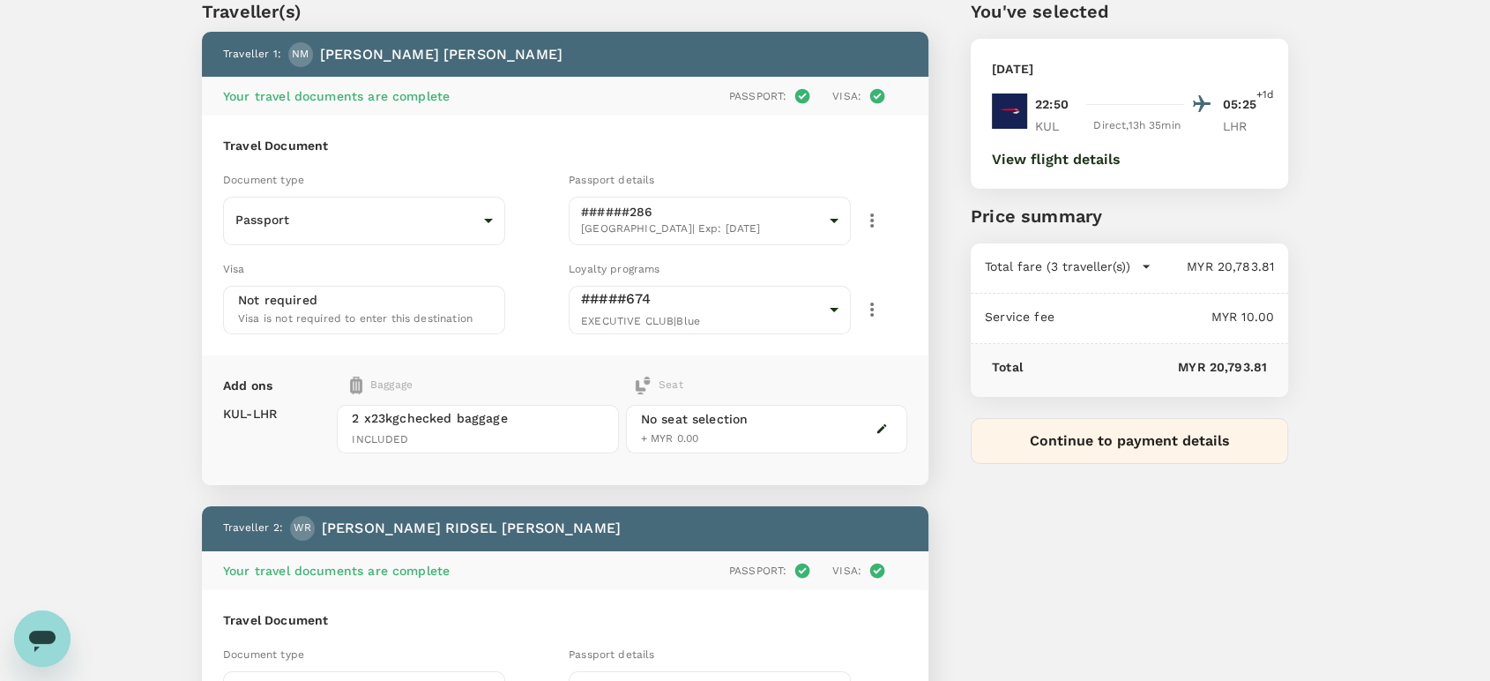
scroll to position [98, 0]
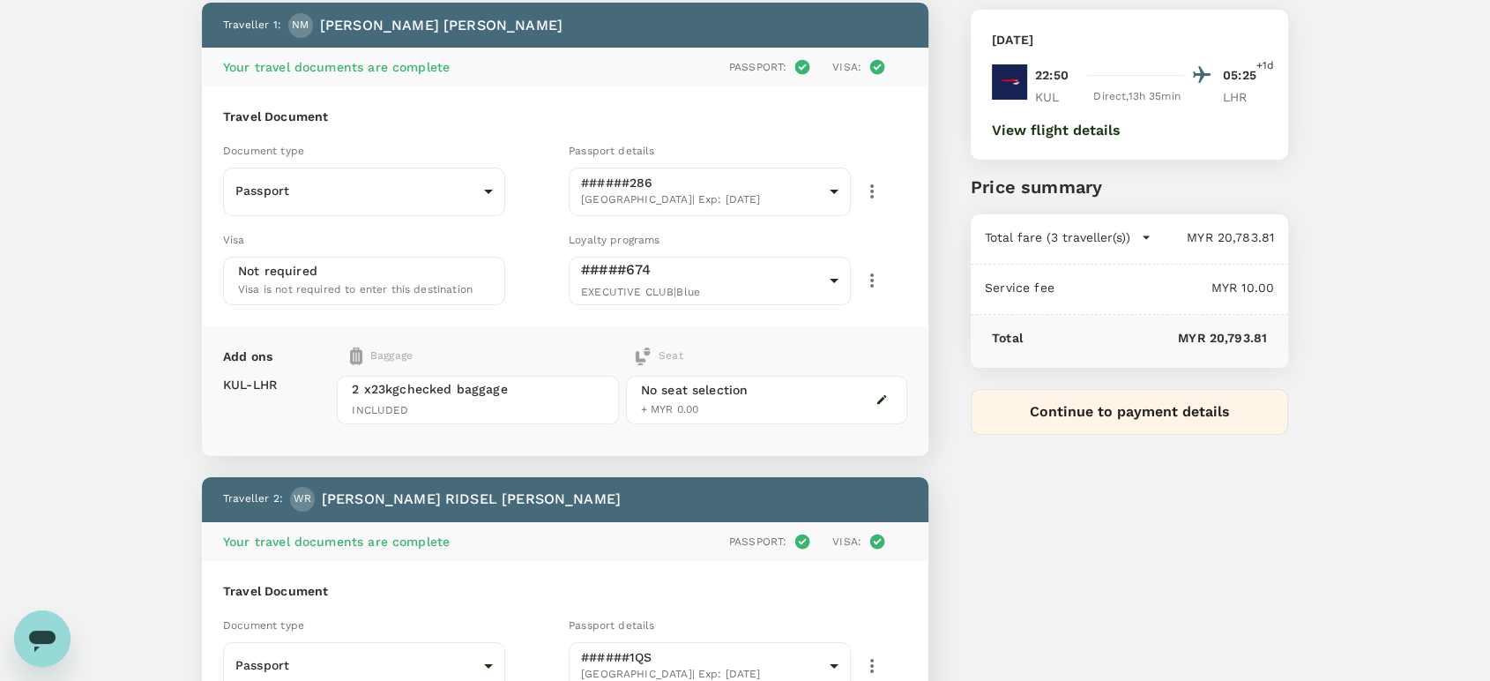
type textarea "Please book middle seat in on row for all traveler"
click at [869, 185] on icon "button" at bounding box center [871, 191] width 21 height 21
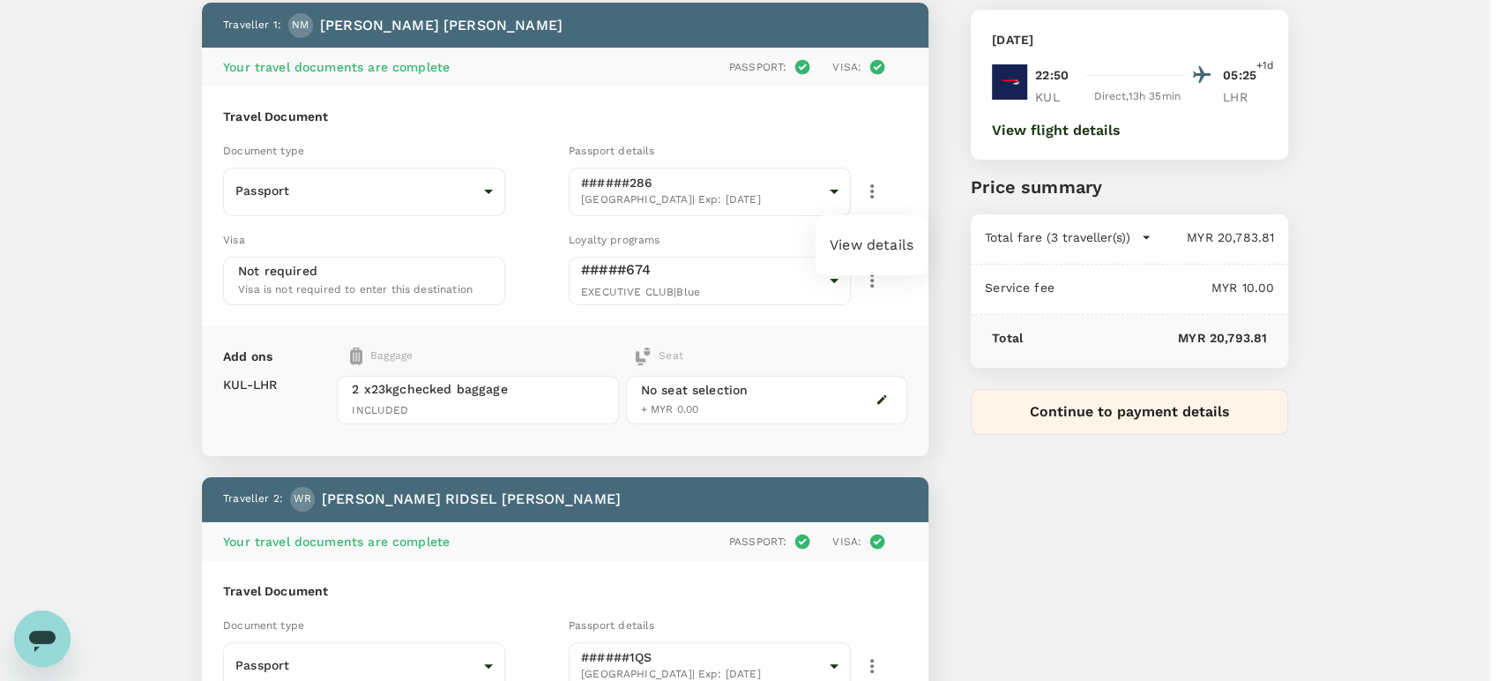
click at [853, 238] on li "View details" at bounding box center [871, 245] width 112 height 32
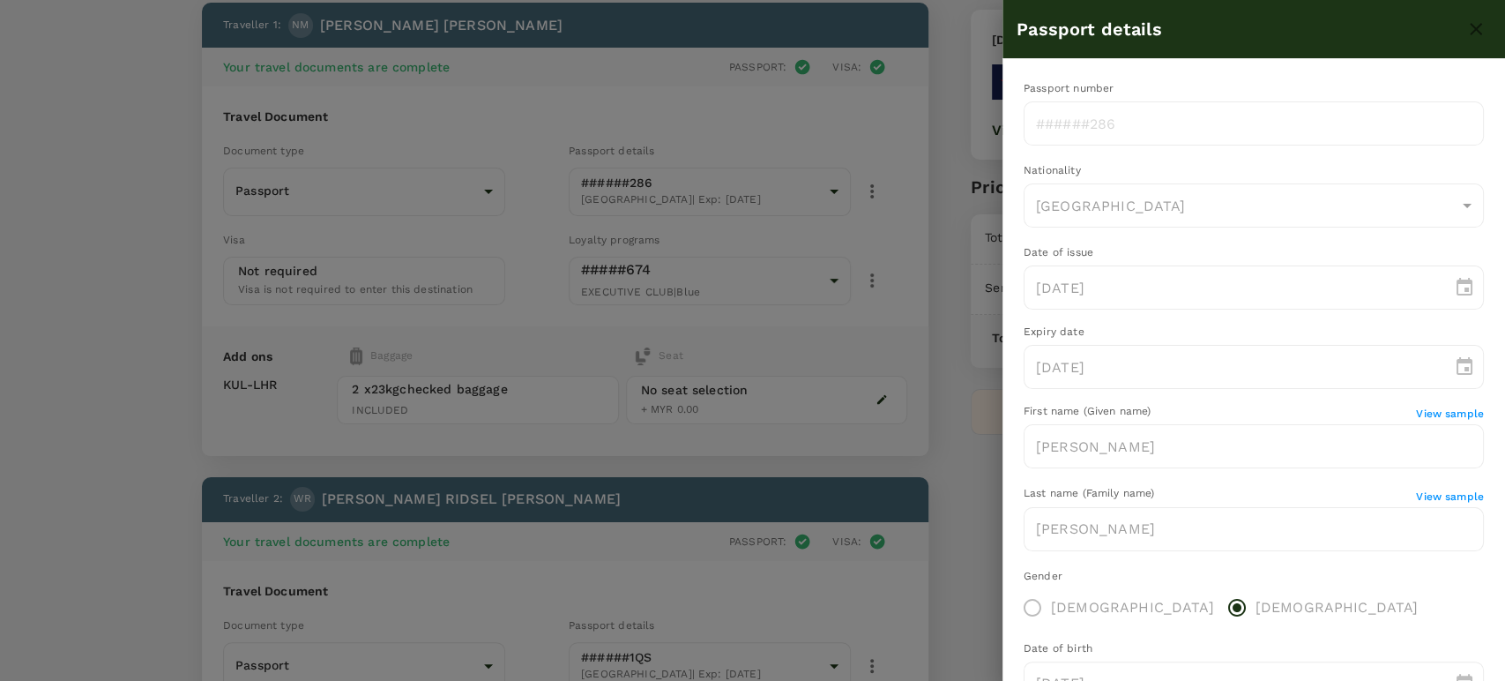
click at [966, 455] on div at bounding box center [752, 340] width 1505 height 681
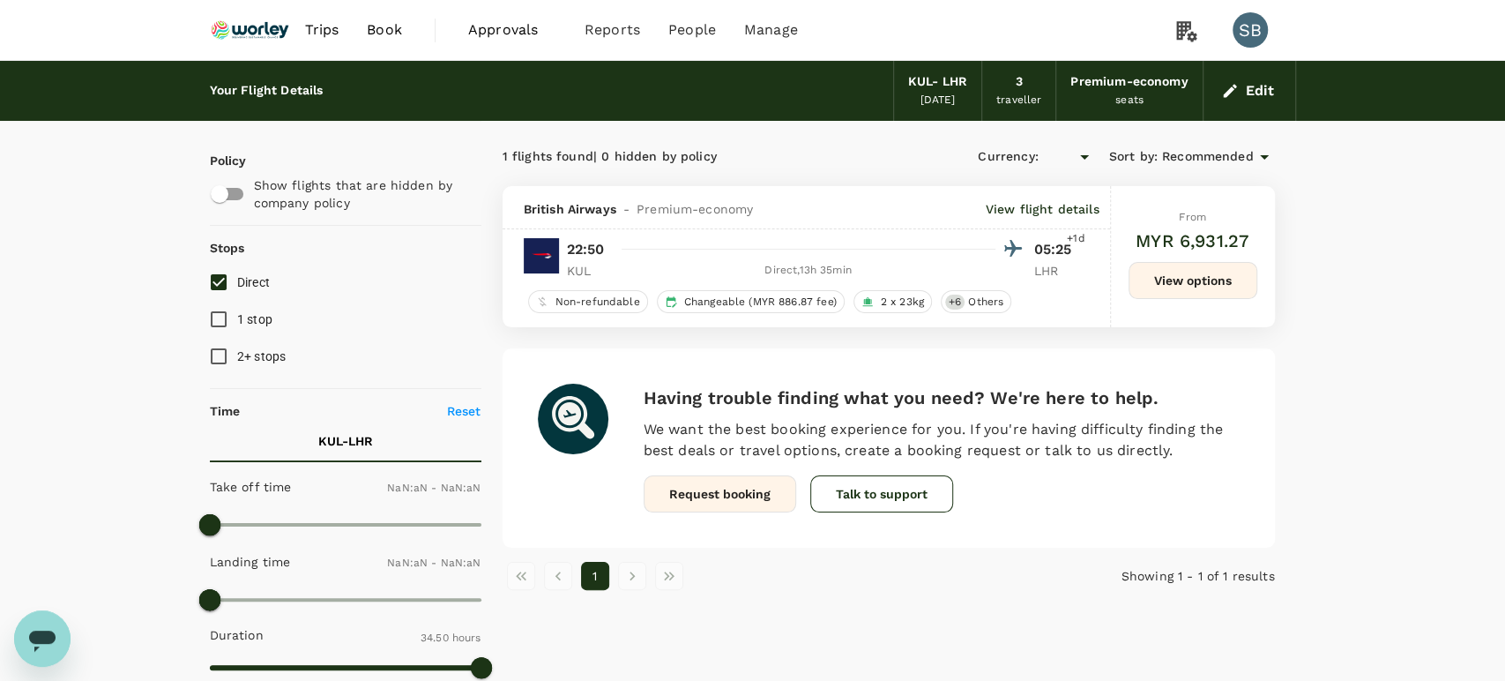
type input "MYR"
type input "1440"
